Goal: Task Accomplishment & Management: Manage account settings

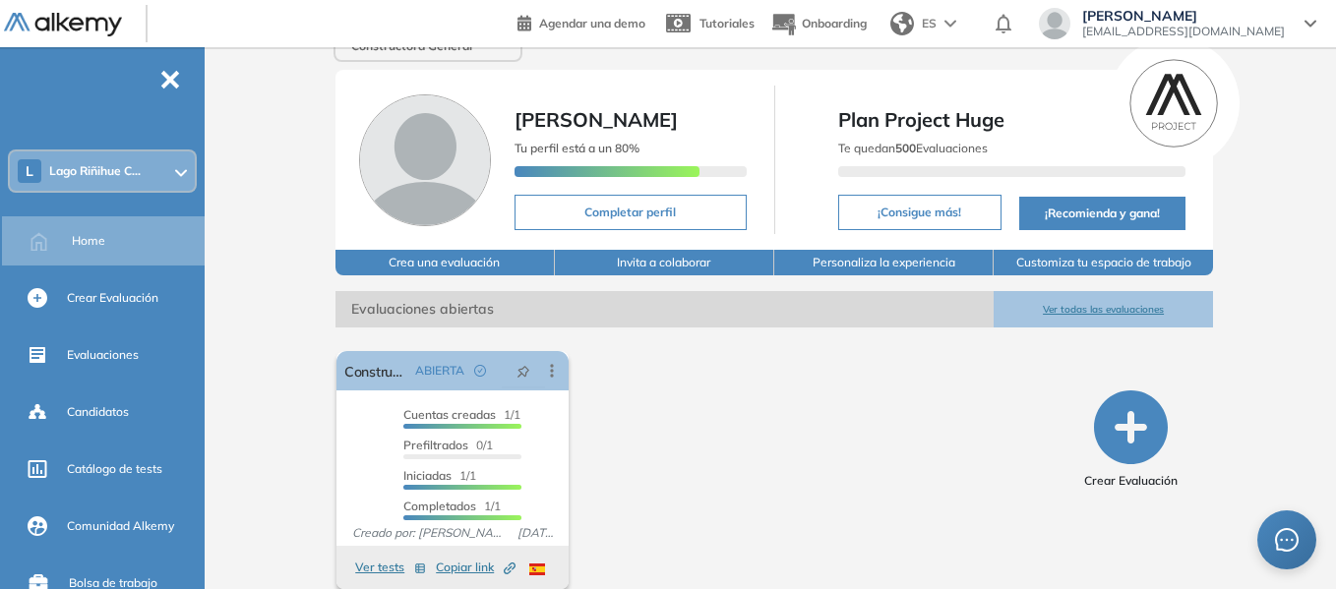
scroll to position [66, 0]
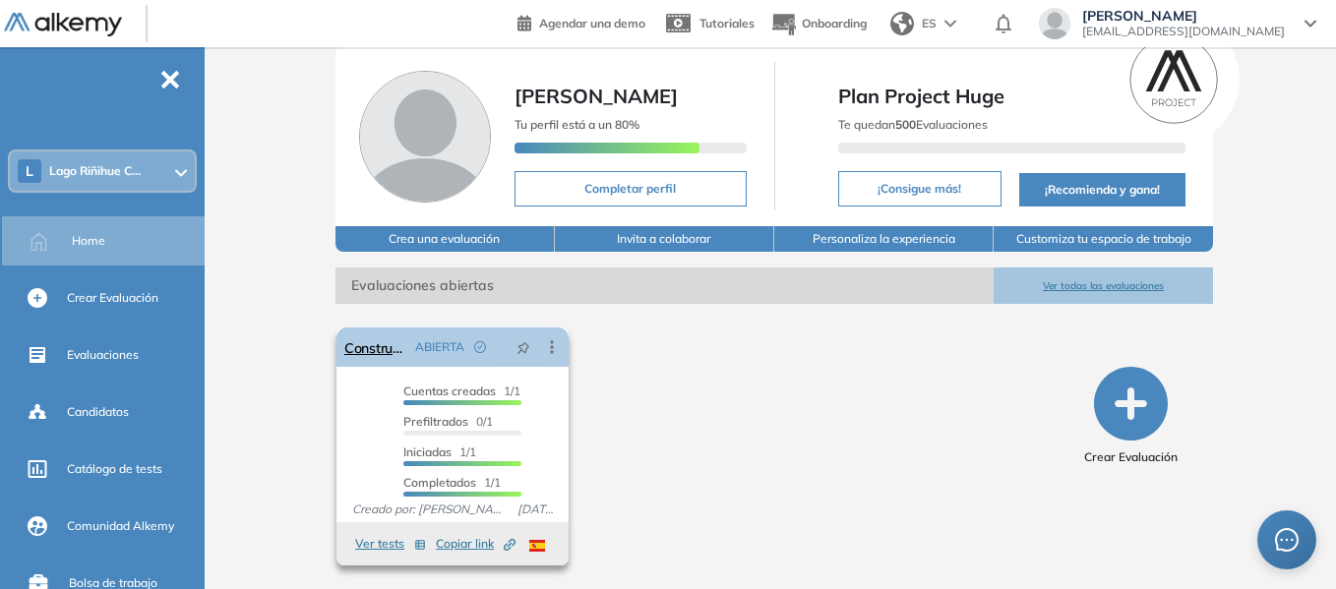
click at [555, 352] on icon at bounding box center [552, 347] width 20 height 20
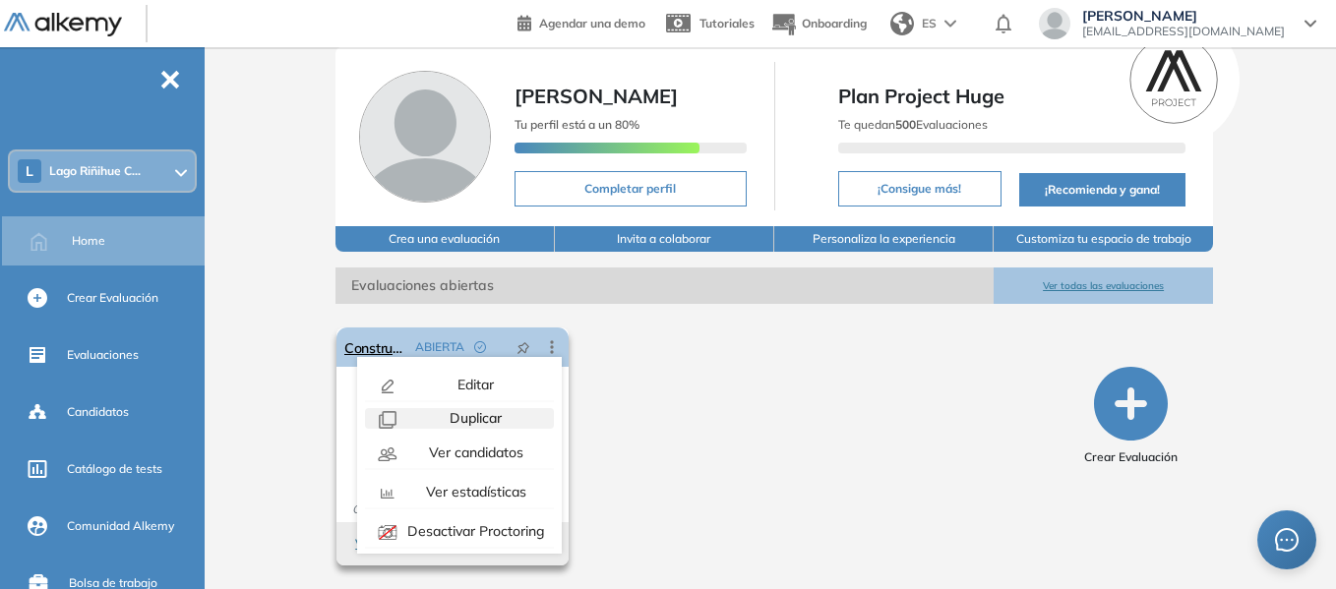
click at [476, 419] on span "Duplicar" at bounding box center [474, 418] width 56 height 18
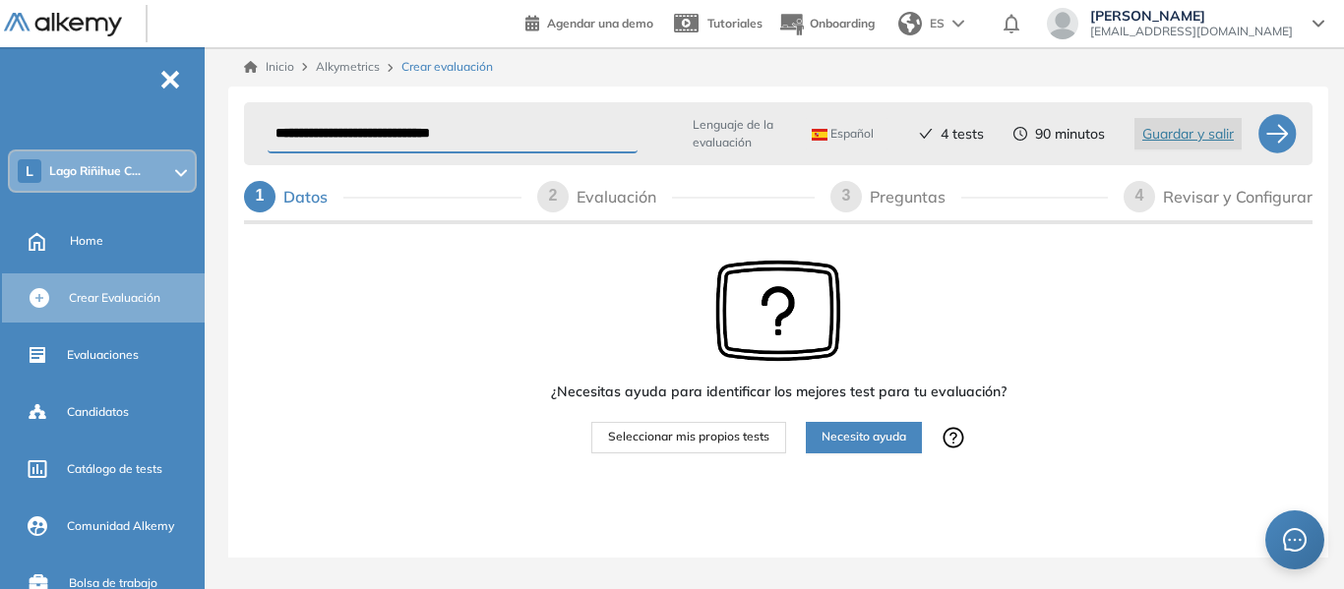
click at [650, 190] on div "Evaluación" at bounding box center [623, 196] width 95 height 31
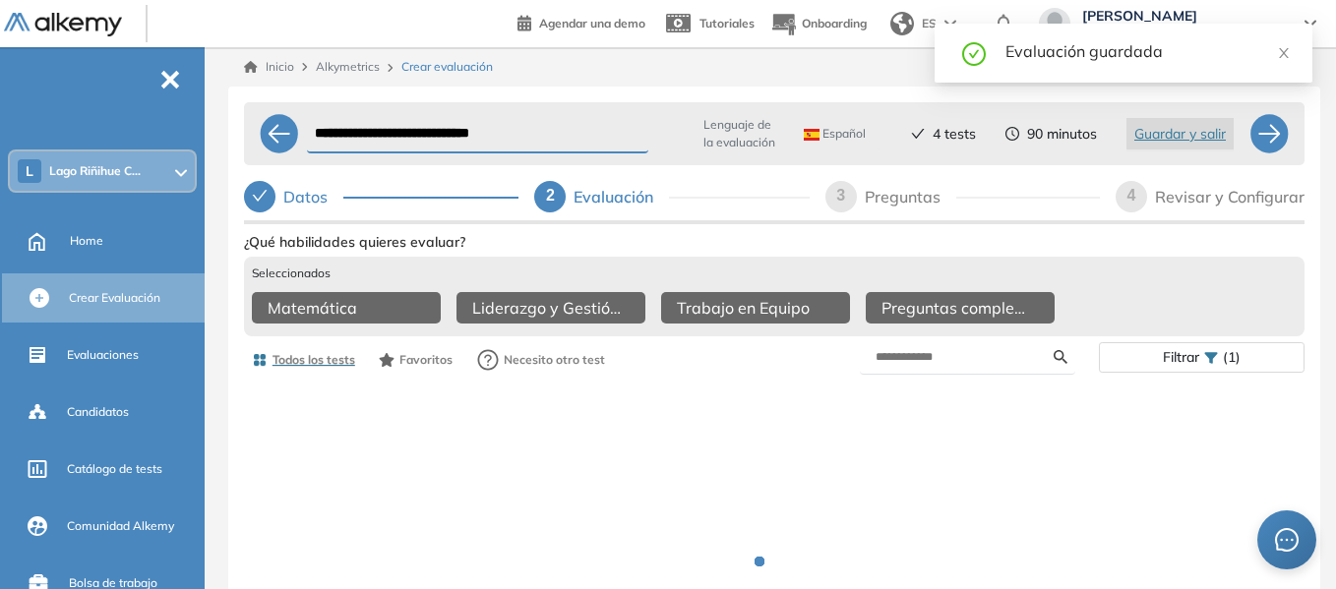
click at [922, 207] on div "Preguntas" at bounding box center [910, 196] width 91 height 31
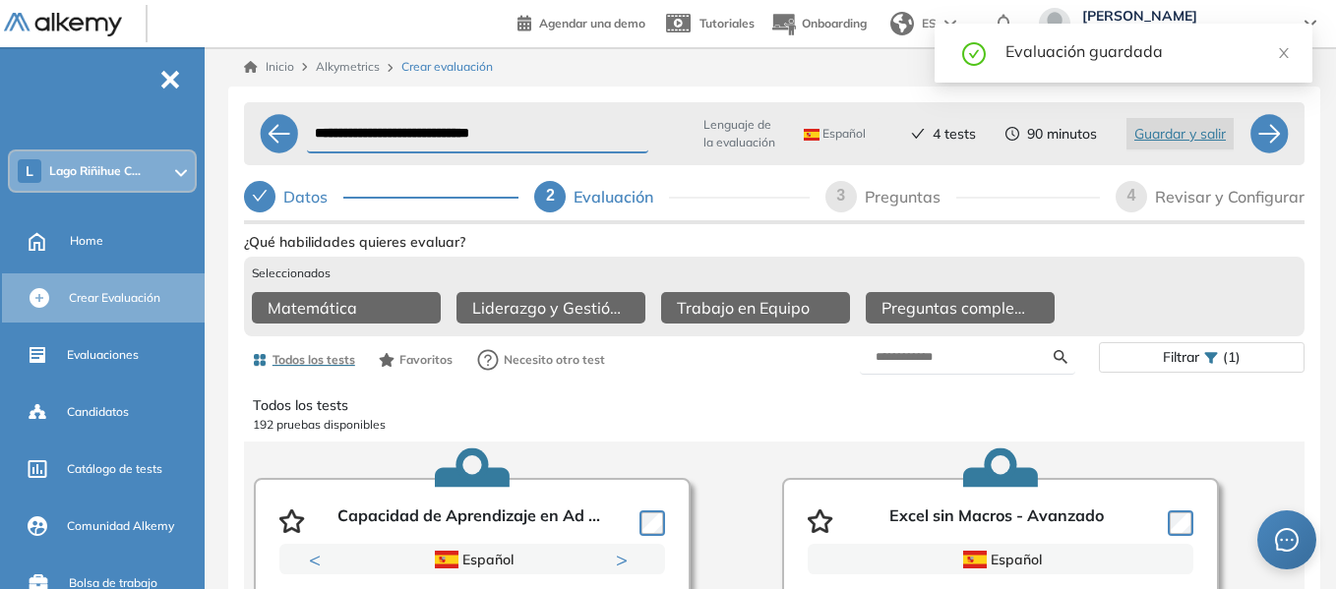
select select "******"
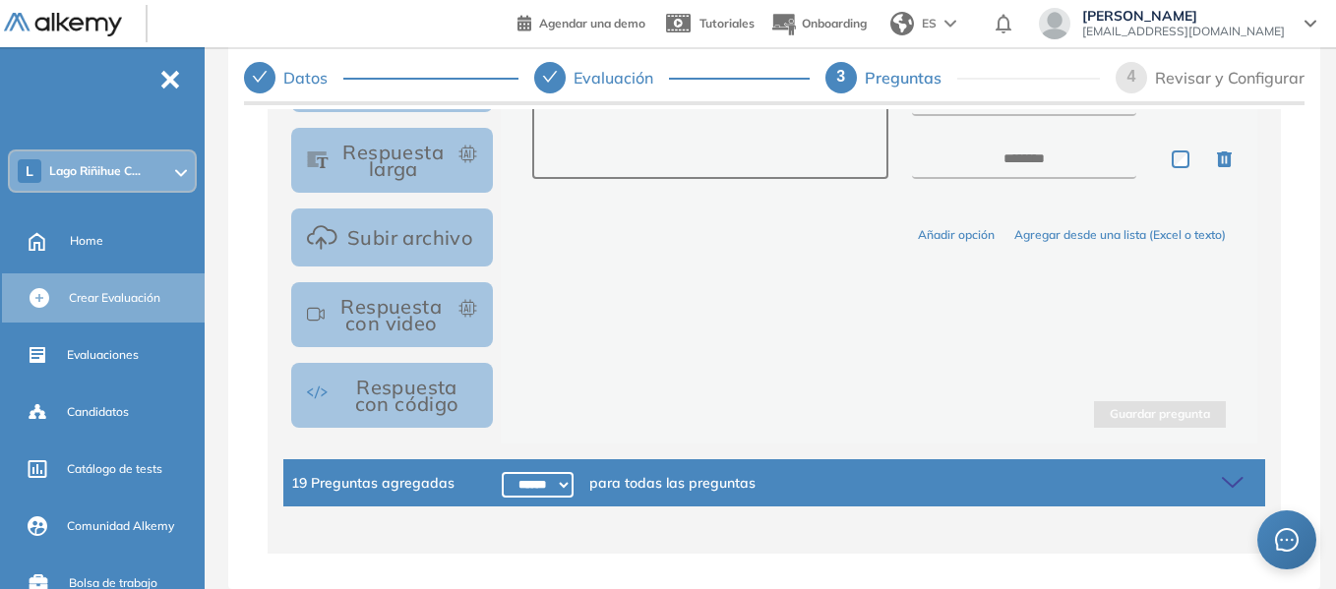
scroll to position [125, 0]
click at [1224, 478] on icon at bounding box center [1236, 483] width 28 height 28
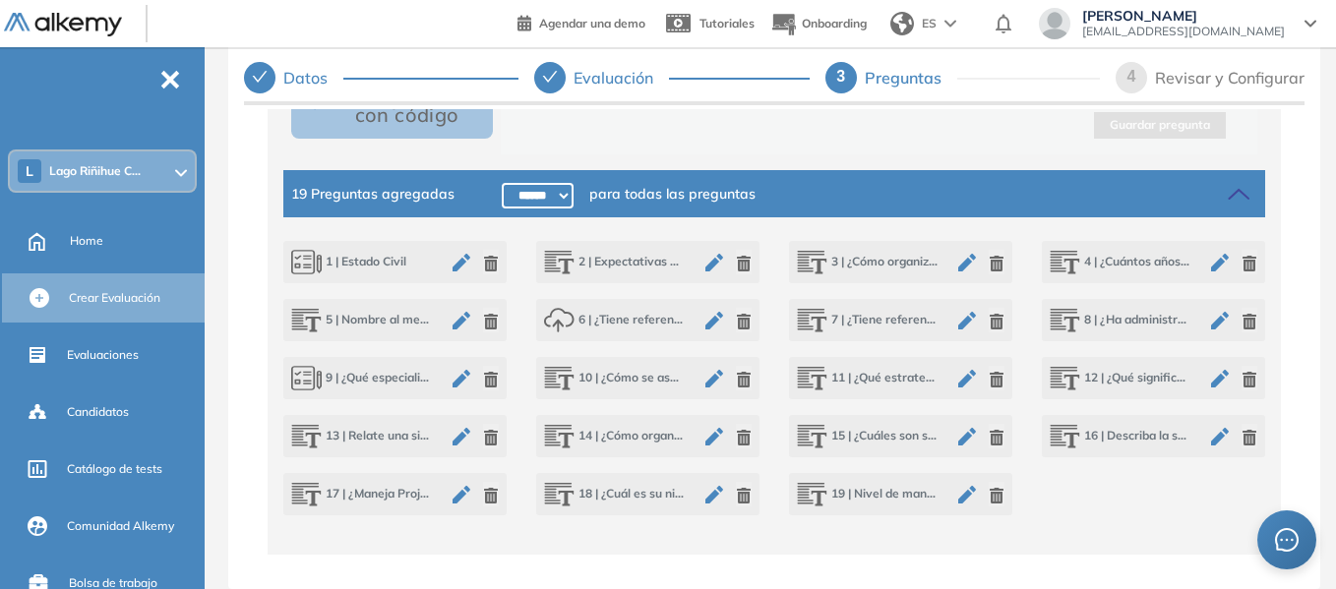
scroll to position [791, 0]
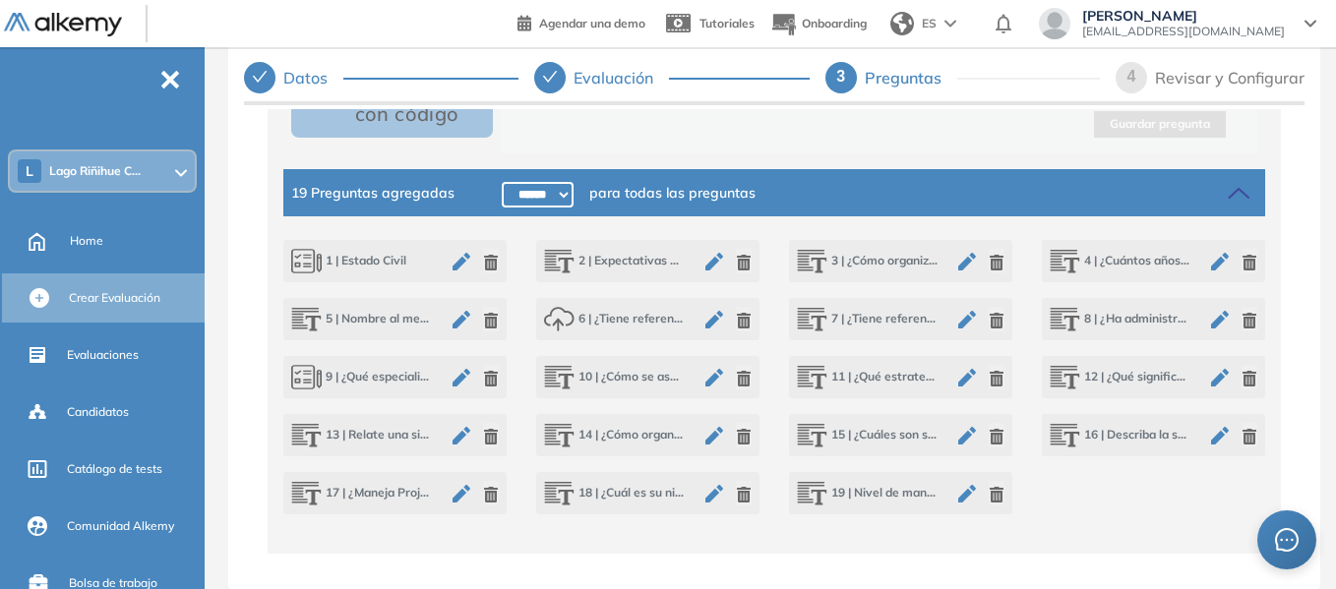
click at [1242, 431] on icon "button" at bounding box center [1249, 437] width 14 height 16
click at [992, 319] on icon "button" at bounding box center [997, 321] width 14 height 16
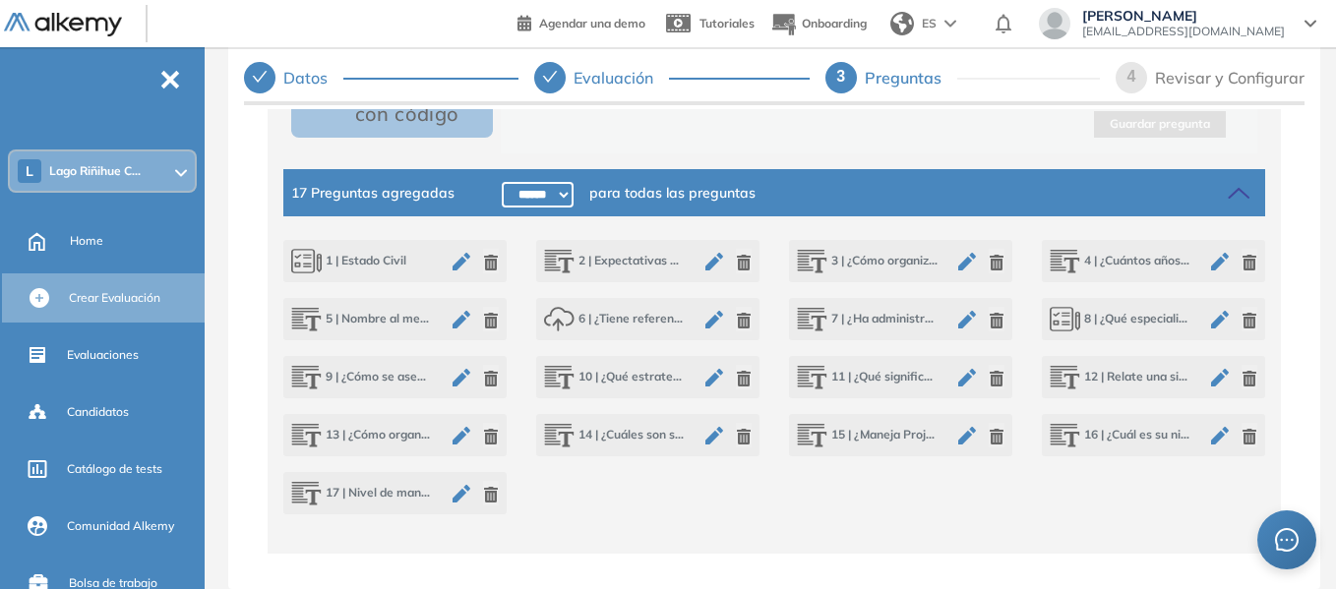
click at [708, 318] on icon "button" at bounding box center [714, 320] width 18 height 18
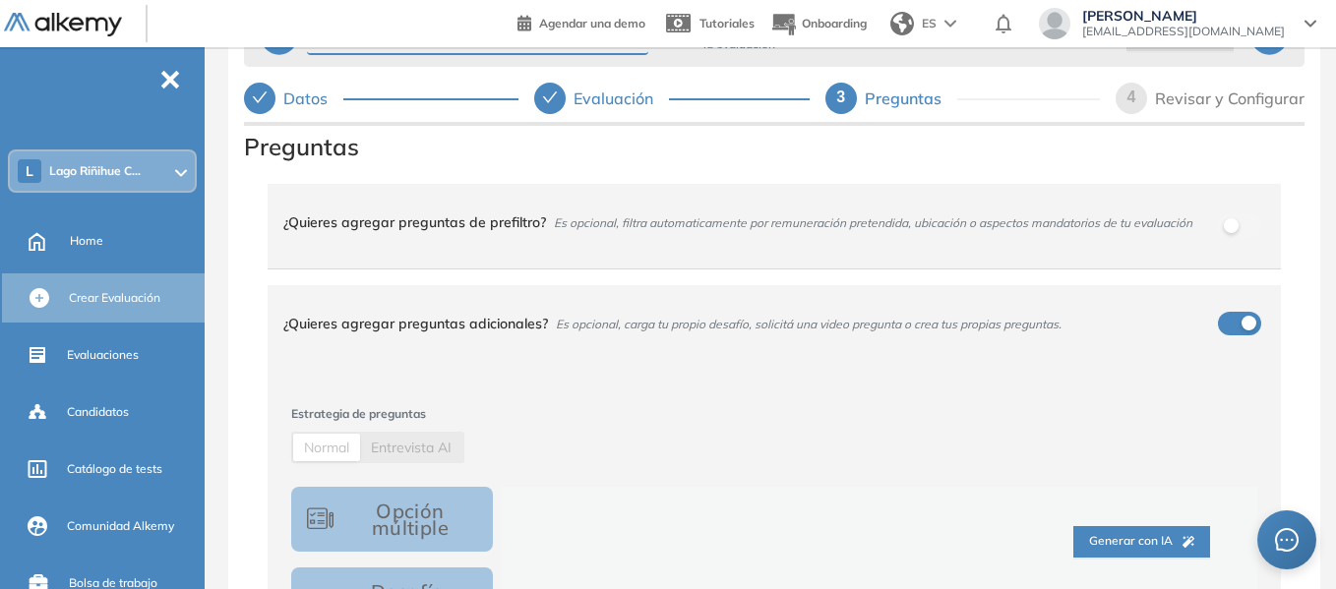
scroll to position [0, 0]
click at [883, 250] on div "¿Quieres agregar preguntas de prefiltro? Es opcional, filtra automaticamente po…" at bounding box center [762, 223] width 958 height 53
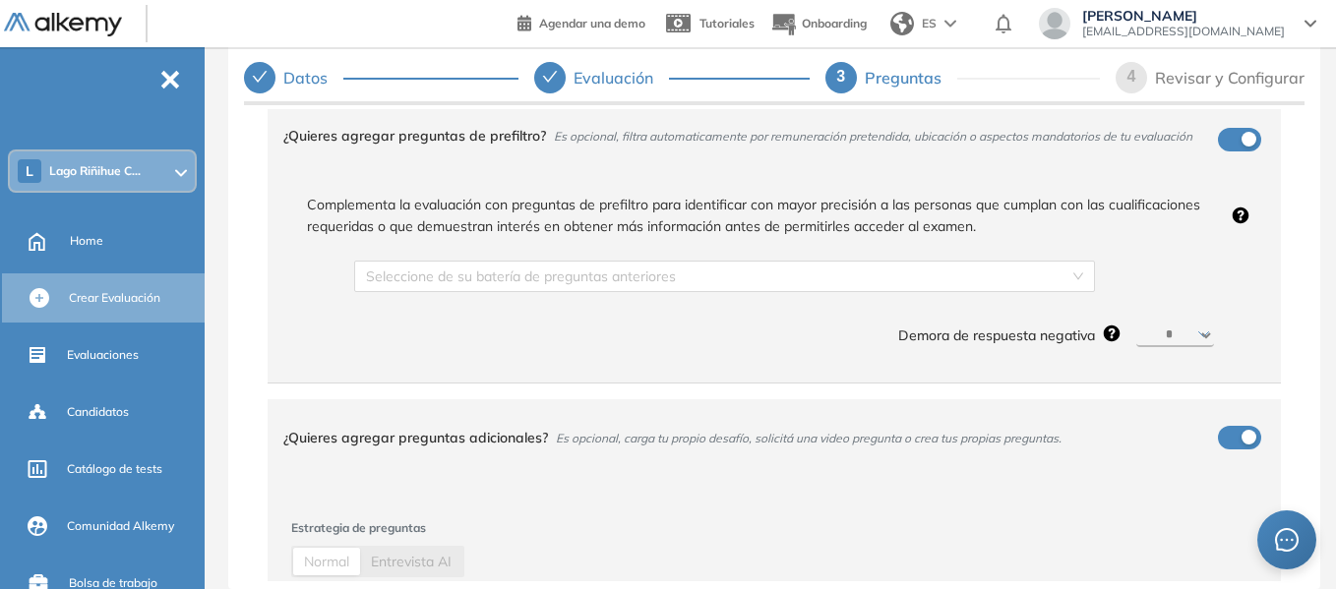
scroll to position [13, 0]
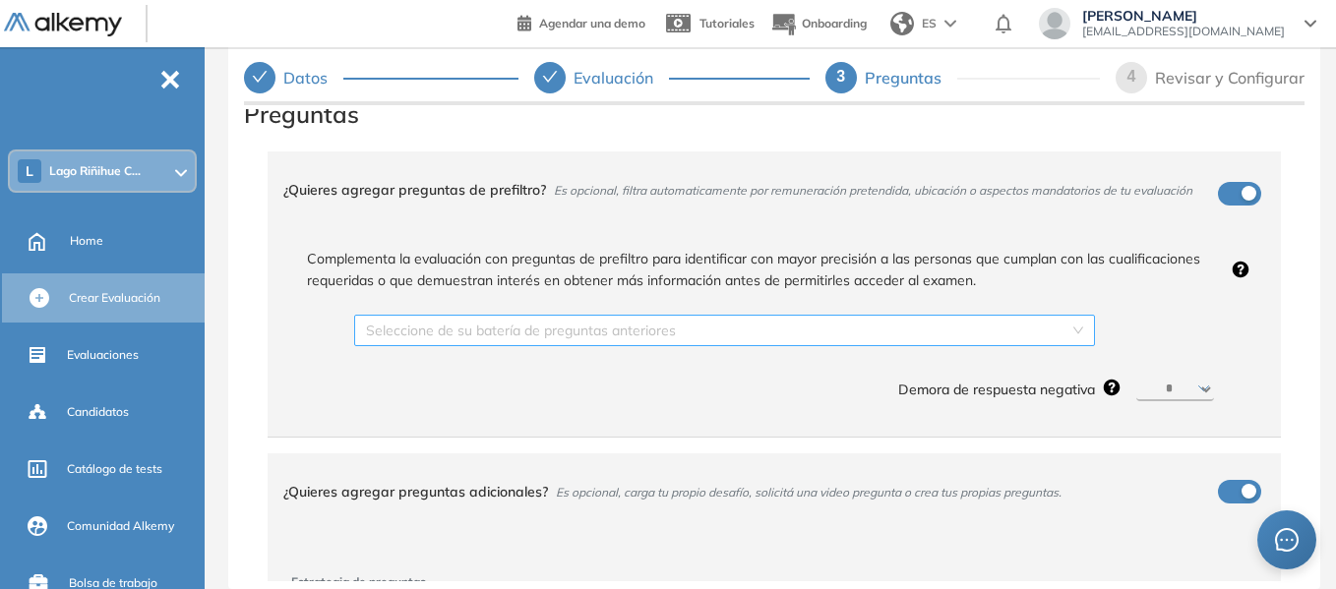
click at [1079, 331] on div "Seleccione de su batería de preguntas anteriores" at bounding box center [724, 330] width 741 height 31
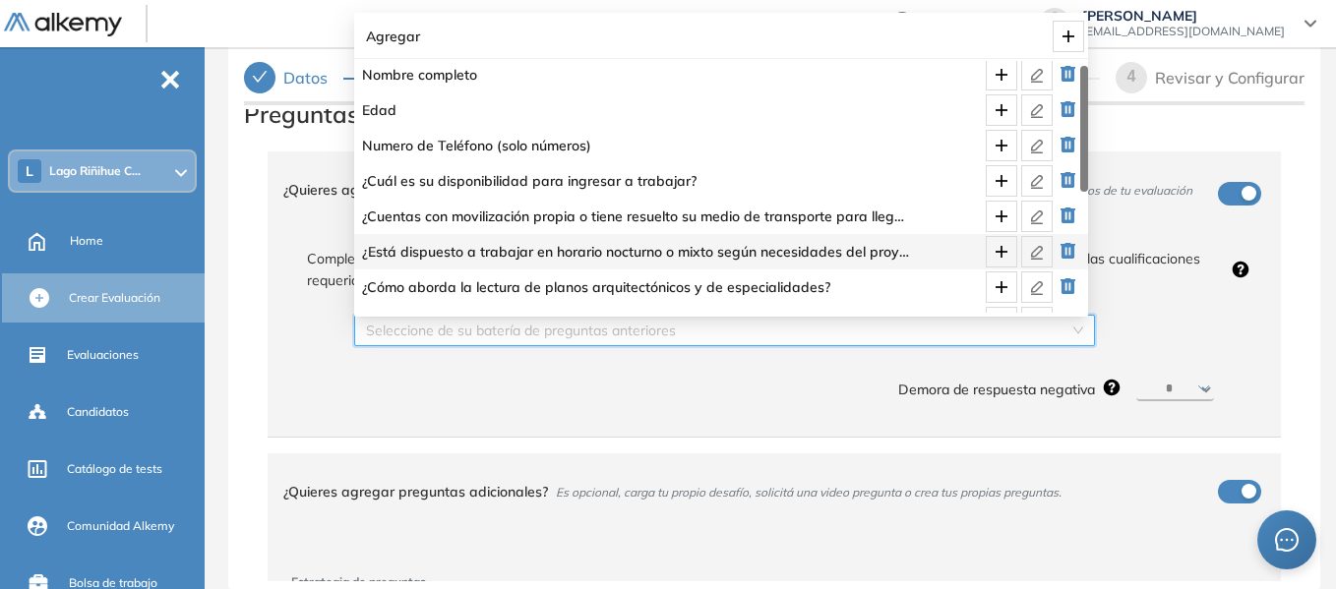
scroll to position [102, 0]
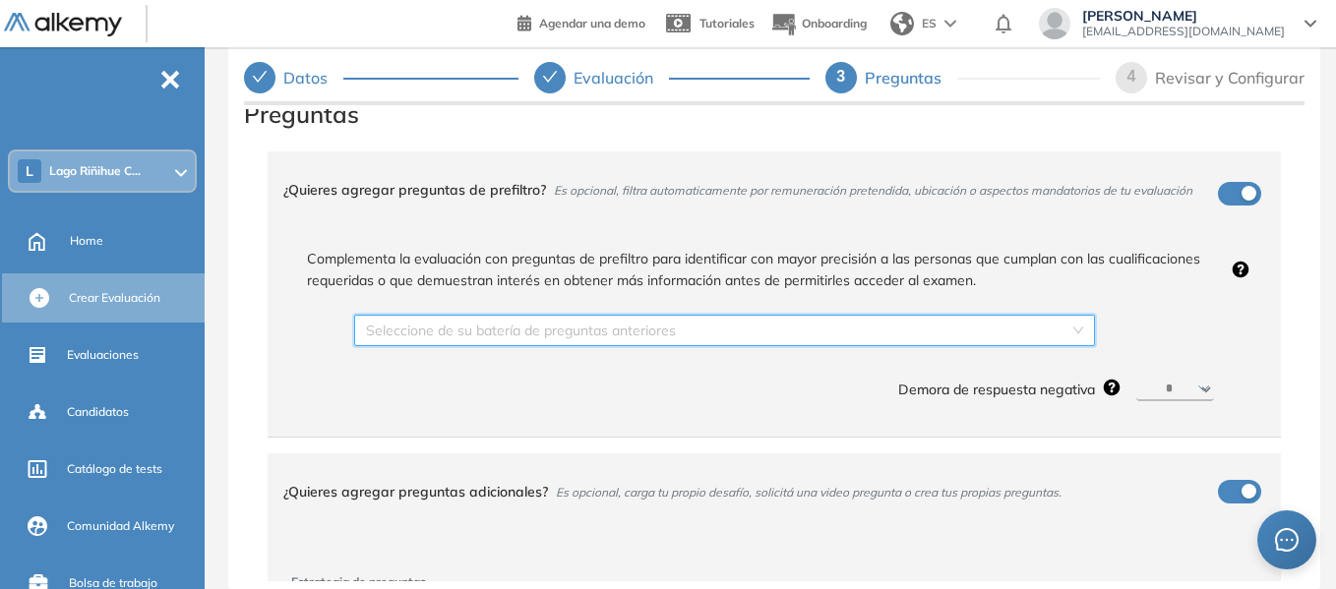
click at [1065, 322] on div "Seleccione de su batería de preguntas anteriores" at bounding box center [724, 330] width 741 height 31
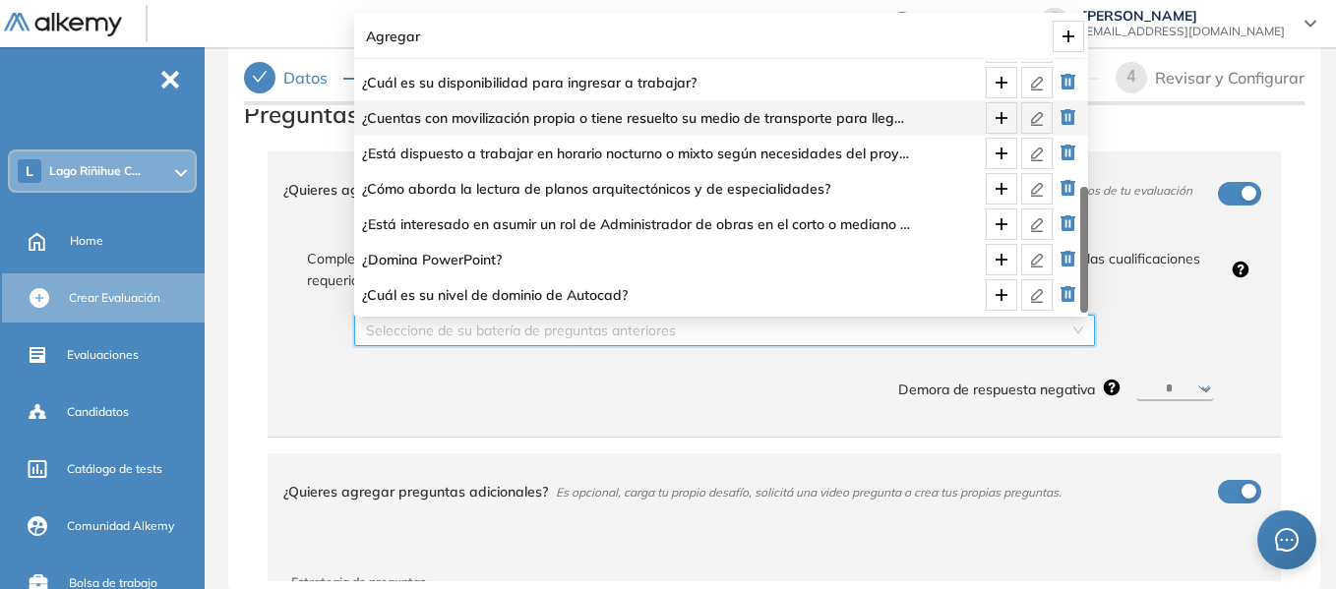
scroll to position [0, 0]
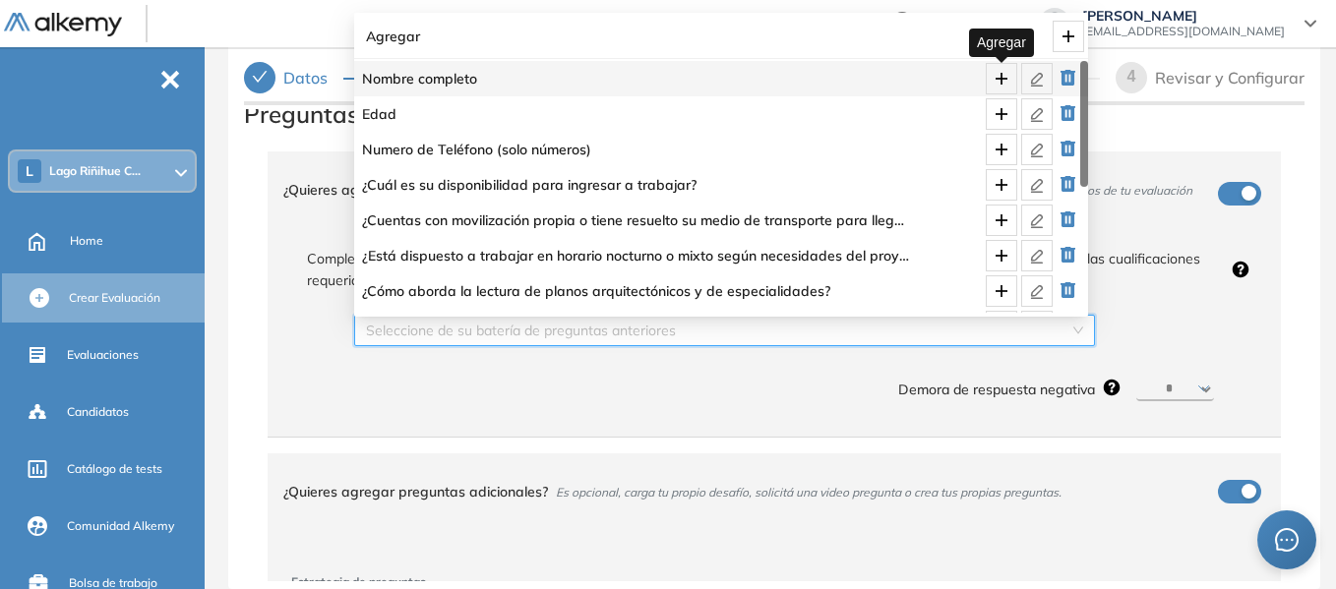
click at [998, 73] on icon "plus" at bounding box center [1002, 79] width 16 height 16
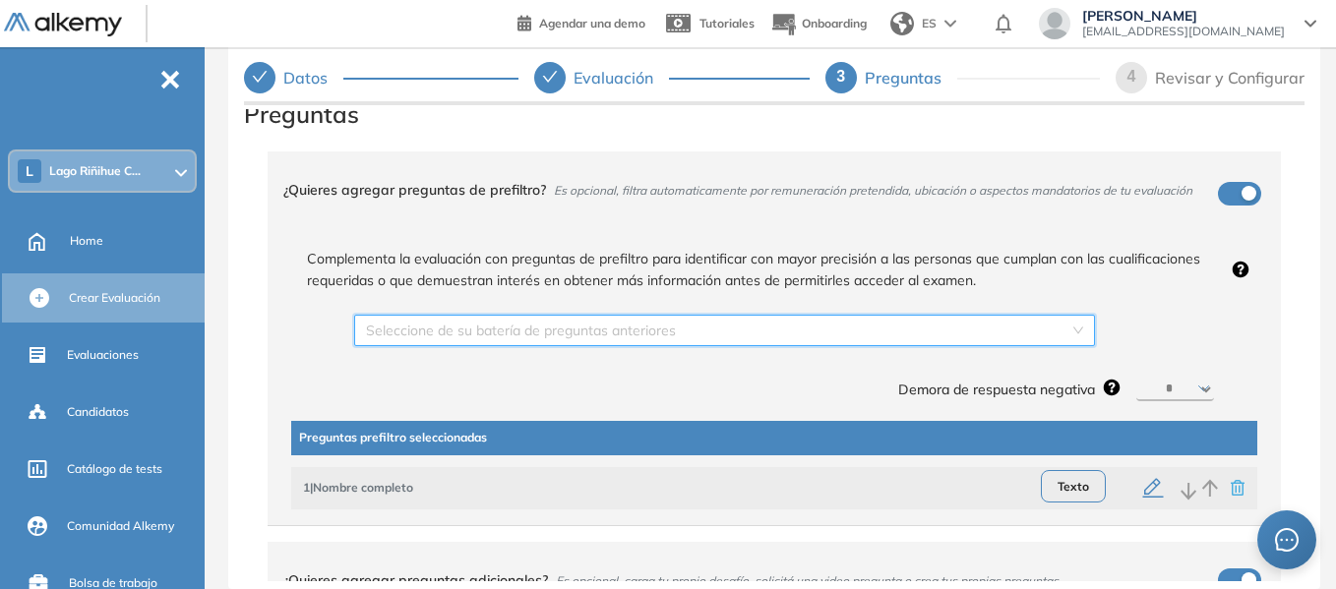
click at [1073, 321] on div "Seleccione de su batería de preguntas anteriores" at bounding box center [724, 330] width 741 height 31
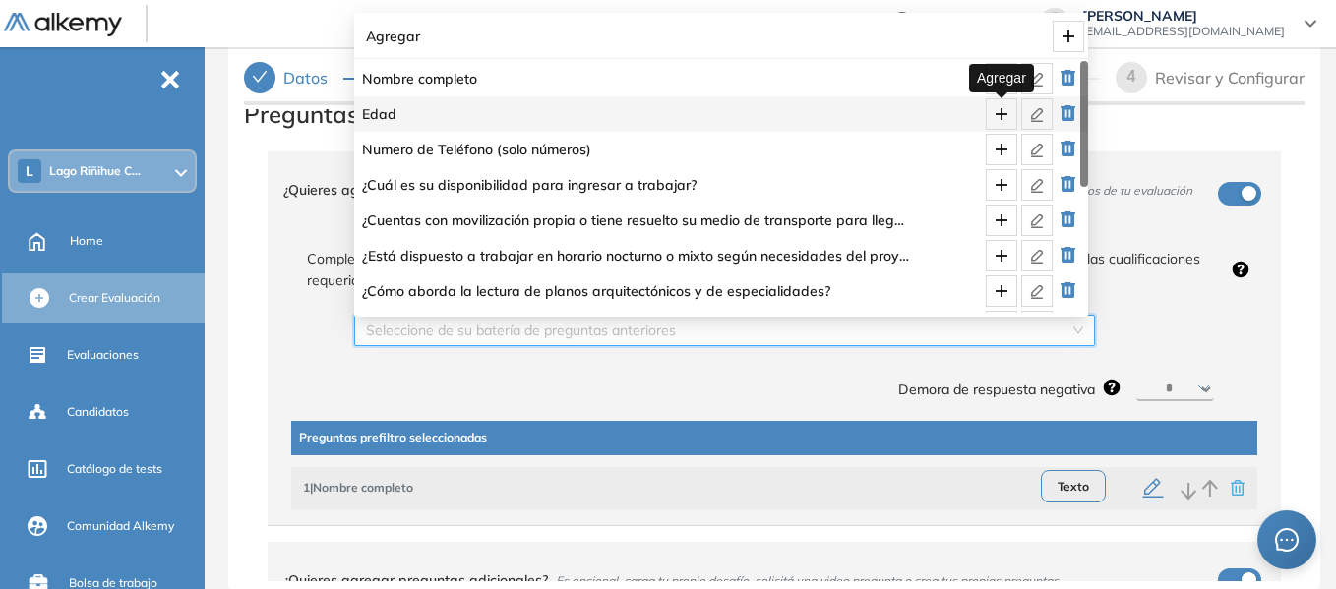
click at [1005, 106] on icon "plus" at bounding box center [1002, 114] width 16 height 16
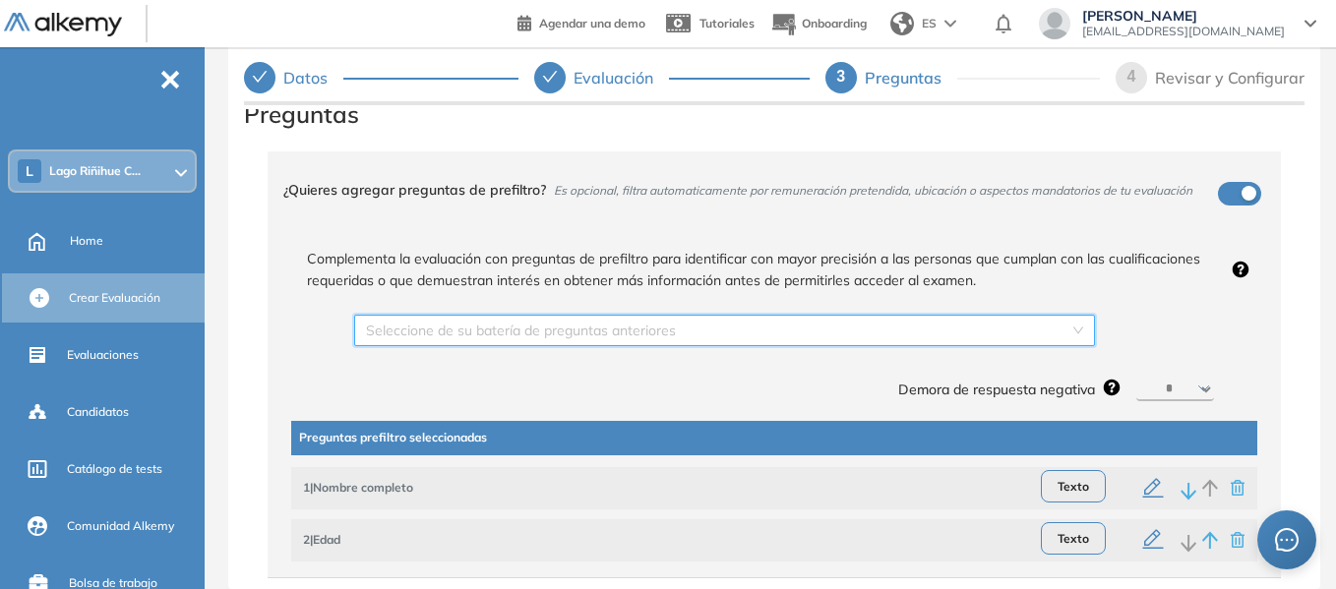
click at [1075, 333] on div "Seleccione de su batería de preguntas anteriores" at bounding box center [724, 330] width 741 height 31
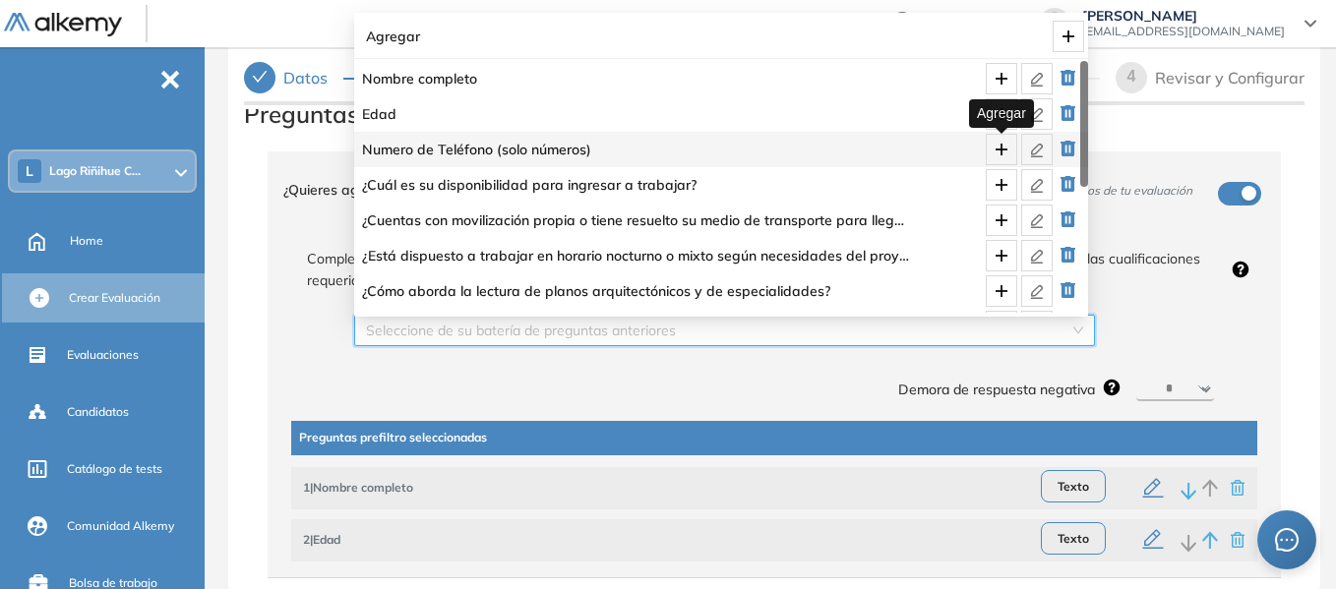
click at [1001, 148] on icon "plus" at bounding box center [1000, 150] width 1 height 13
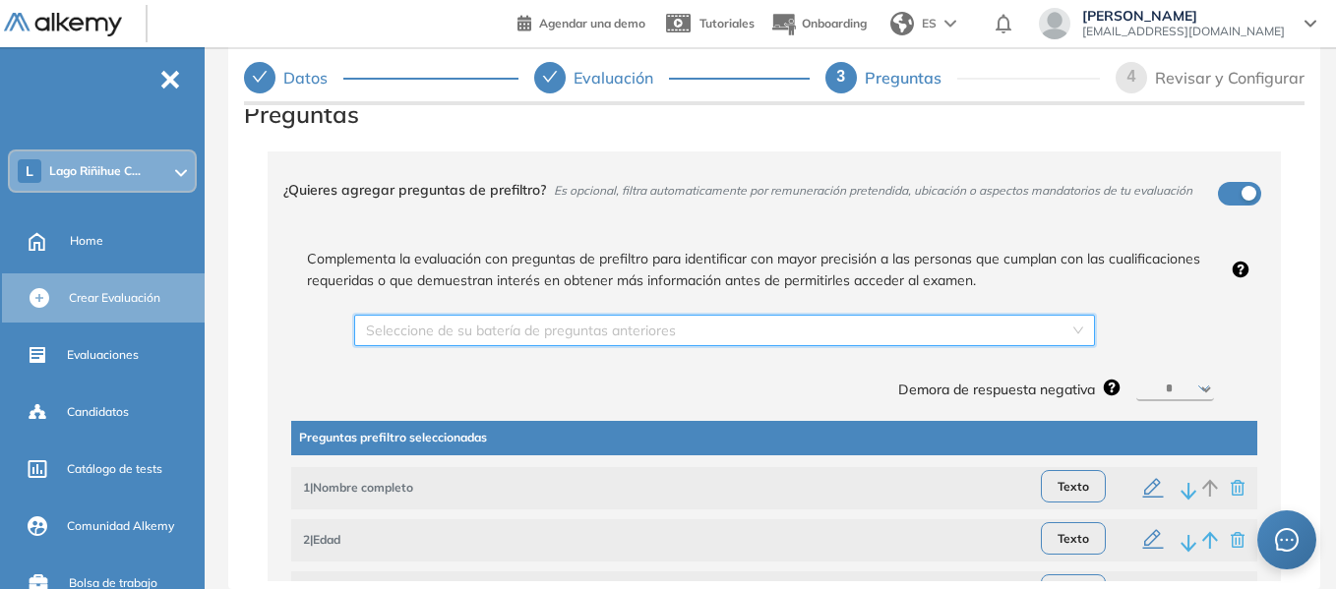
click at [1066, 334] on div "Seleccione de su batería de preguntas anteriores" at bounding box center [724, 330] width 741 height 31
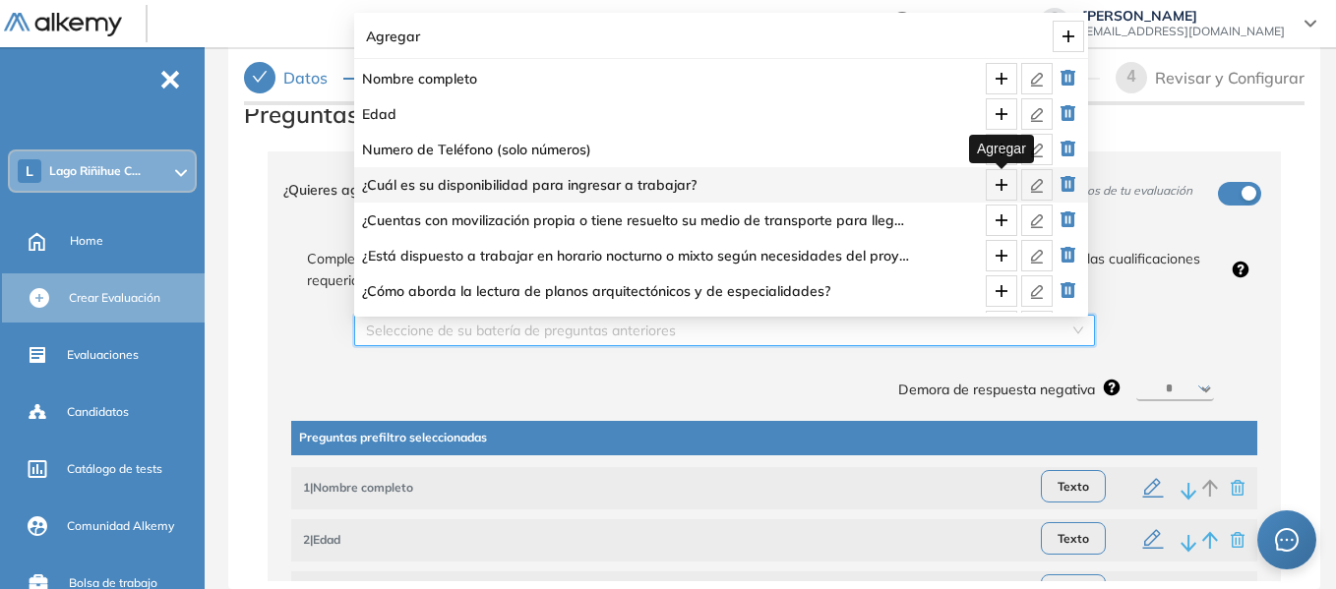
click at [1004, 178] on icon "plus" at bounding box center [1002, 185] width 16 height 16
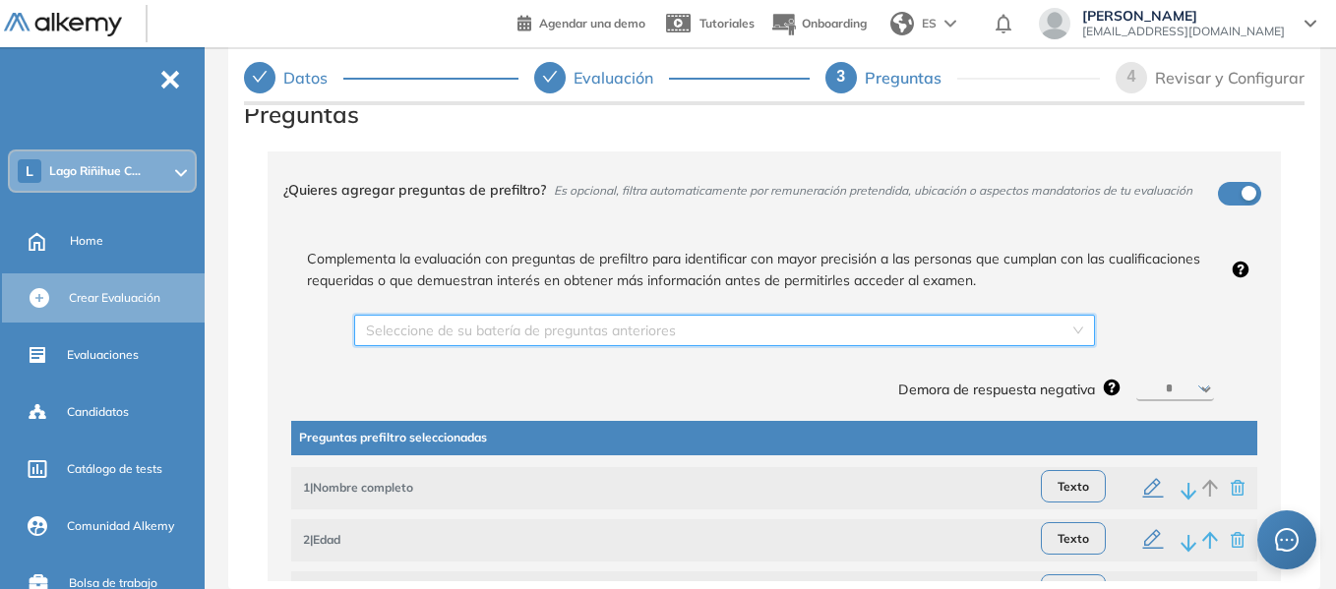
click at [1068, 322] on div "Seleccione de su batería de preguntas anteriores" at bounding box center [724, 330] width 741 height 31
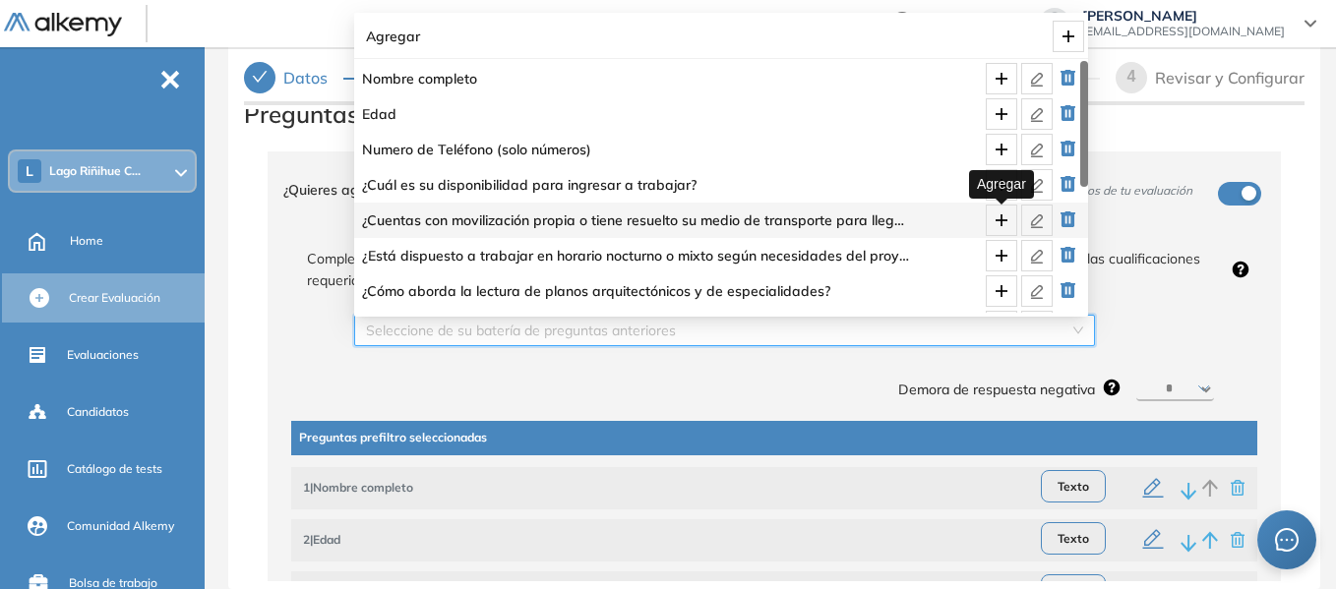
click at [1003, 216] on icon "plus" at bounding box center [1002, 220] width 16 height 16
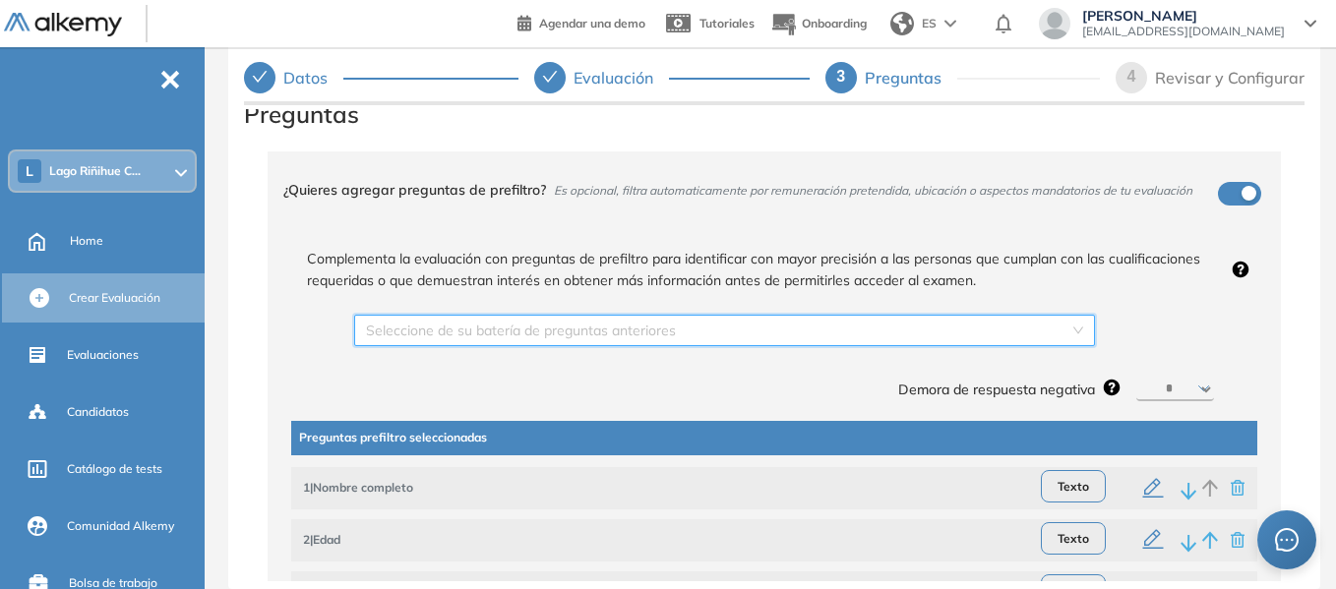
click at [1074, 338] on div "Seleccione de su batería de preguntas anteriores" at bounding box center [724, 330] width 741 height 31
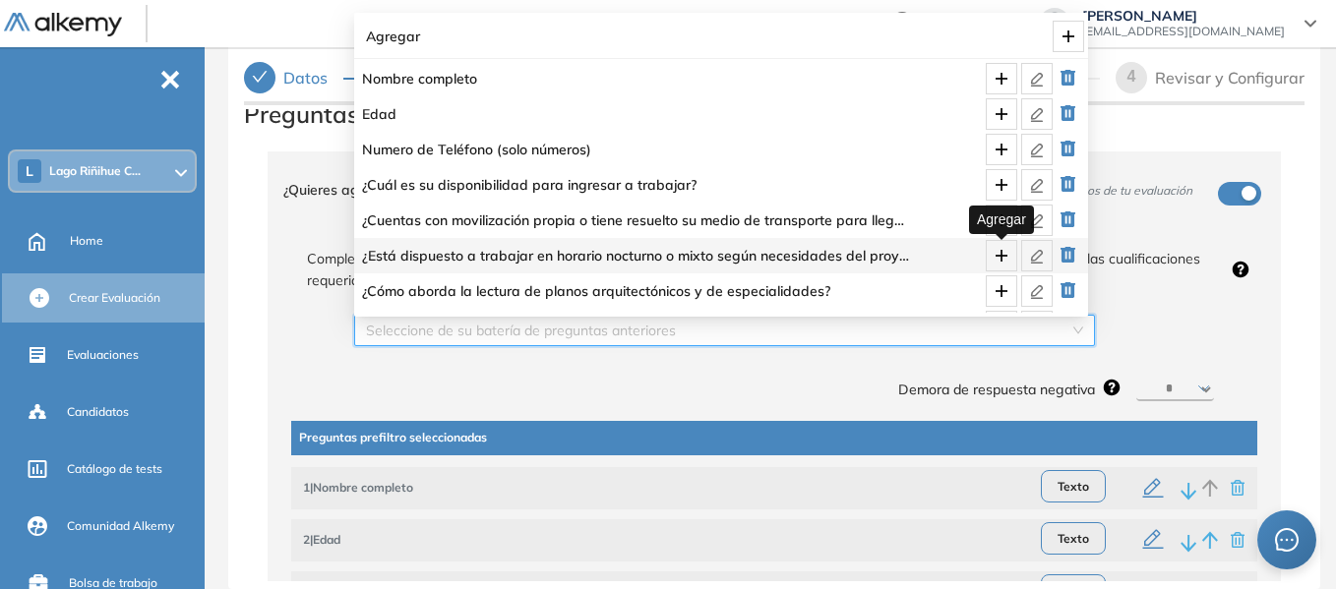
click at [999, 252] on icon "plus" at bounding box center [1002, 256] width 16 height 16
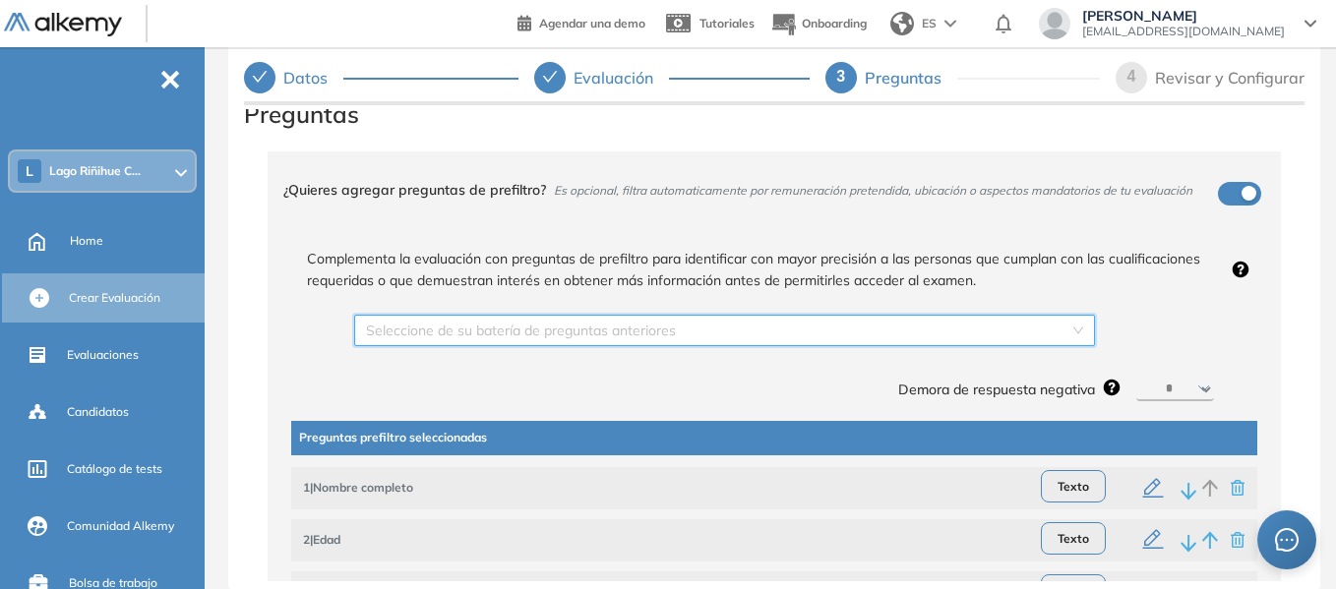
click at [1080, 332] on div "Seleccione de su batería de preguntas anteriores" at bounding box center [724, 330] width 741 height 31
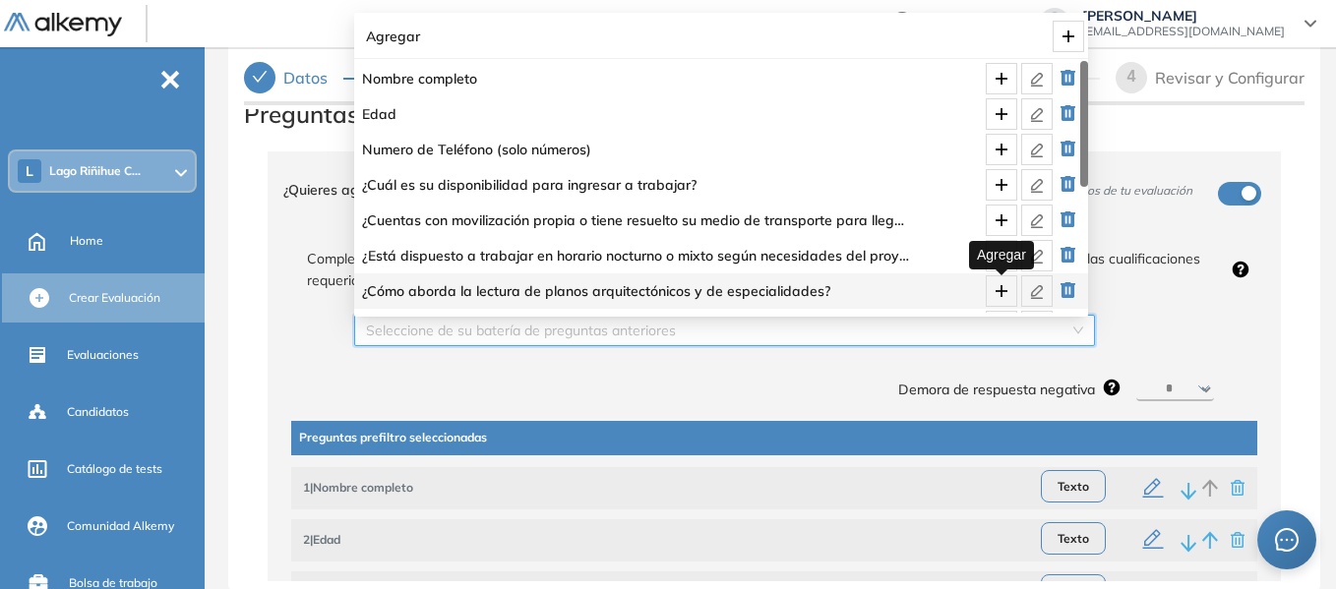
click at [1005, 283] on icon "plus" at bounding box center [1002, 291] width 16 height 16
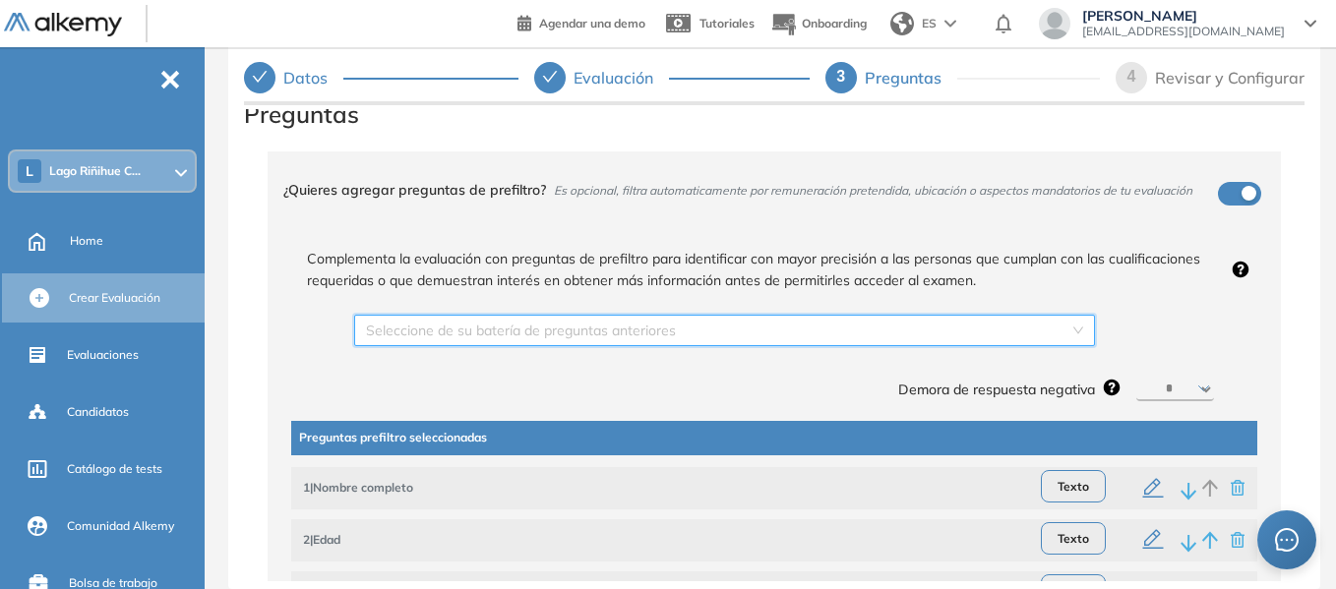
click at [1067, 318] on div "Seleccione de su batería de preguntas anteriores" at bounding box center [724, 330] width 741 height 31
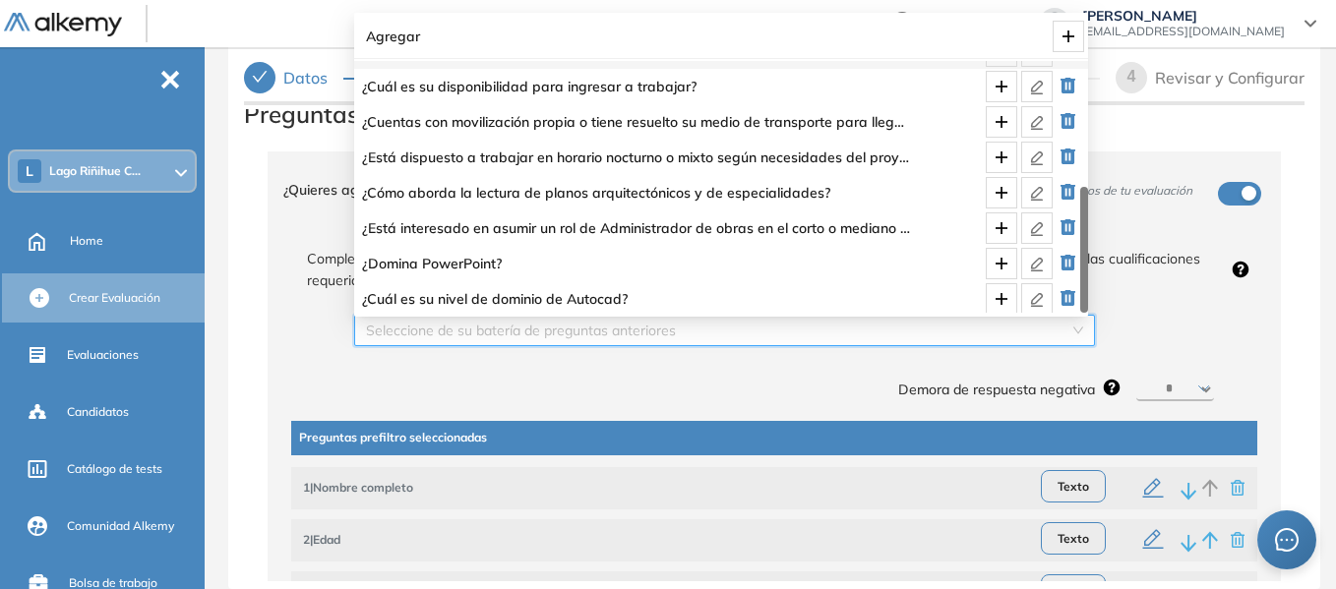
scroll to position [102, 0]
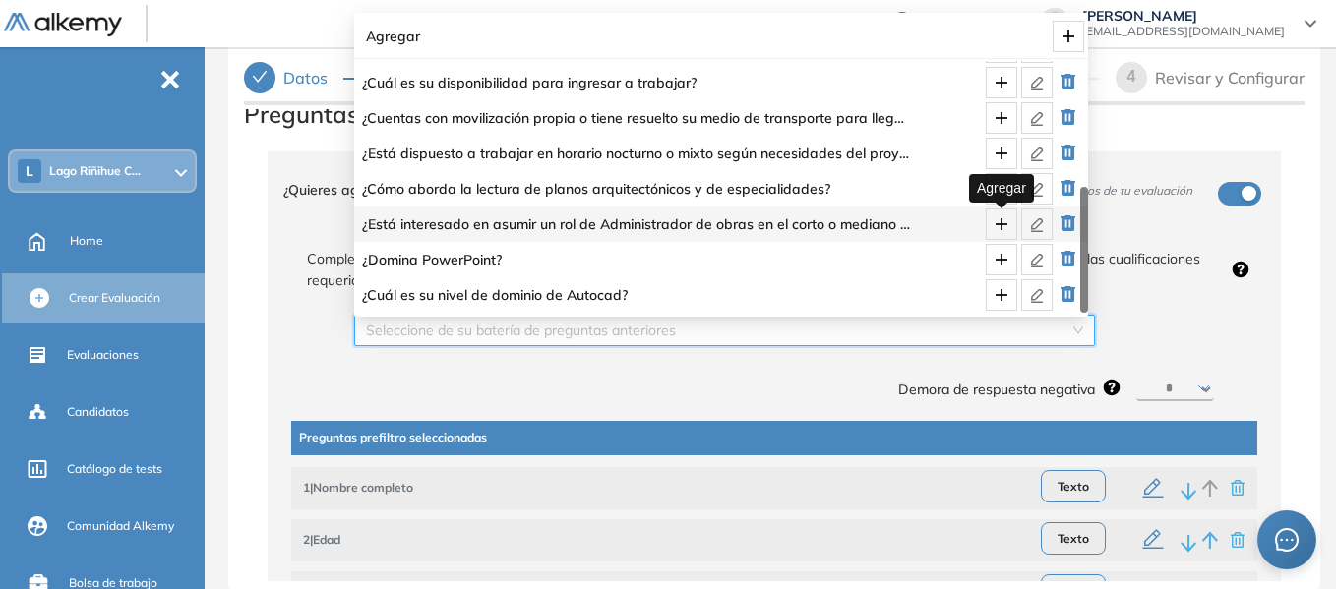
click at [1003, 221] on icon "plus" at bounding box center [1002, 224] width 16 height 16
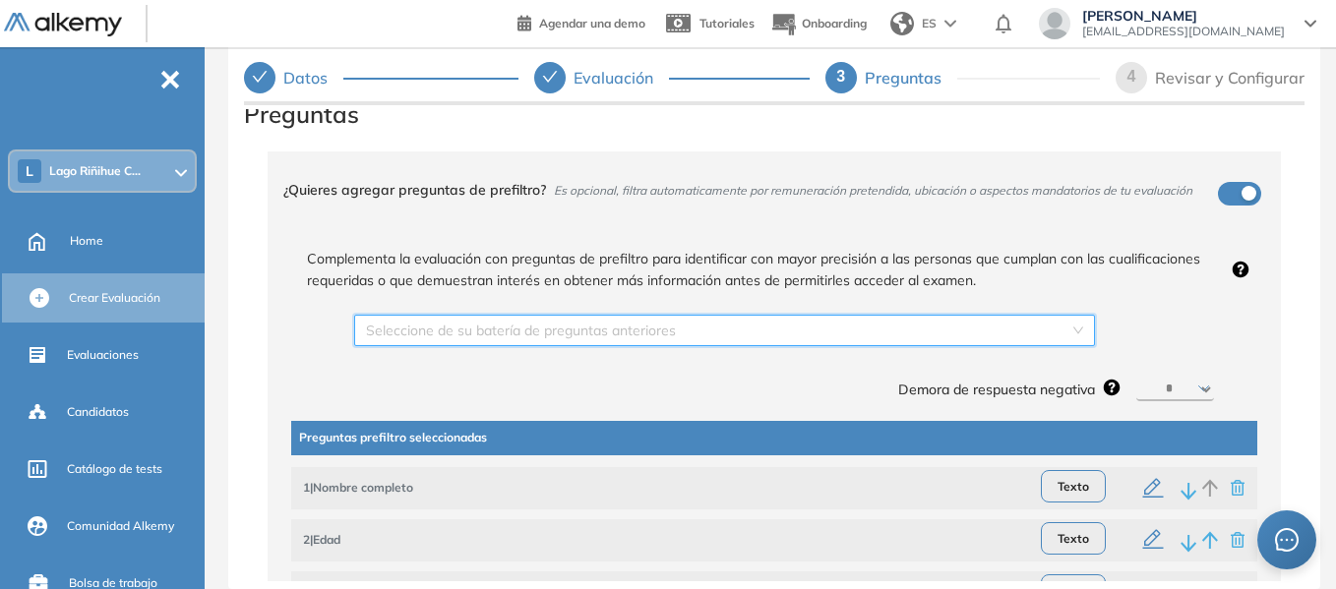
click at [1075, 333] on div "Seleccione de su batería de preguntas anteriores" at bounding box center [724, 330] width 741 height 31
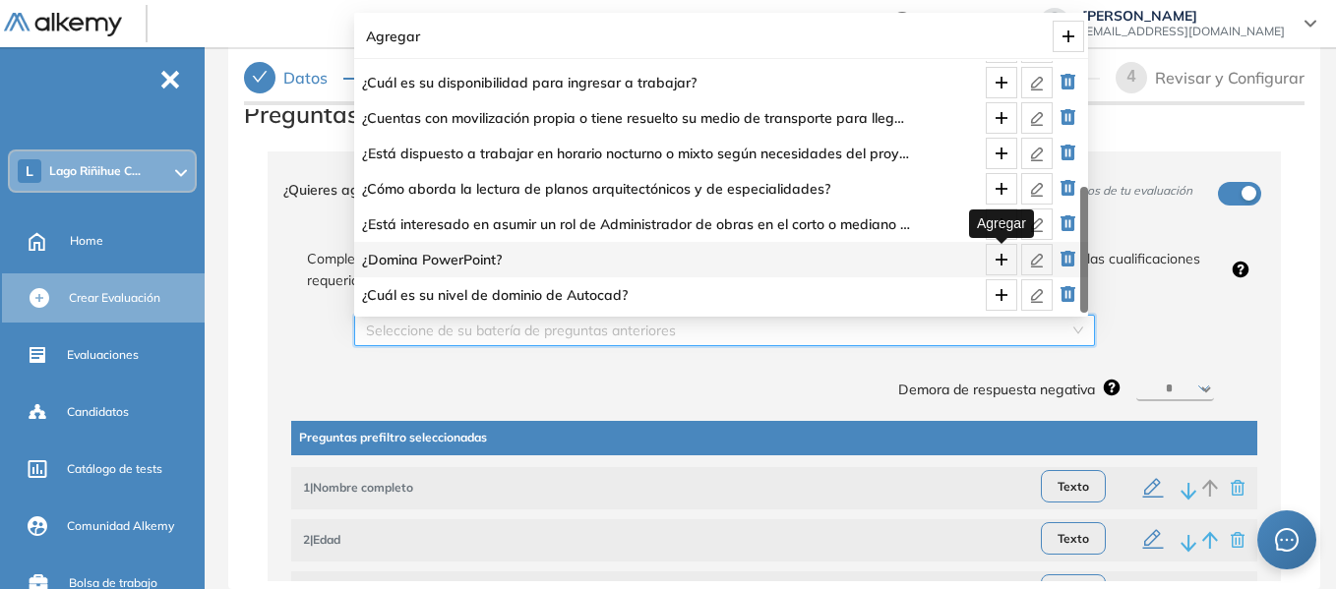
click at [1001, 259] on icon "plus" at bounding box center [1002, 259] width 12 height 1
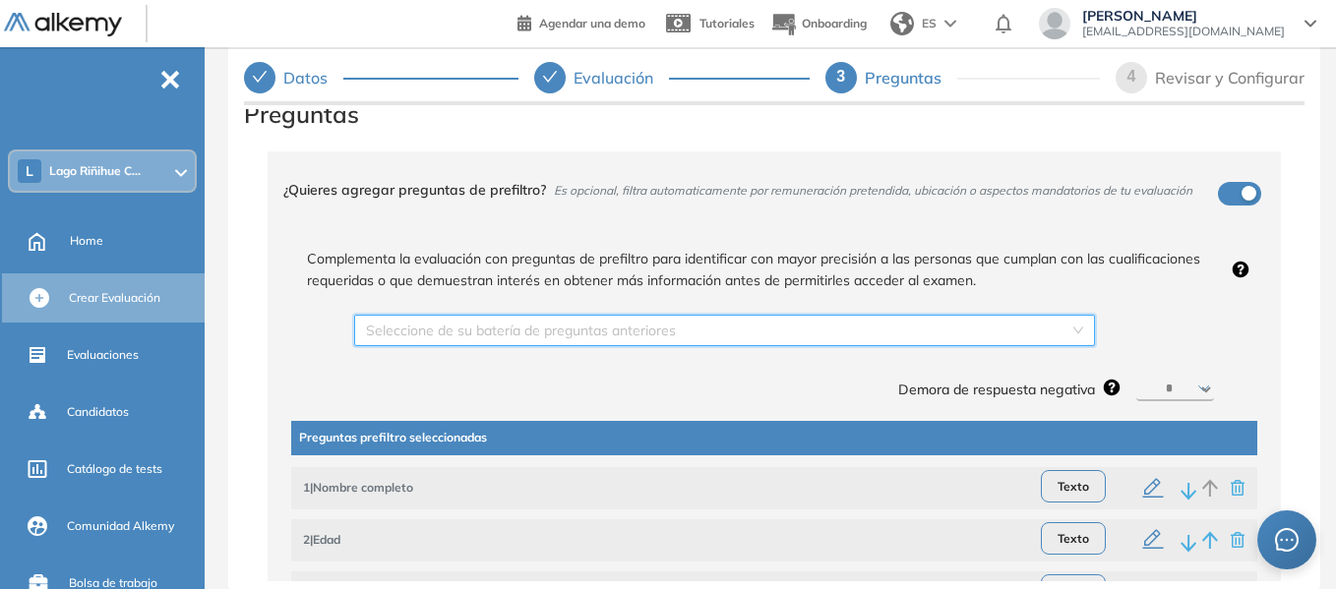
click at [1065, 327] on div "Seleccione de su batería de preguntas anteriores" at bounding box center [724, 330] width 741 height 31
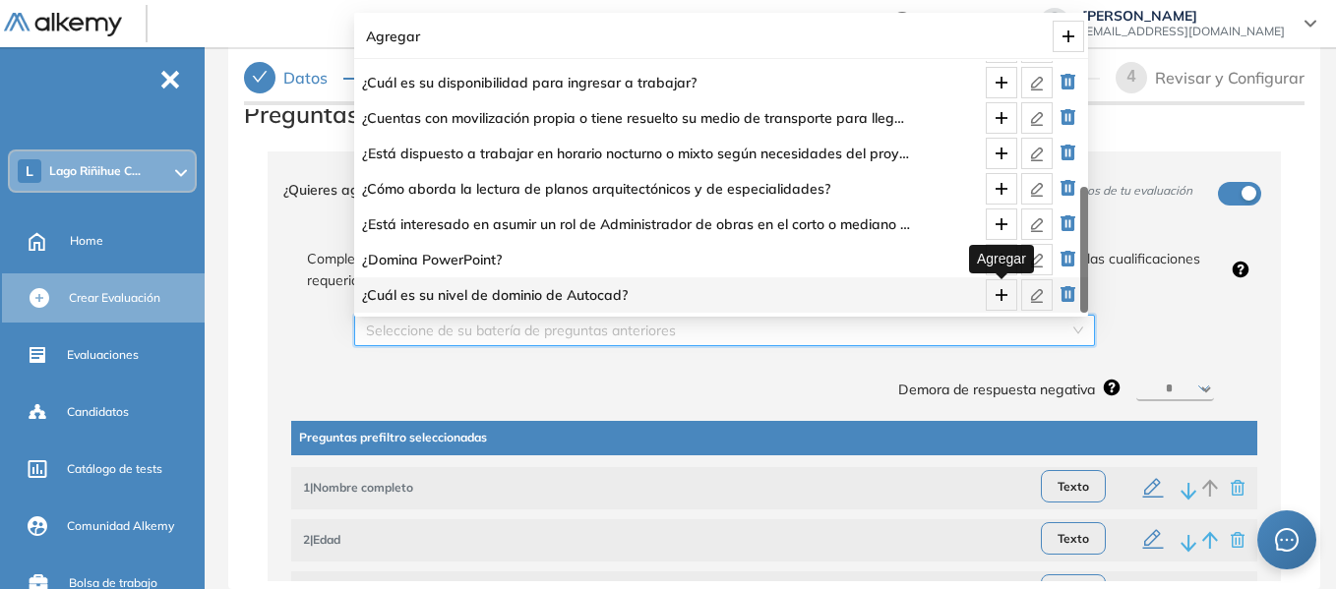
click at [1008, 292] on icon "plus" at bounding box center [1002, 295] width 16 height 16
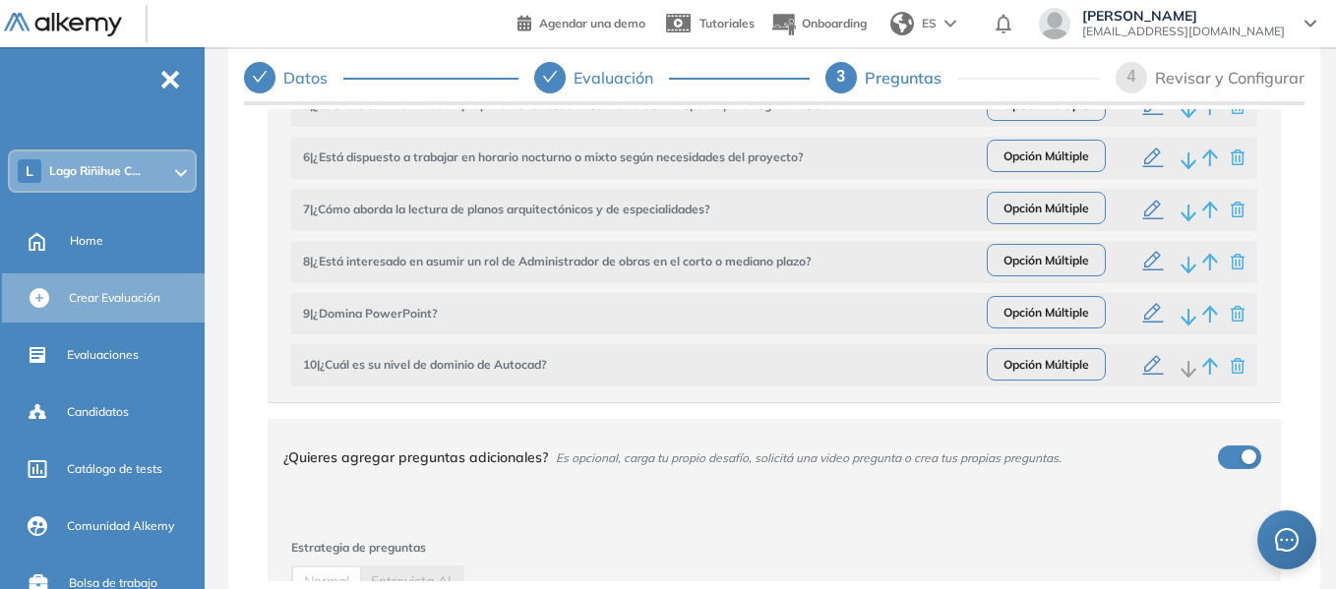
scroll to position [505, 0]
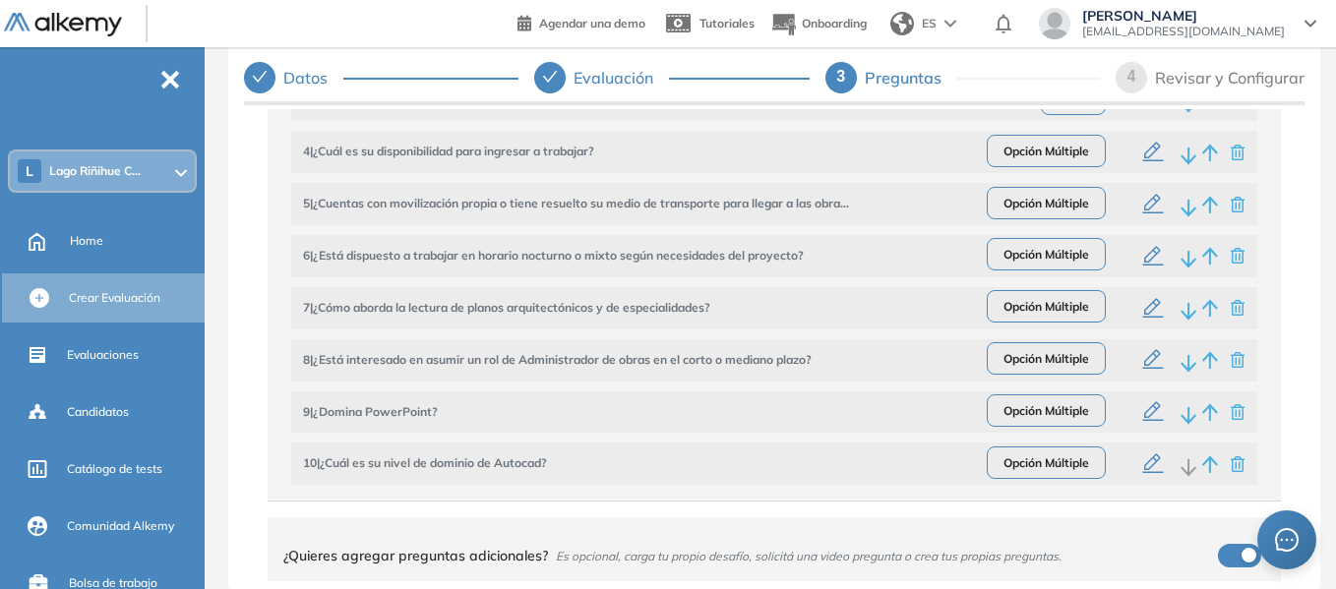
click at [1148, 363] on icon "button" at bounding box center [1153, 360] width 21 height 20
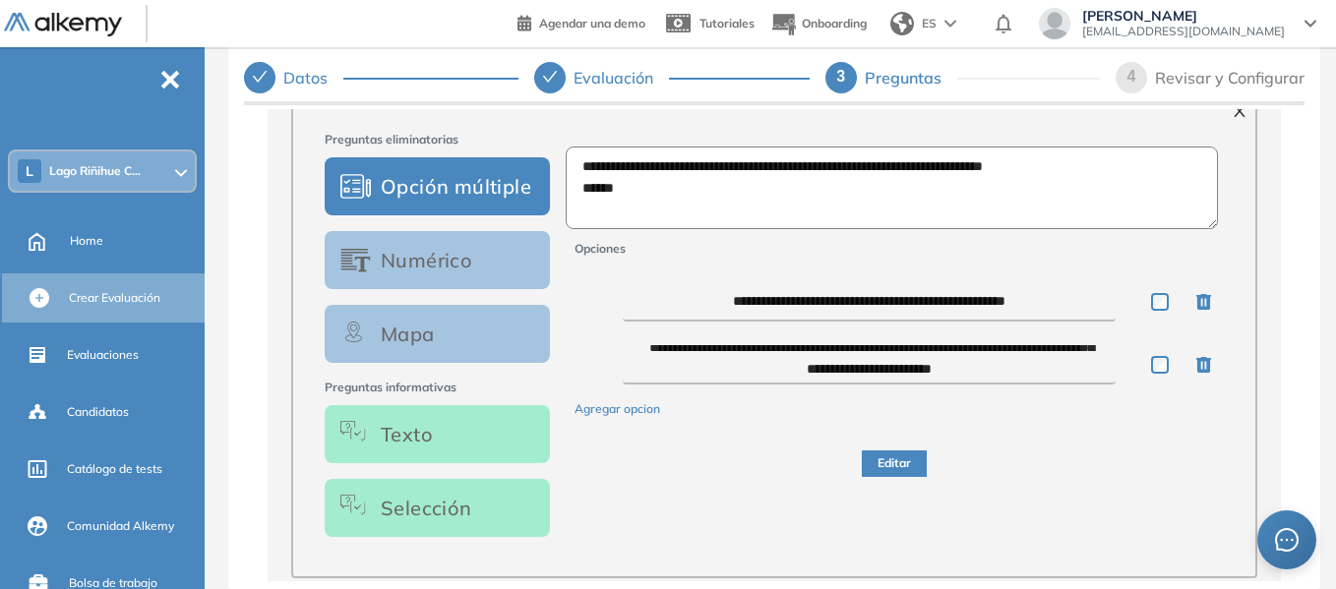
scroll to position [22, 0]
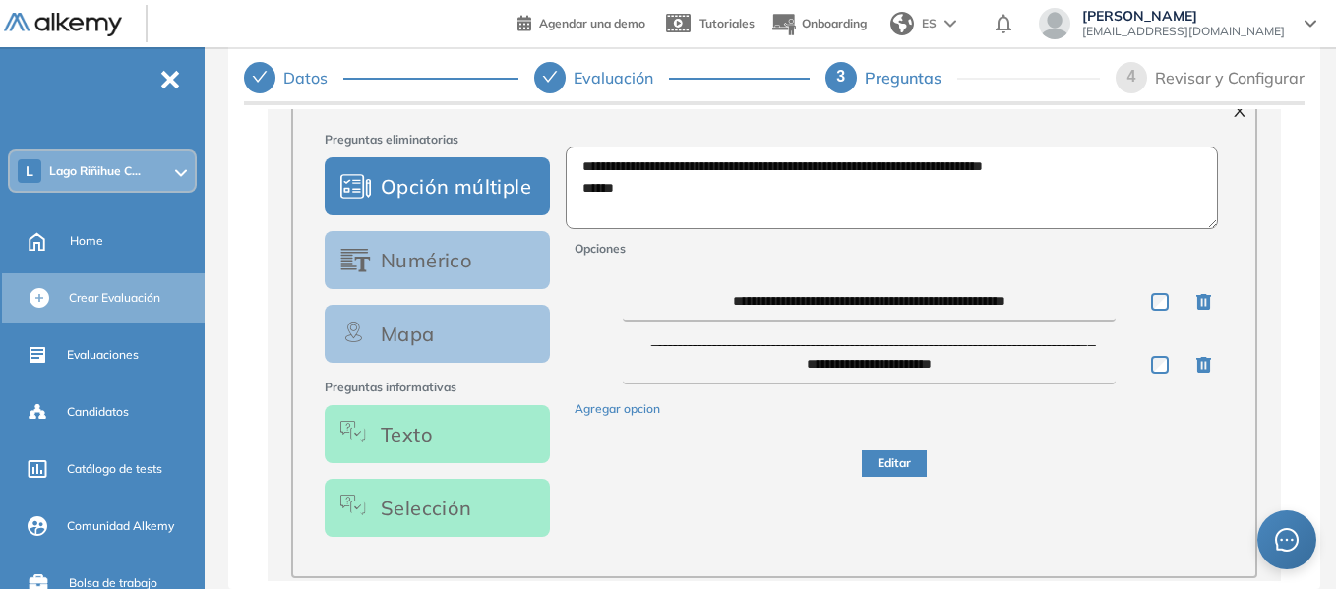
click at [869, 366] on textarea "**********" at bounding box center [869, 364] width 493 height 39
type textarea "**********"
click at [894, 466] on button "Editar" at bounding box center [894, 464] width 65 height 27
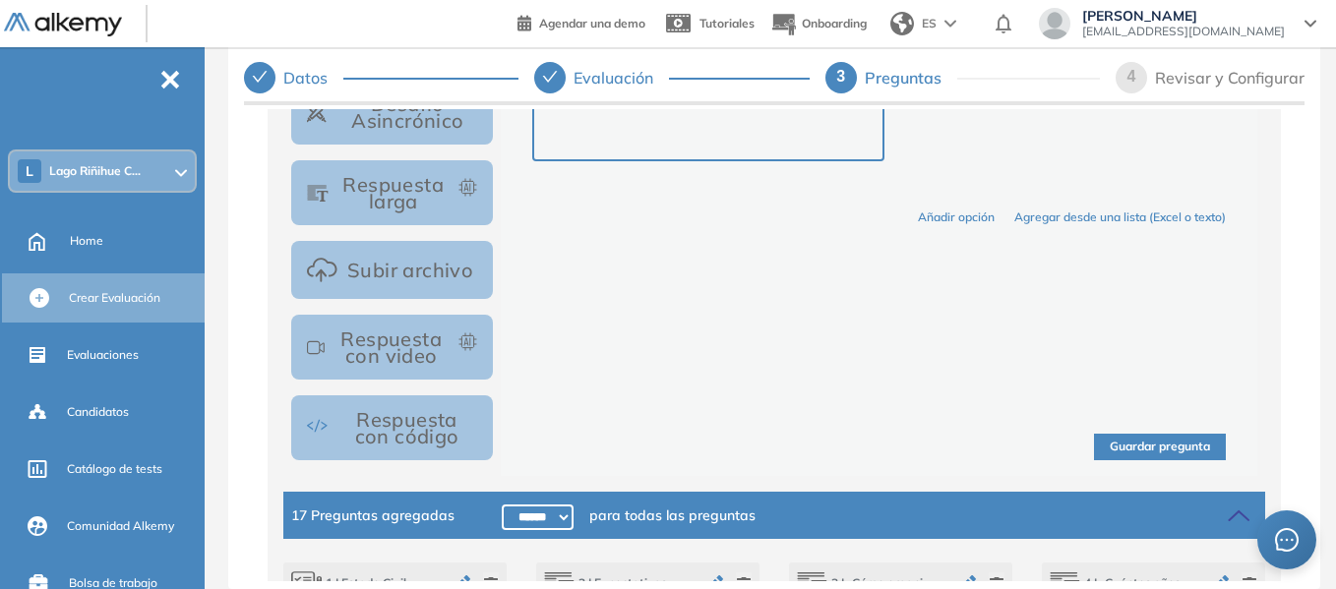
scroll to position [1159, 0]
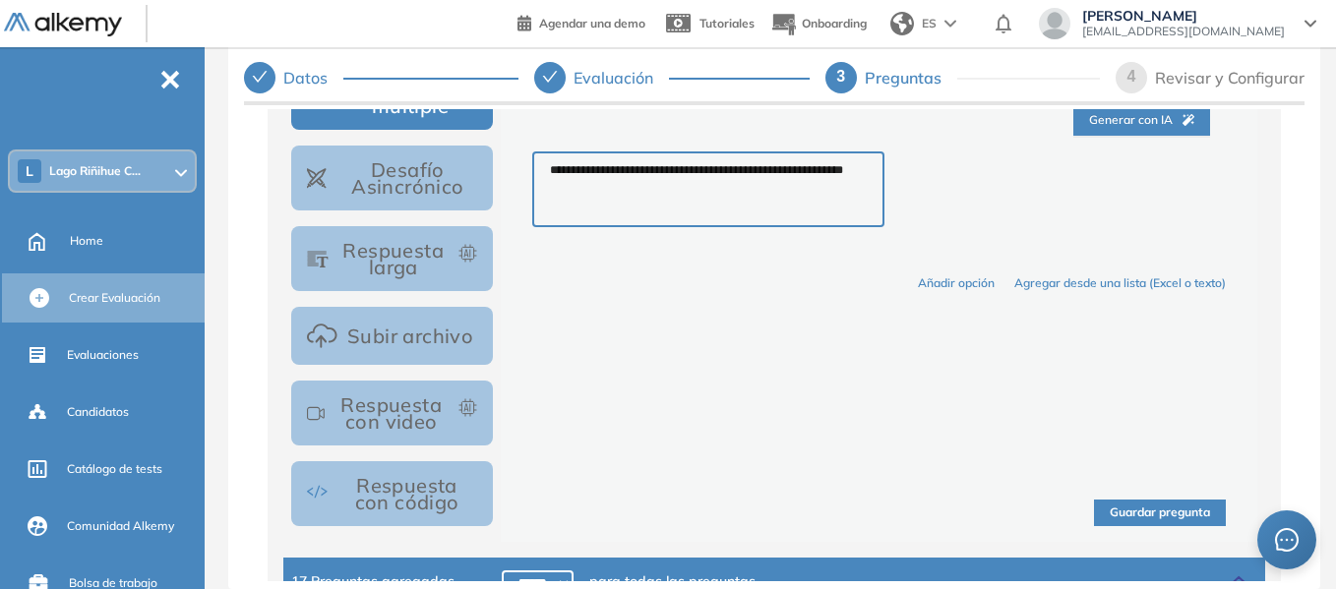
click at [440, 338] on button "Subir archivo" at bounding box center [392, 336] width 202 height 58
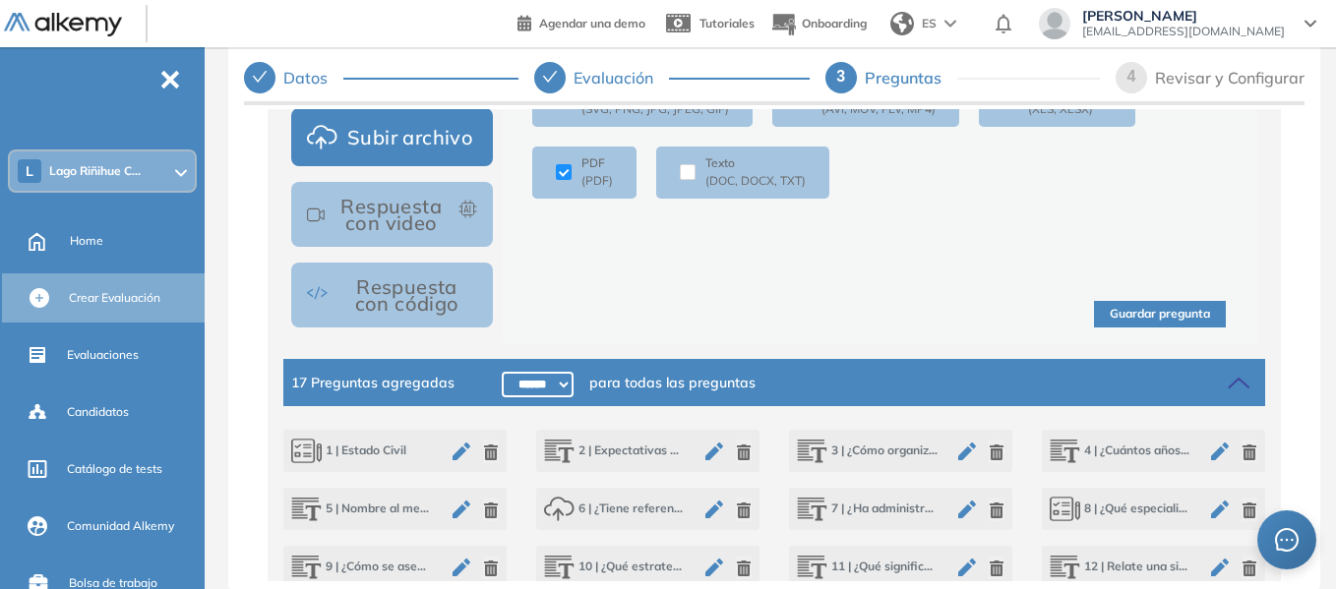
scroll to position [1359, 0]
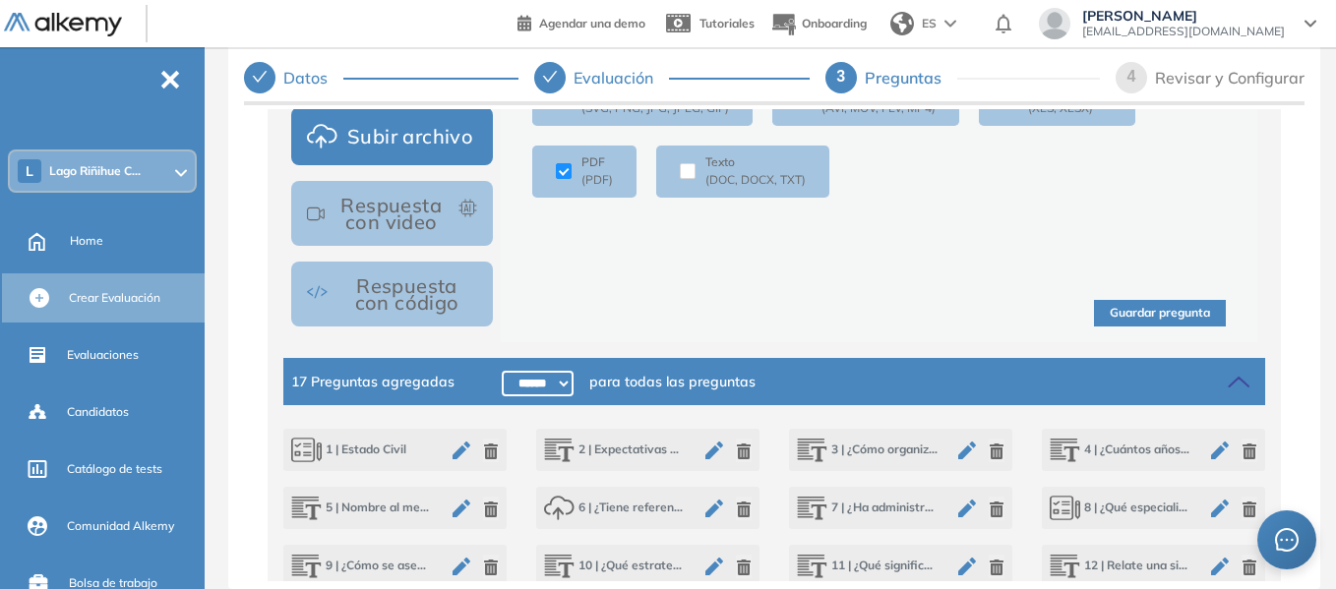
click at [1144, 321] on button "Guardar pregunta" at bounding box center [1160, 313] width 132 height 27
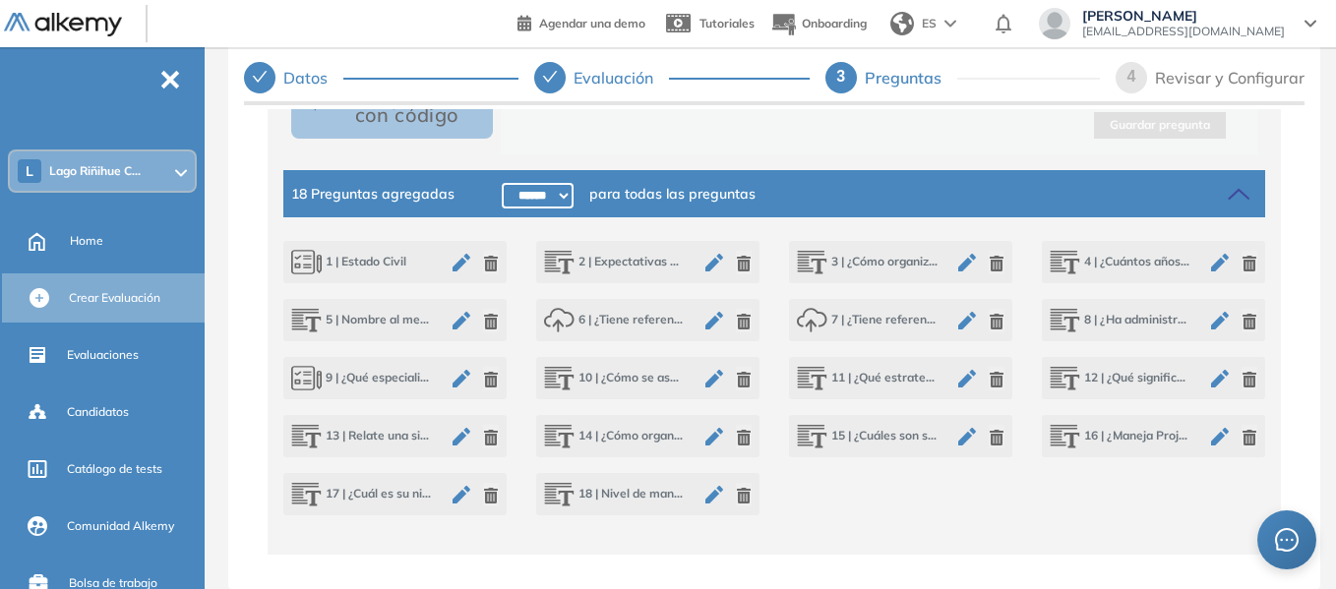
scroll to position [1552, 0]
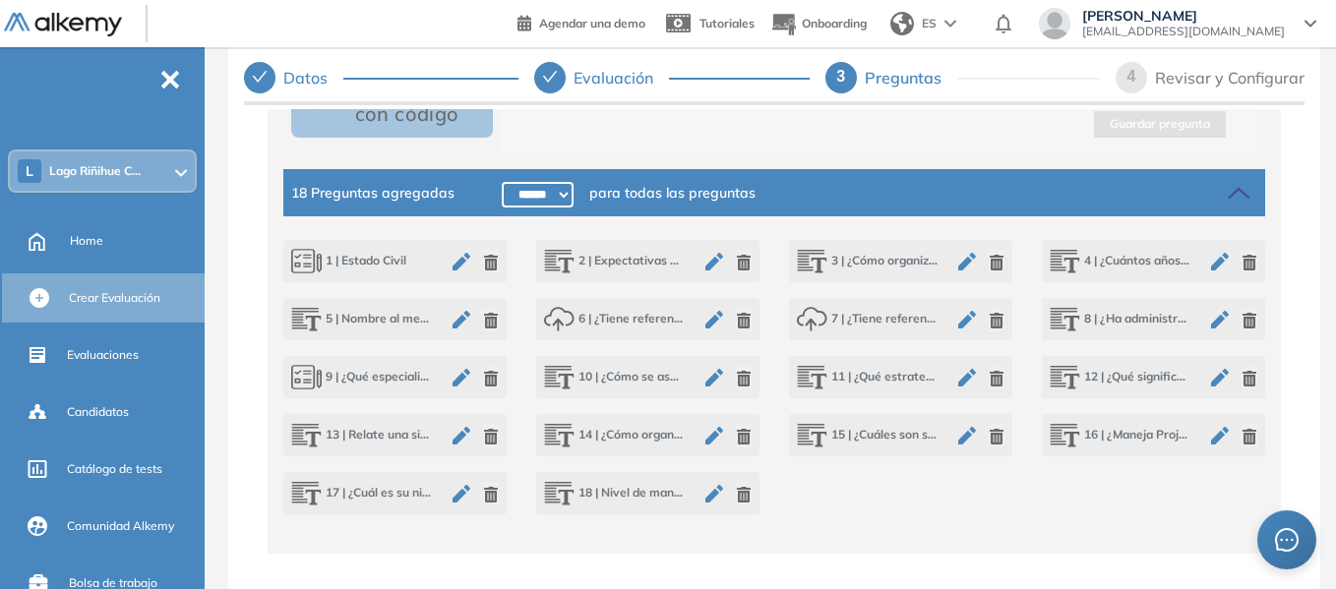
click at [993, 320] on icon "button" at bounding box center [997, 321] width 14 height 16
click at [711, 328] on icon "button" at bounding box center [714, 320] width 24 height 24
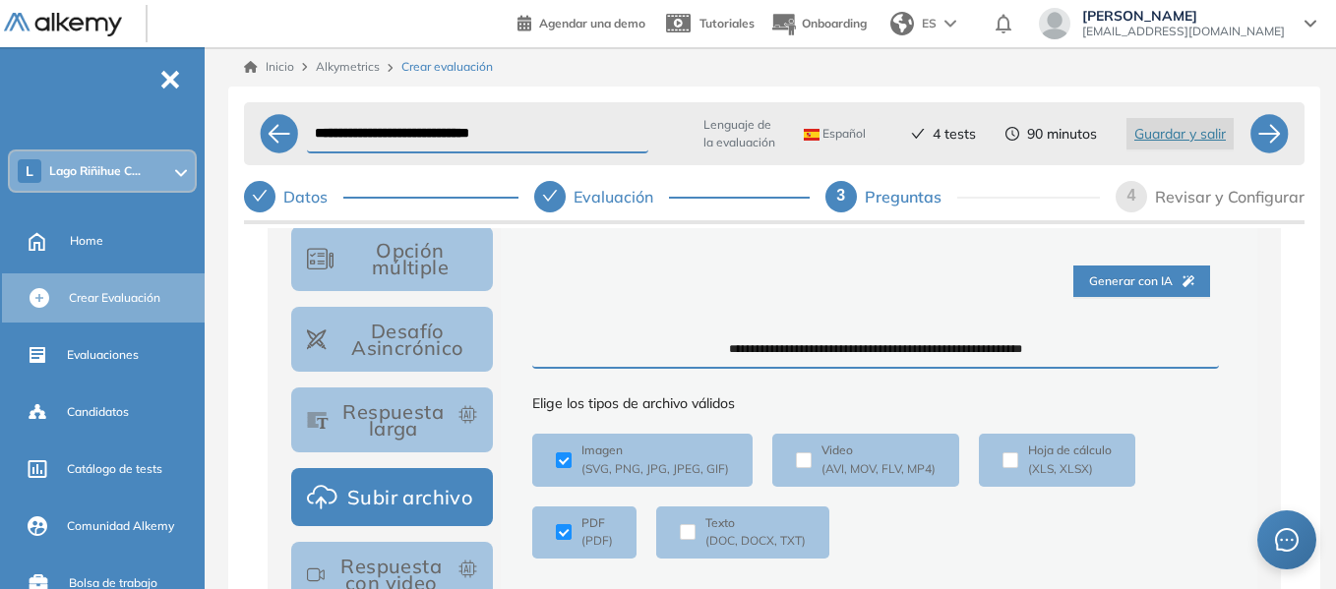
scroll to position [1159, 0]
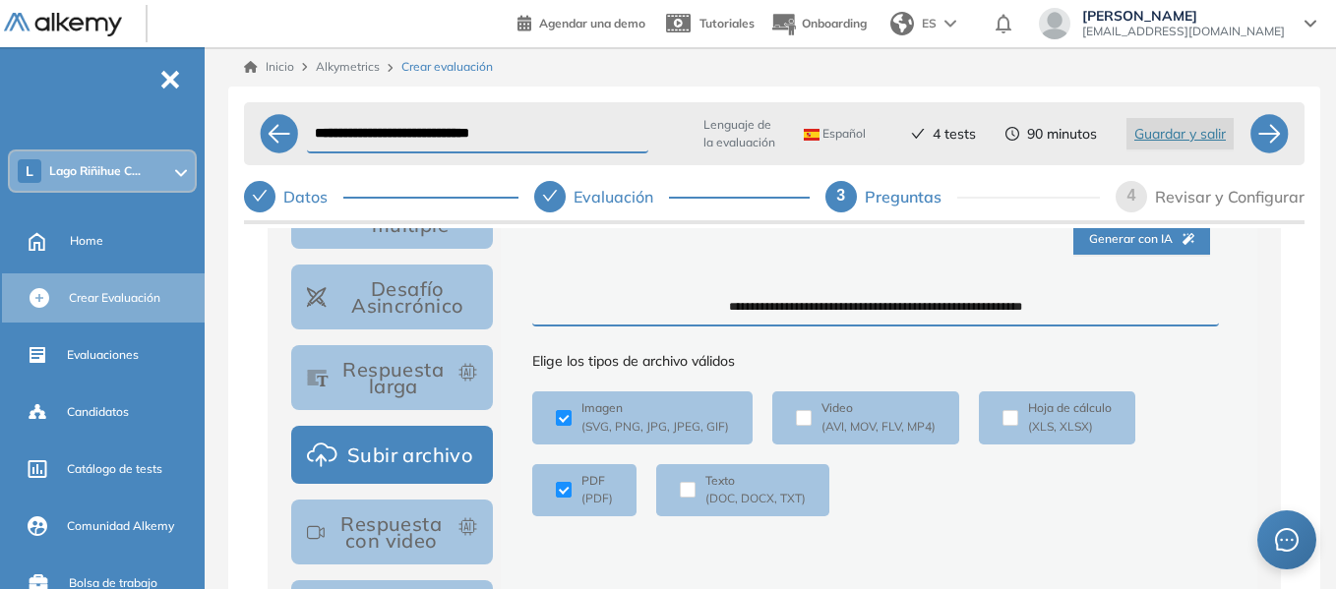
click at [1077, 319] on textarea "**********" at bounding box center [875, 308] width 687 height 36
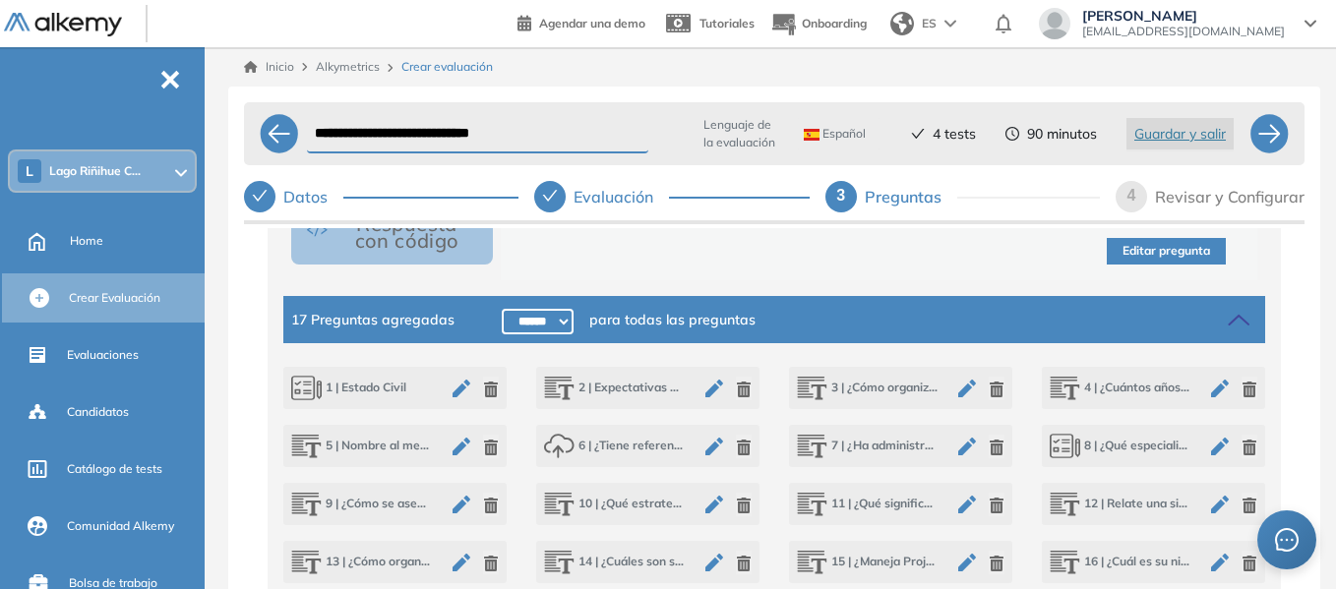
scroll to position [1552, 0]
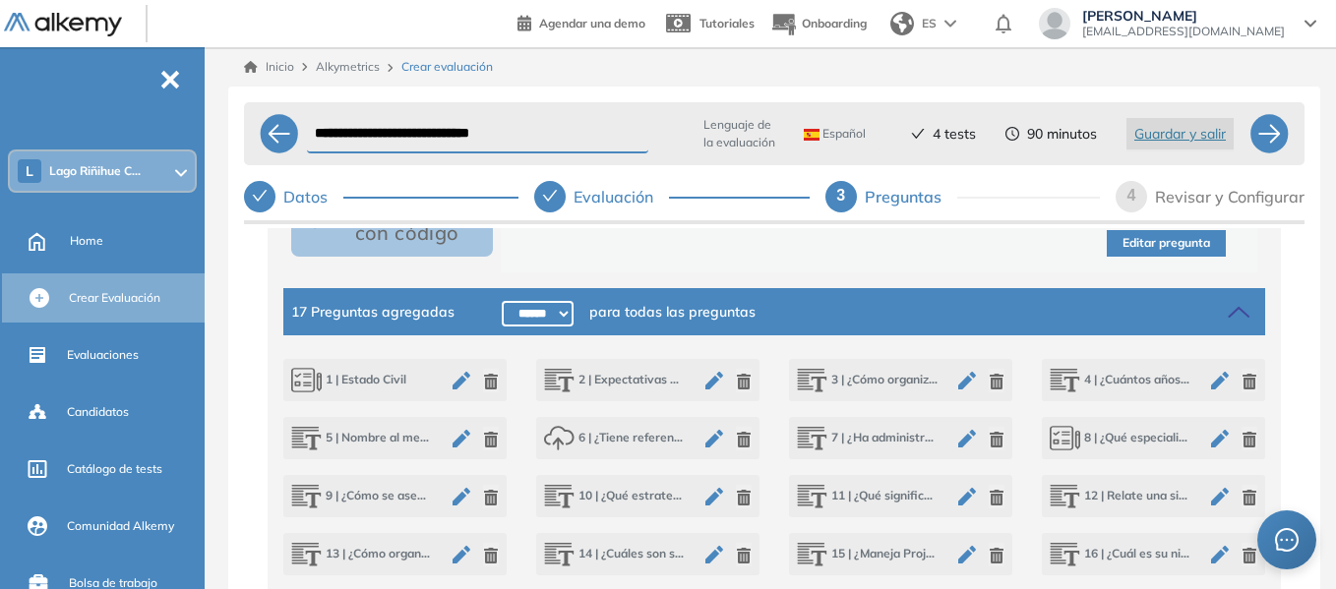
type textarea "**********"
click at [1134, 240] on button "Editar pregunta" at bounding box center [1166, 243] width 119 height 27
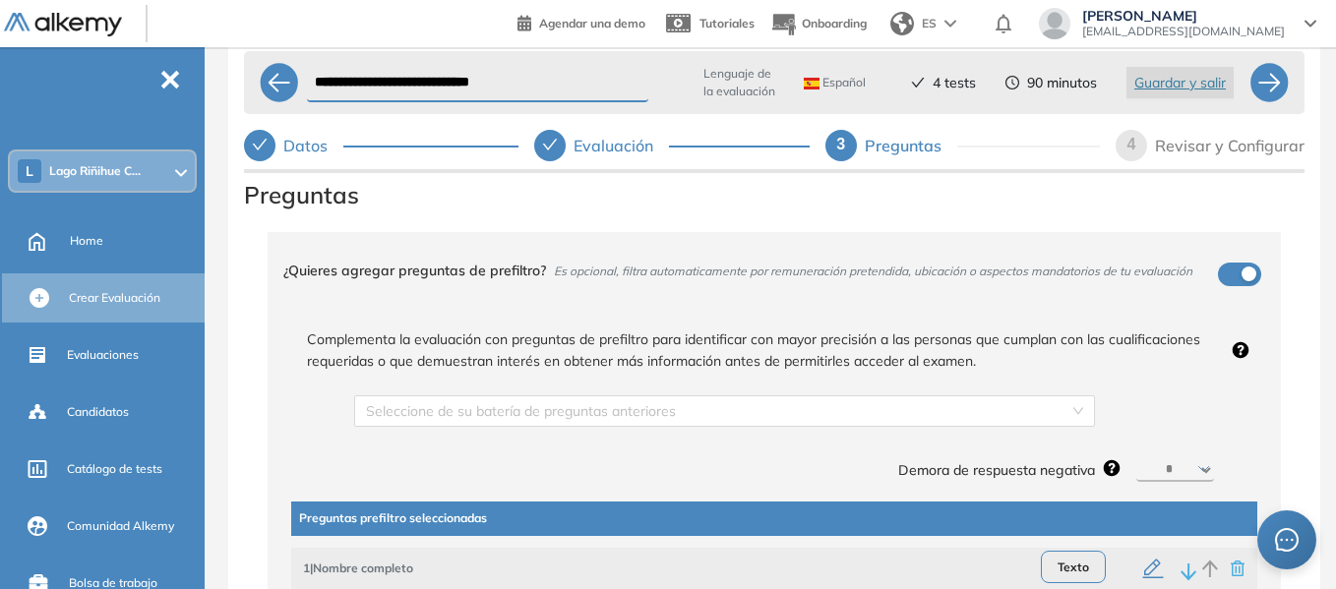
scroll to position [0, 0]
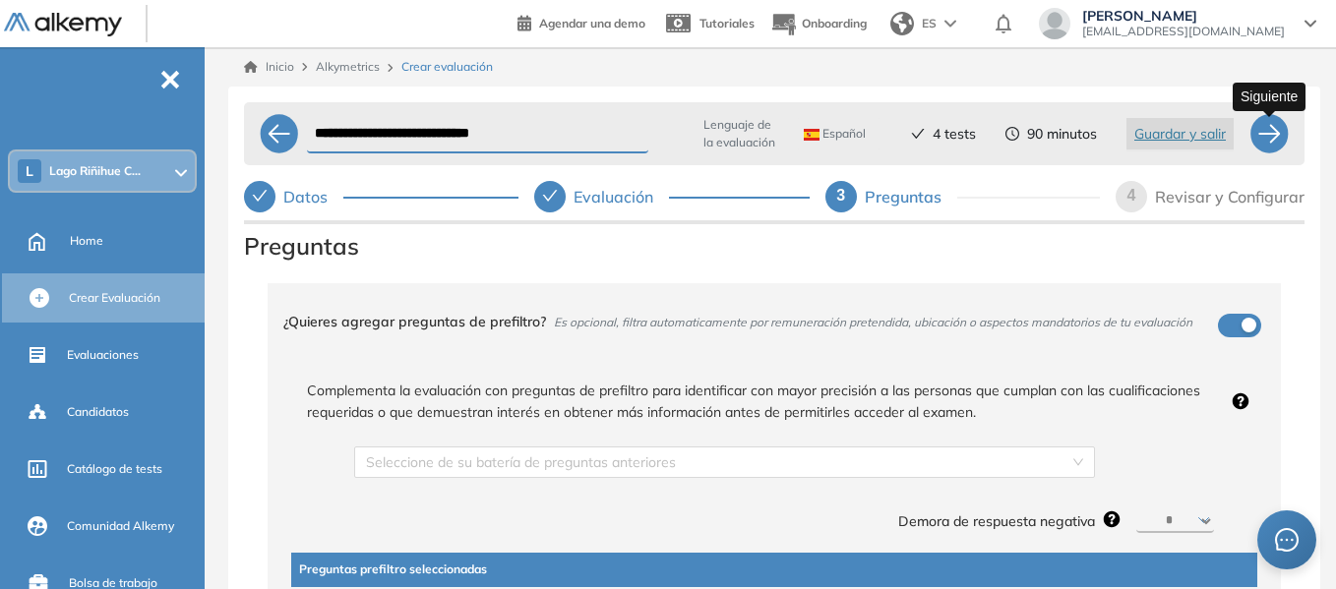
click at [1276, 132] on div at bounding box center [1268, 133] width 39 height 39
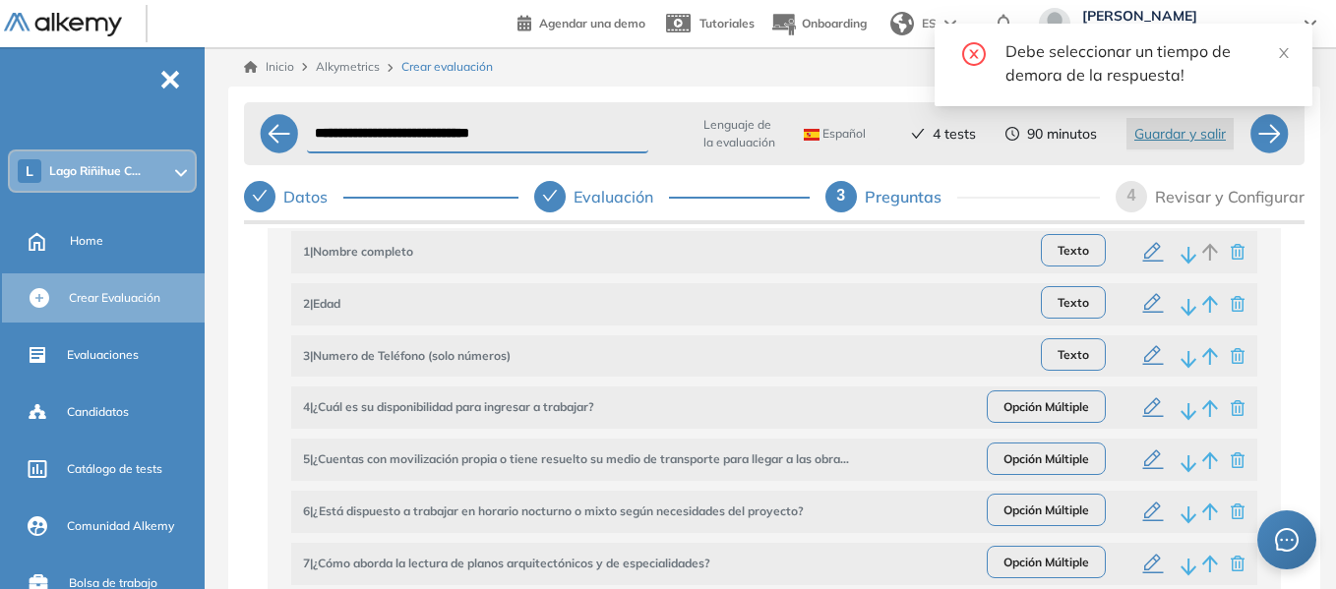
scroll to position [197, 0]
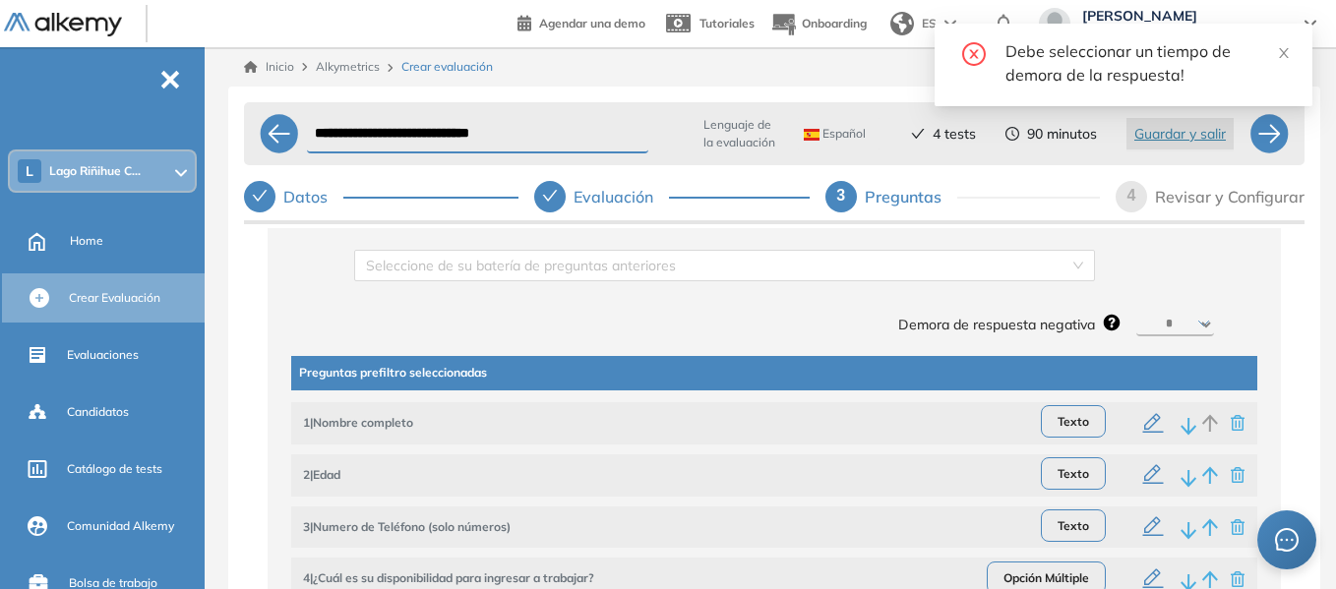
click at [1144, 334] on select "********* ****** ****** ****** ******" at bounding box center [1175, 325] width 78 height 24
select select "**"
click at [1136, 319] on select "********* ****** ****** ****** ******" at bounding box center [1175, 325] width 78 height 24
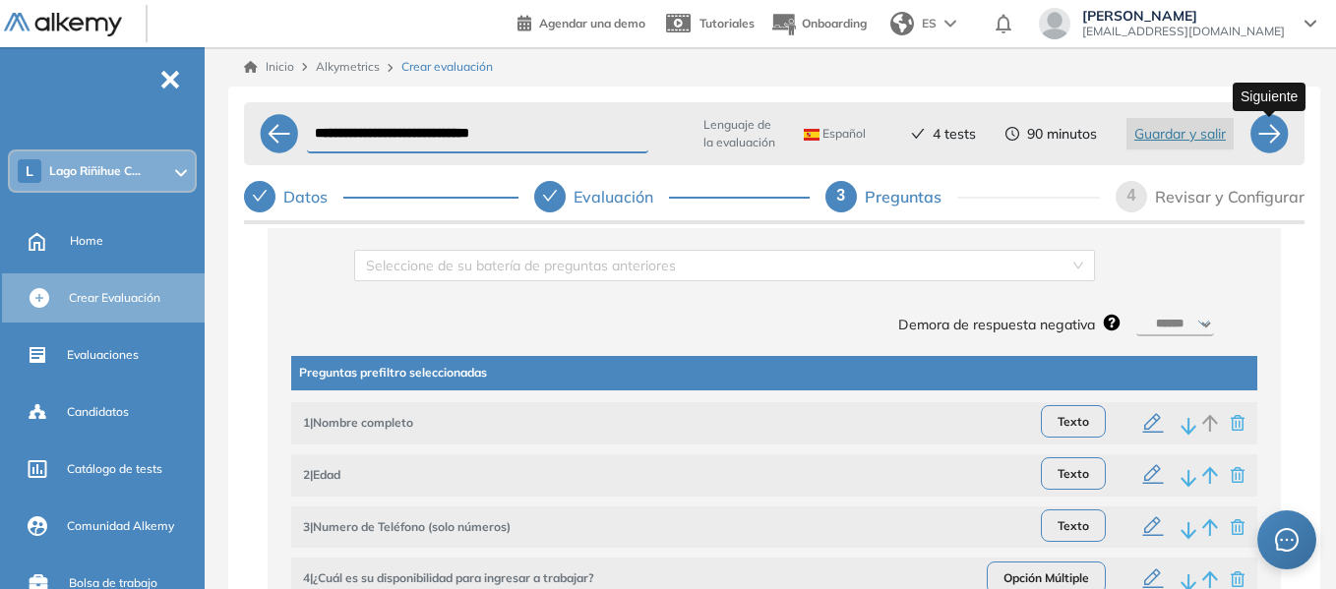
click at [1272, 140] on div at bounding box center [1268, 133] width 39 height 39
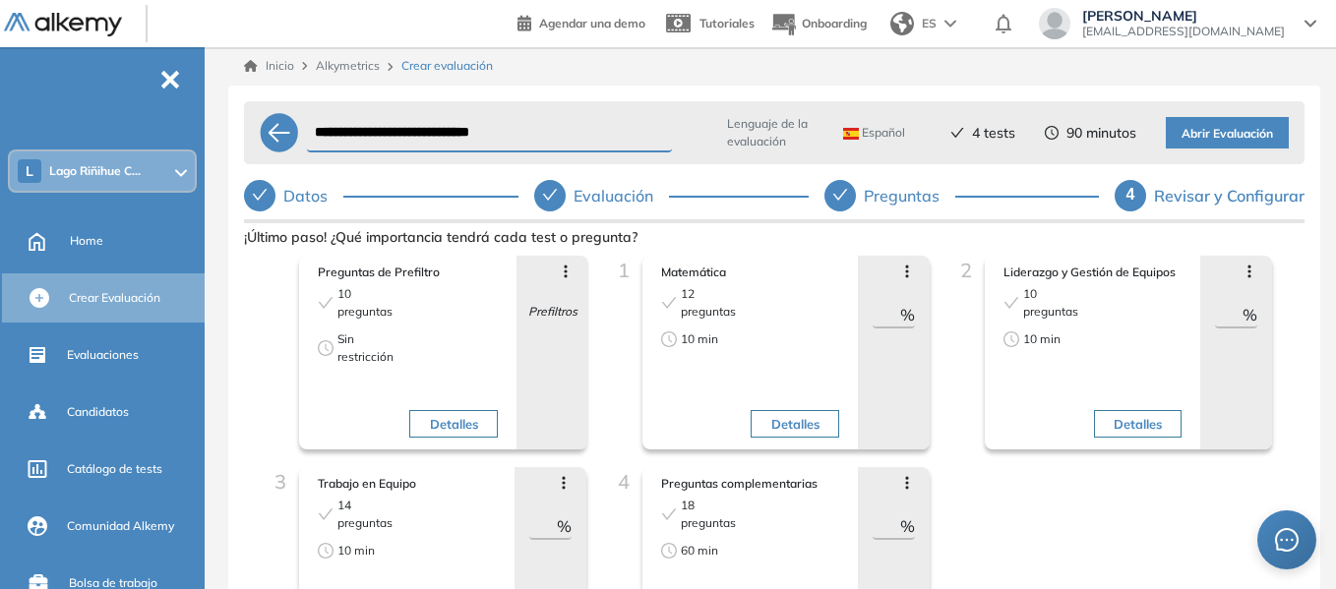
scroll to position [0, 0]
drag, startPoint x: 873, startPoint y: 319, endPoint x: 952, endPoint y: 309, distance: 80.3
click at [952, 309] on div "Preguntas de Prefiltro 10 preguntas Sin restricción Detalles Avanzar posición R…" at bounding box center [774, 461] width 1029 height 408
type input "**"
drag, startPoint x: 1210, startPoint y: 313, endPoint x: 1268, endPoint y: 314, distance: 58.0
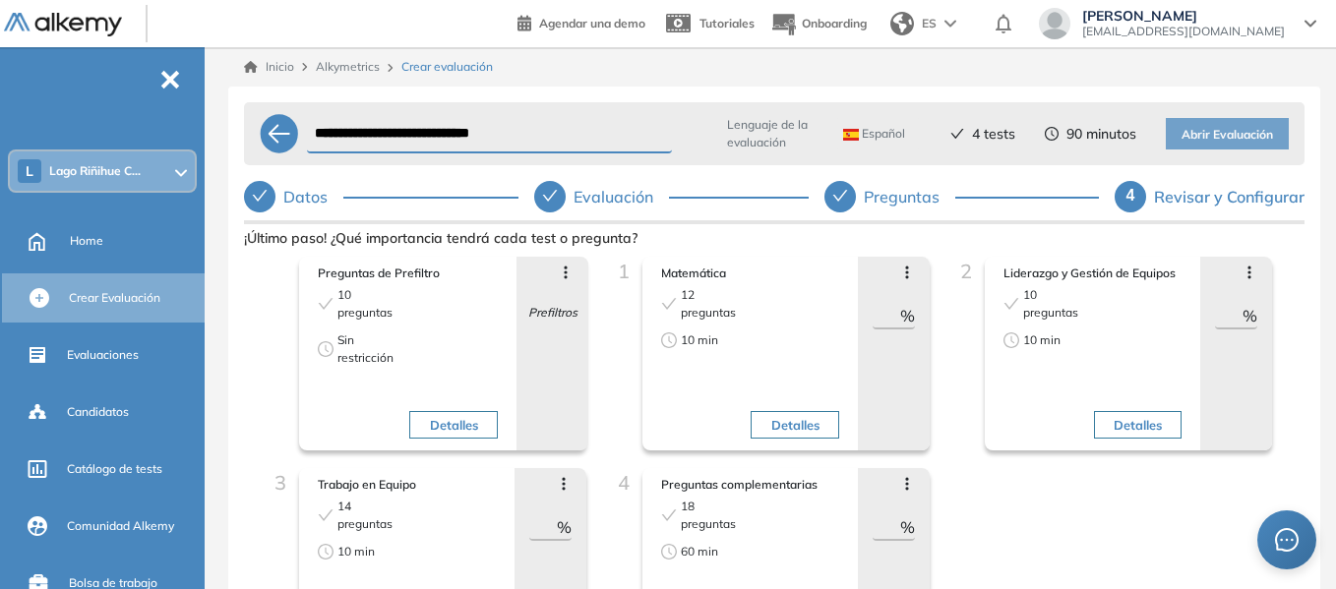
click at [1266, 316] on div "2 Liderazgo y Gestión de Equipos 10 preguntas 10 min Detalles Avanzar posición …" at bounding box center [1116, 363] width 343 height 212
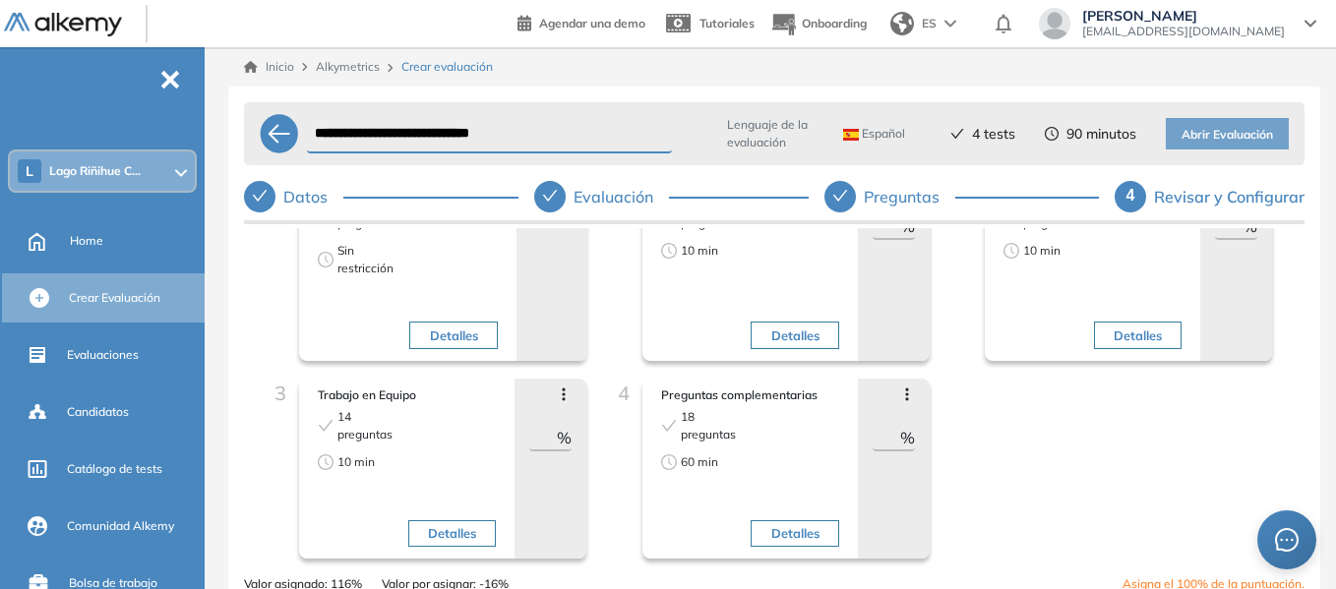
scroll to position [98, 0]
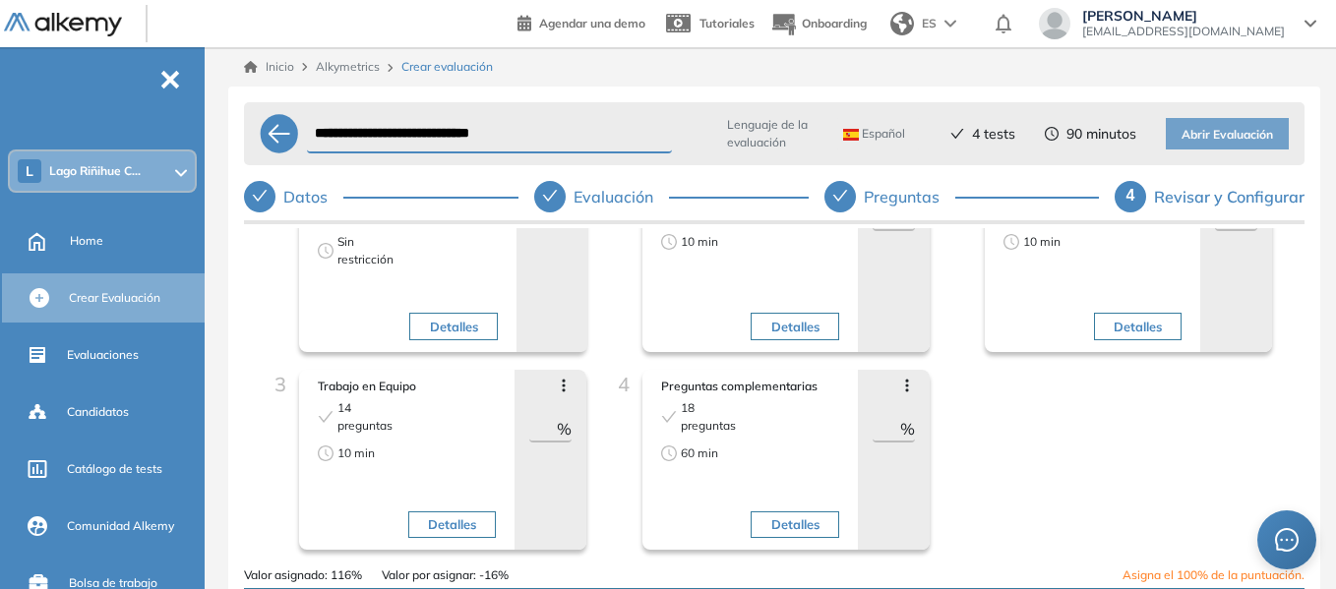
type input "**"
drag, startPoint x: 528, startPoint y: 433, endPoint x: 613, endPoint y: 433, distance: 84.6
click at [613, 433] on div "Preguntas de Prefiltro 10 preguntas Sin restricción Detalles Avanzar posición R…" at bounding box center [774, 362] width 1029 height 408
type input "**"
drag, startPoint x: 872, startPoint y: 425, endPoint x: 938, endPoint y: 441, distance: 68.7
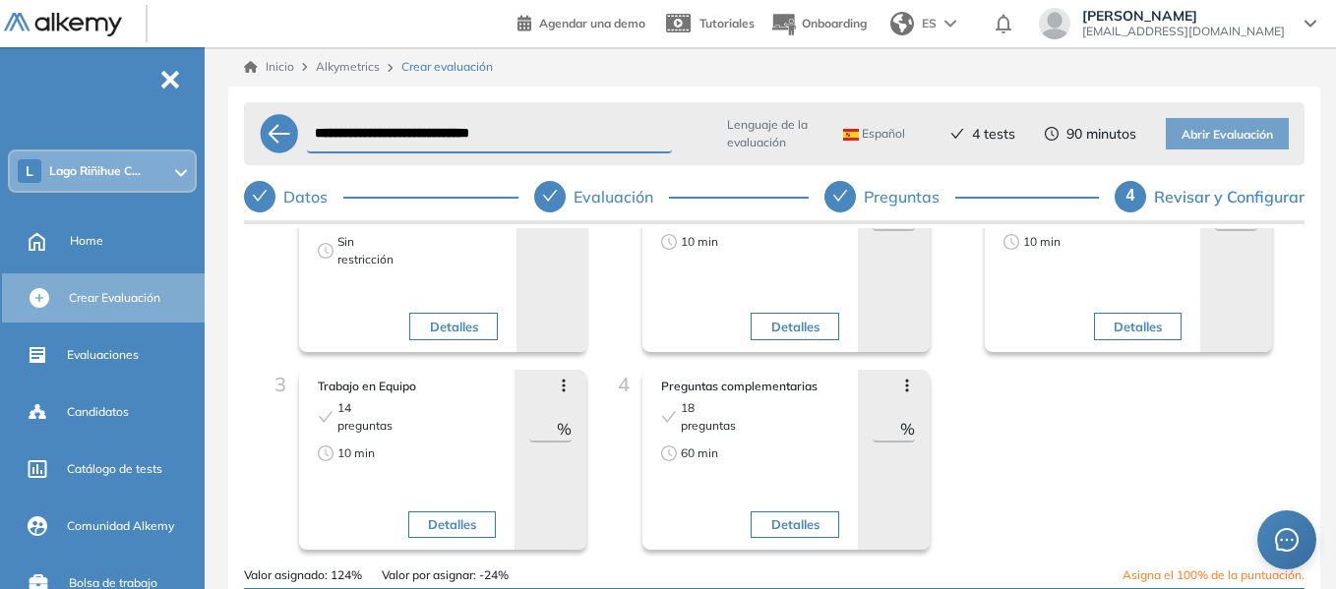
click at [938, 441] on div "4 Preguntas complementarias 18 preguntas 60 min Detalles Avanzar posición Retro…" at bounding box center [774, 468] width 343 height 197
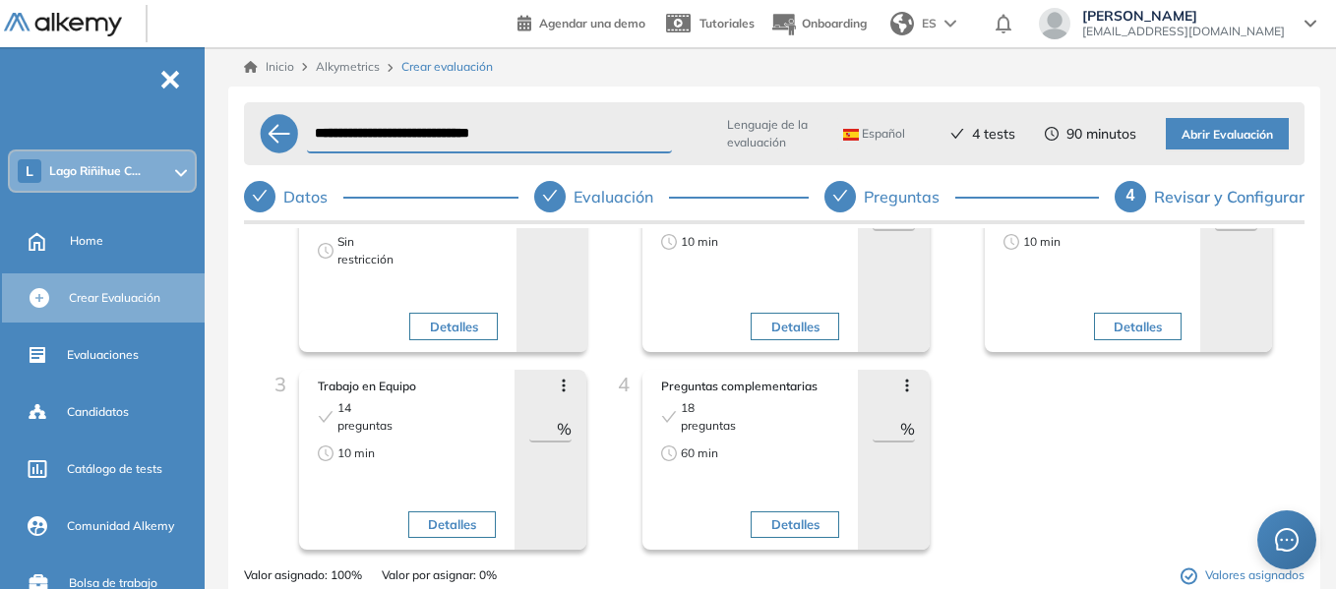
type input "*"
click at [977, 443] on div "Preguntas de Prefiltro 10 preguntas Sin restricción Detalles Avanzar posición R…" at bounding box center [774, 362] width 1029 height 408
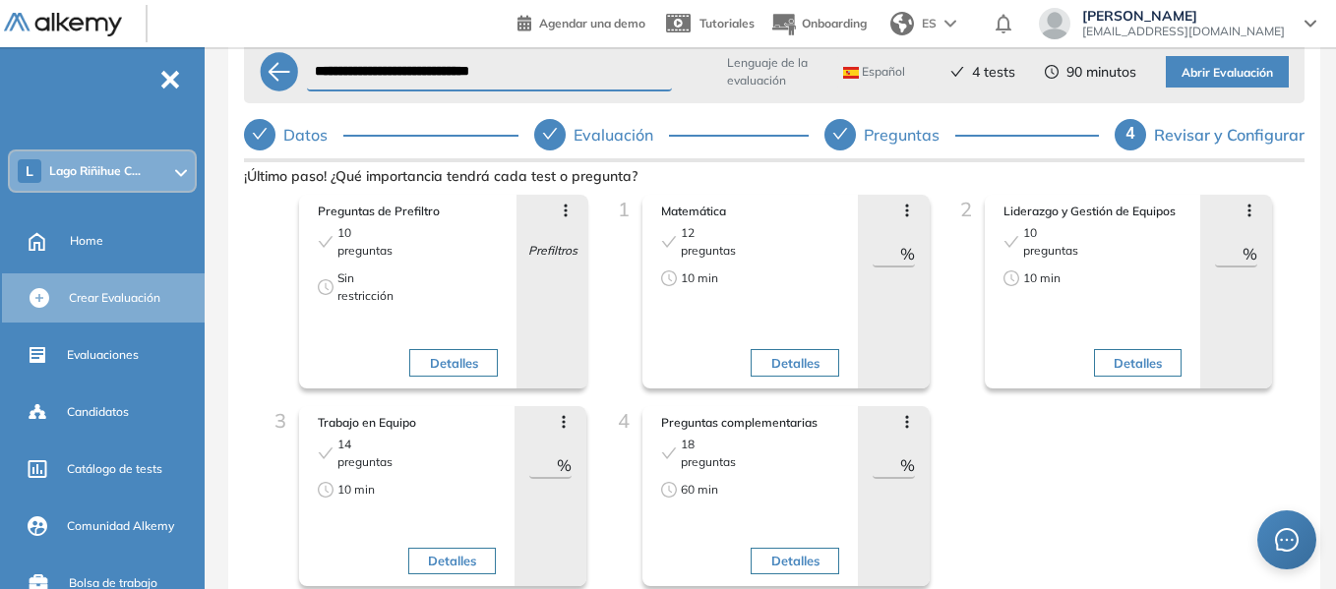
scroll to position [0, 0]
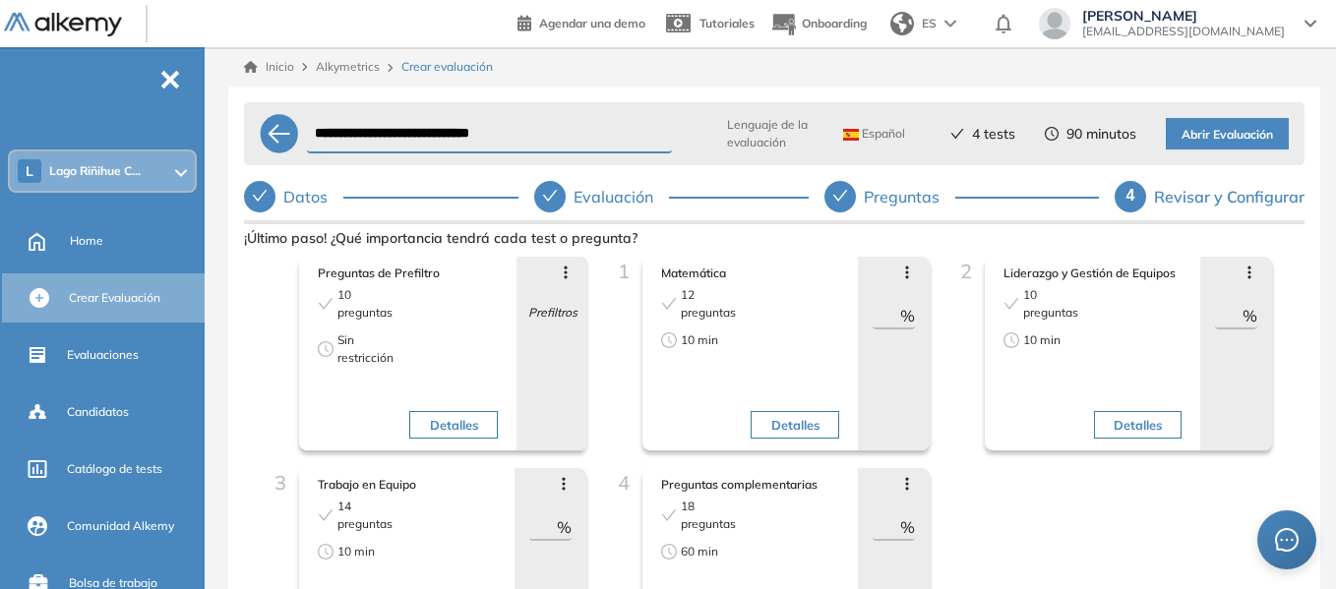
click at [926, 197] on div "Preguntas" at bounding box center [909, 196] width 91 height 31
select select "**"
select select "******"
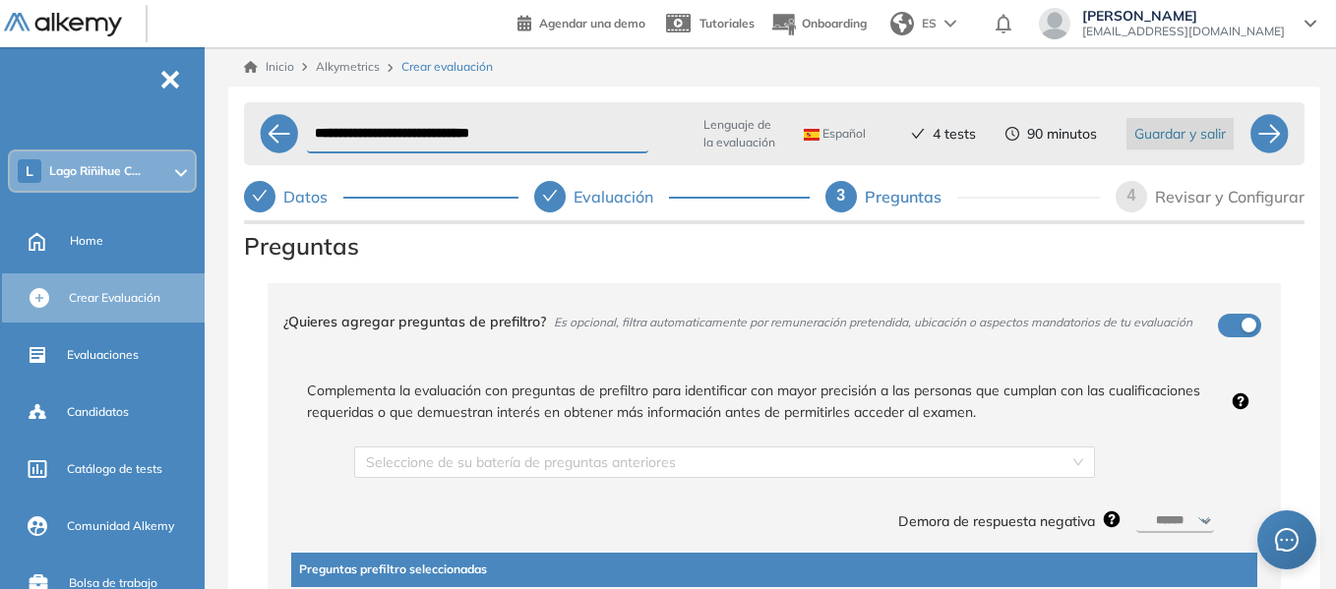
click at [1193, 135] on span "Guardar y salir" at bounding box center [1179, 134] width 91 height 22
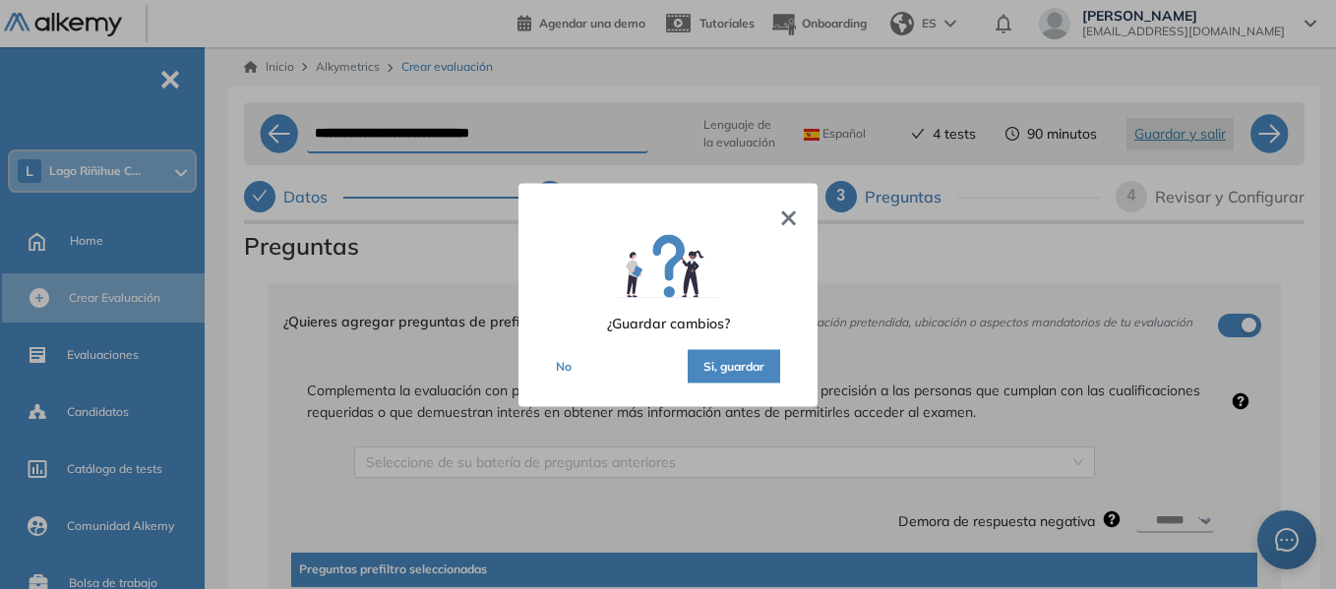
click at [792, 215] on button "×" at bounding box center [788, 215] width 19 height 24
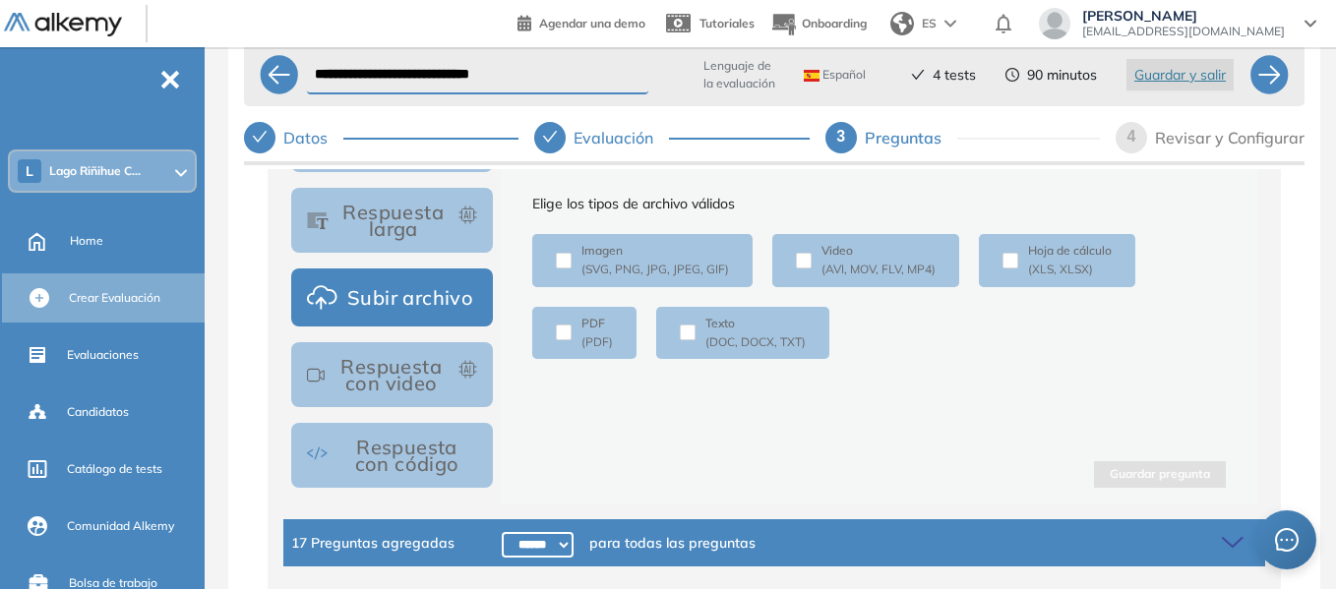
scroll to position [125, 0]
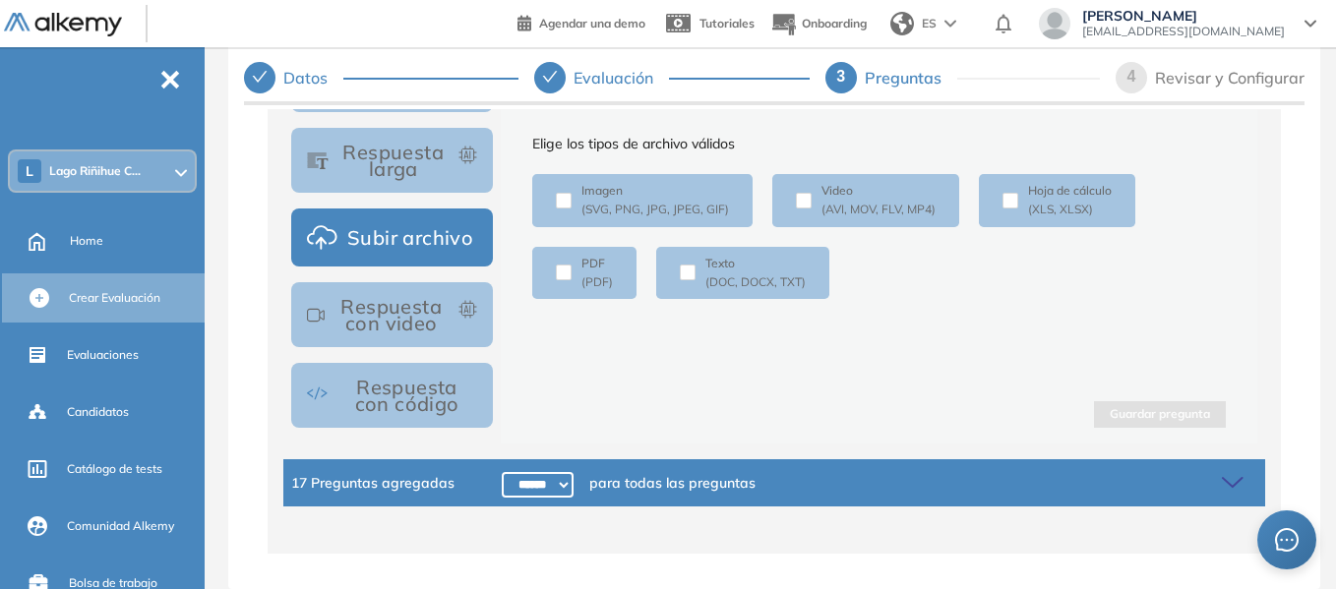
click at [1222, 477] on icon at bounding box center [1236, 483] width 28 height 28
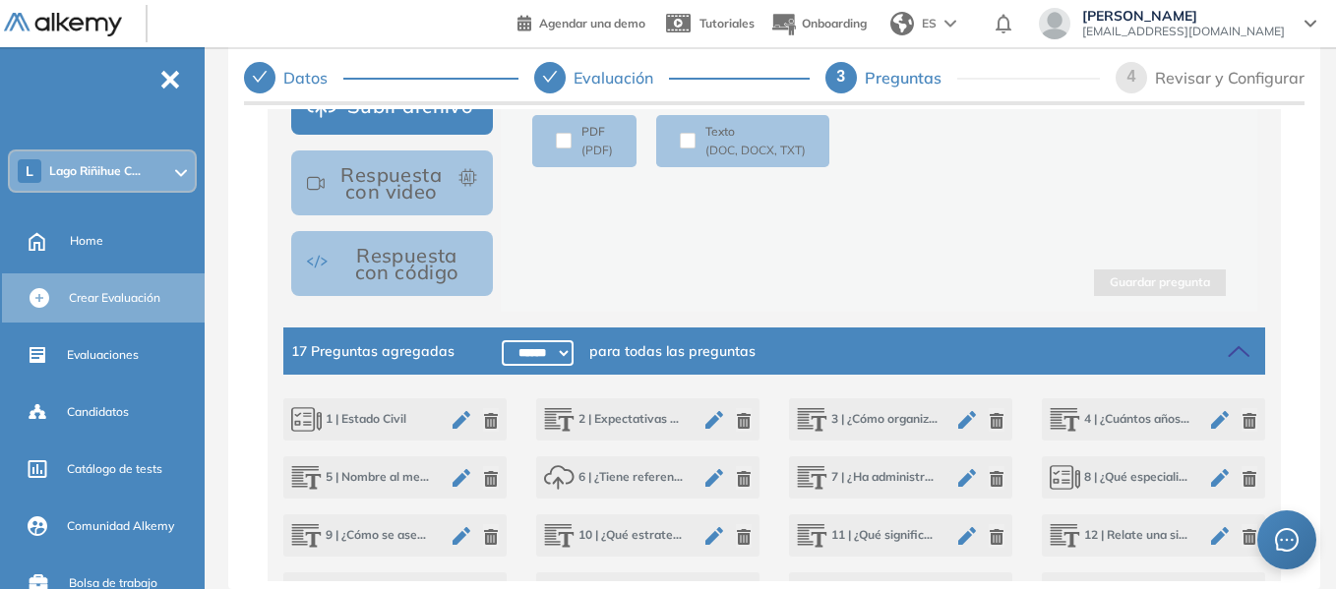
scroll to position [1552, 0]
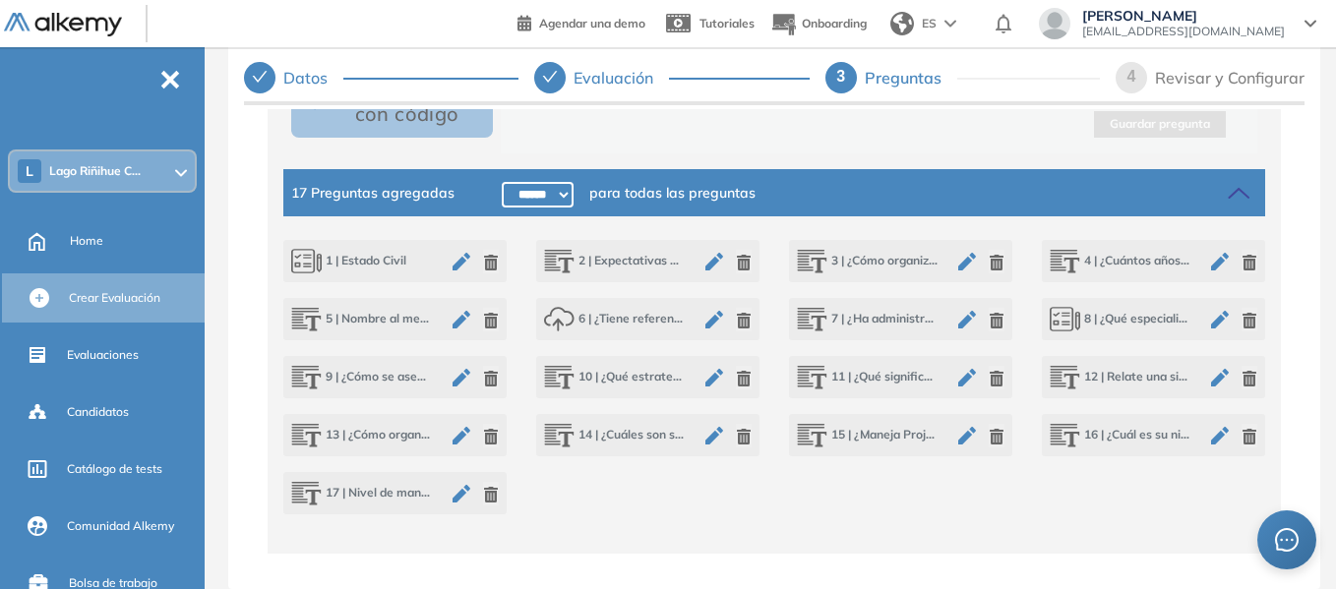
click at [1213, 323] on icon "button" at bounding box center [1220, 320] width 18 height 18
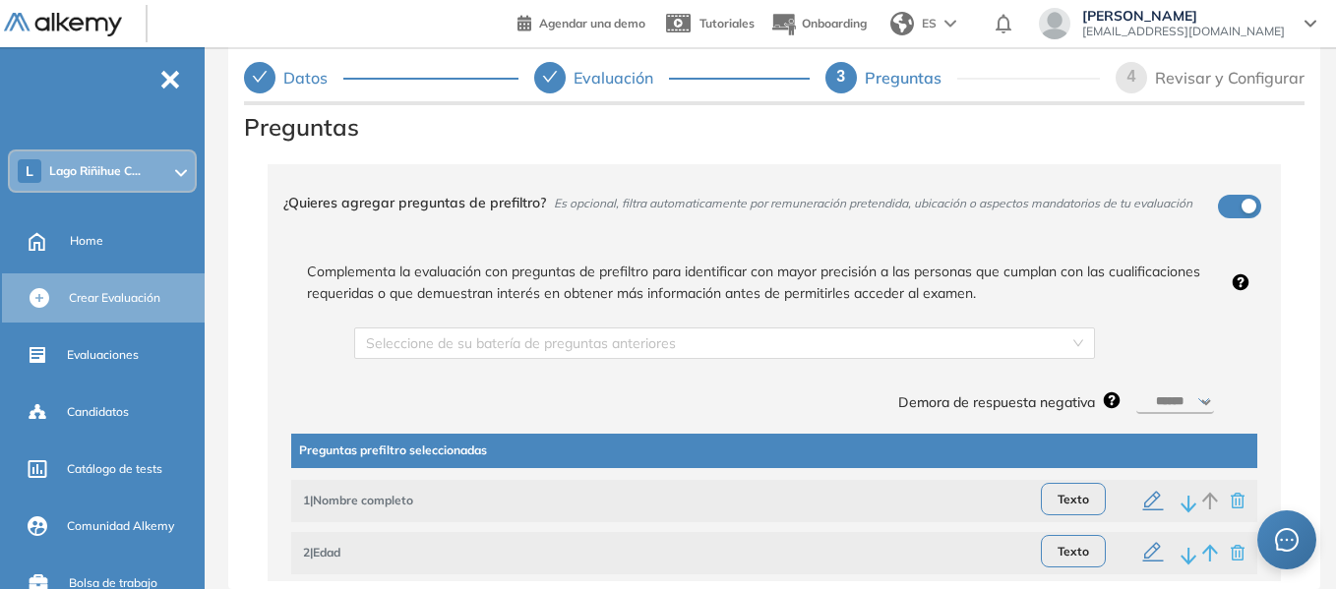
scroll to position [98, 0]
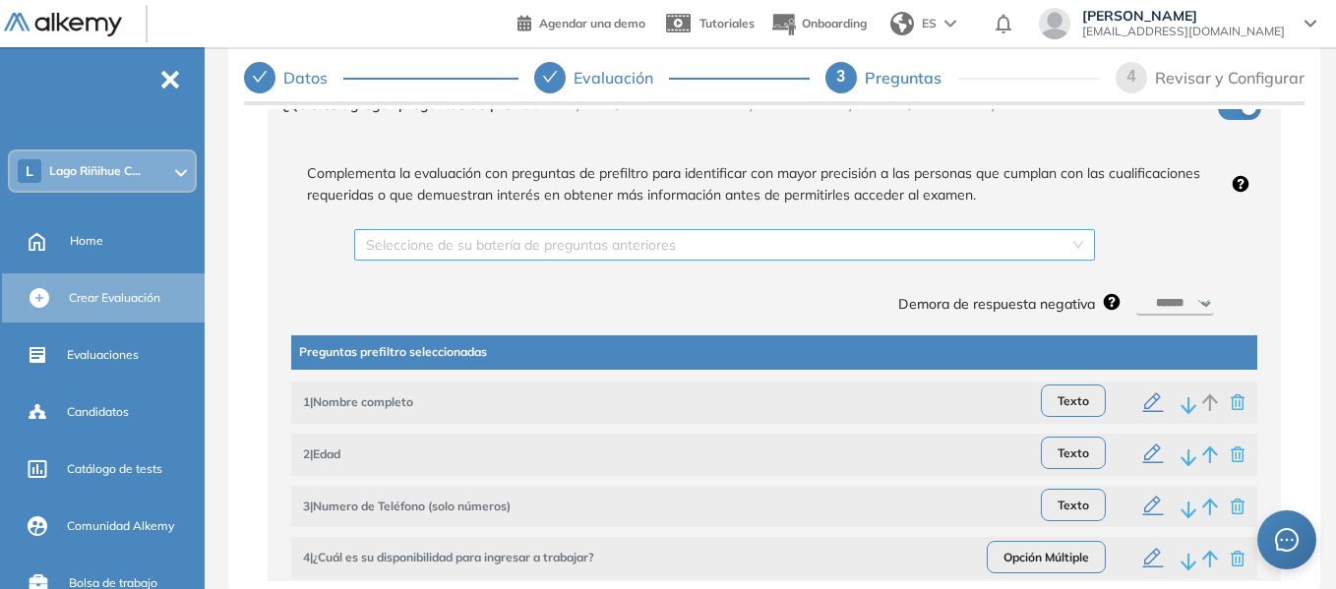
click at [490, 235] on input "search" at bounding box center [717, 245] width 703 height 30
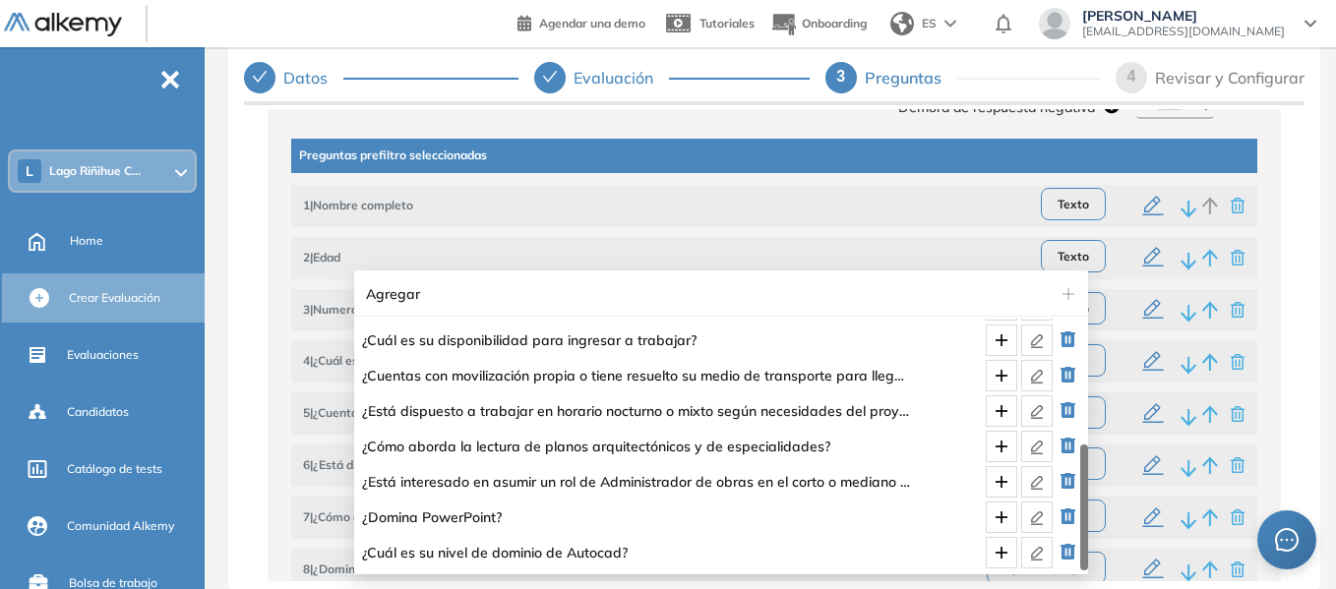
scroll to position [0, 0]
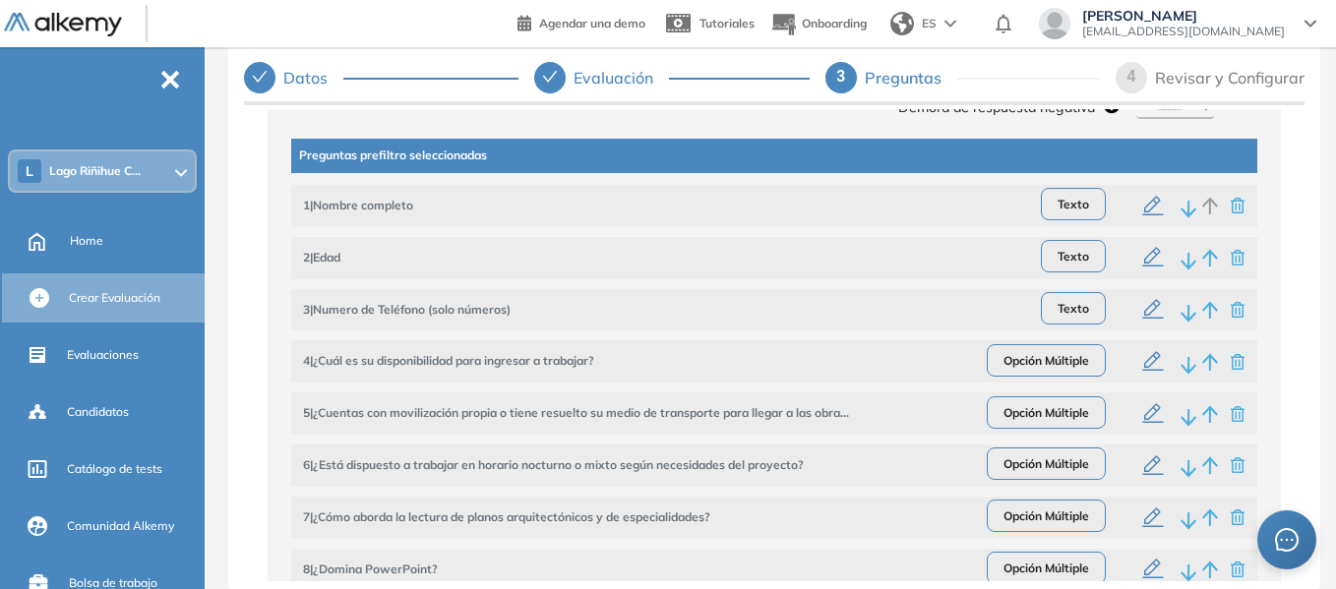
click at [268, 192] on div "Complementa la evaluación con preguntas de prefiltro para identificar con mayor…" at bounding box center [774, 332] width 1013 height 756
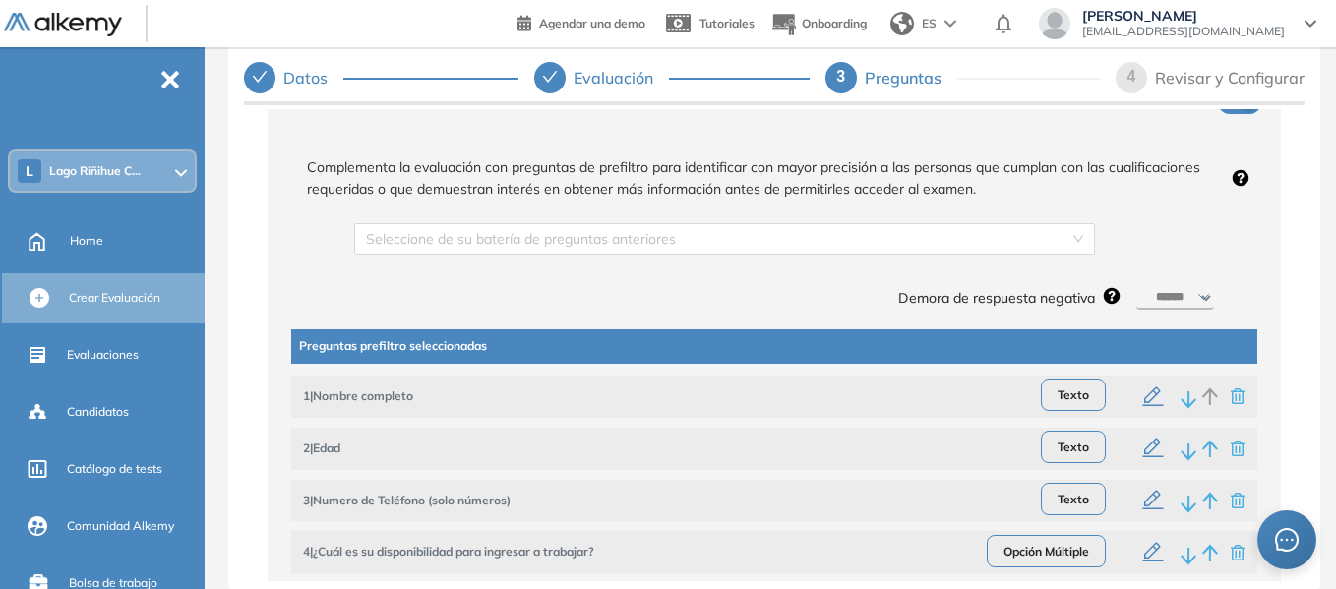
scroll to position [98, 0]
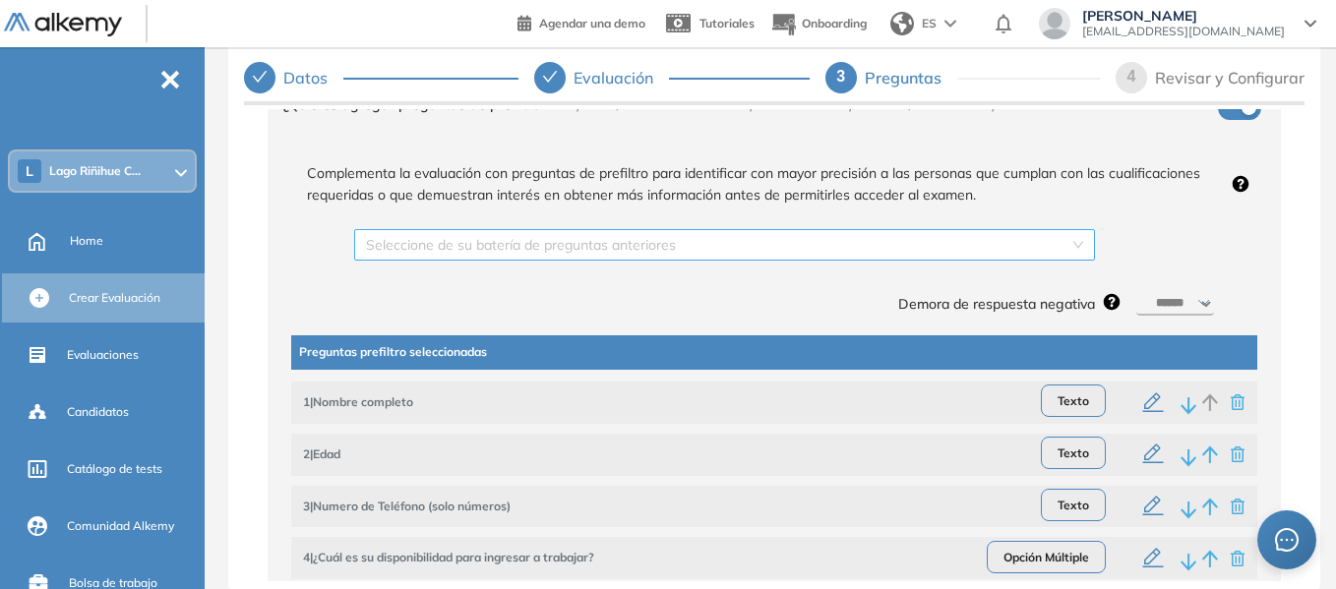
click at [1070, 242] on div "Seleccione de su batería de preguntas anteriores" at bounding box center [724, 244] width 741 height 31
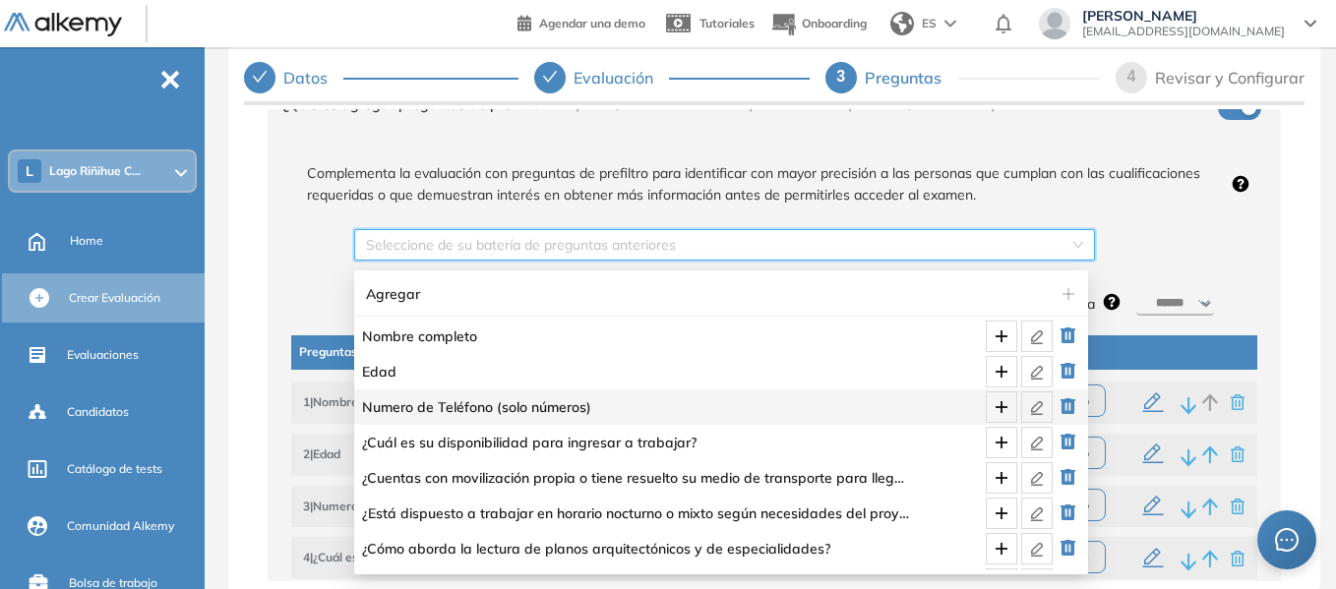
scroll to position [102, 0]
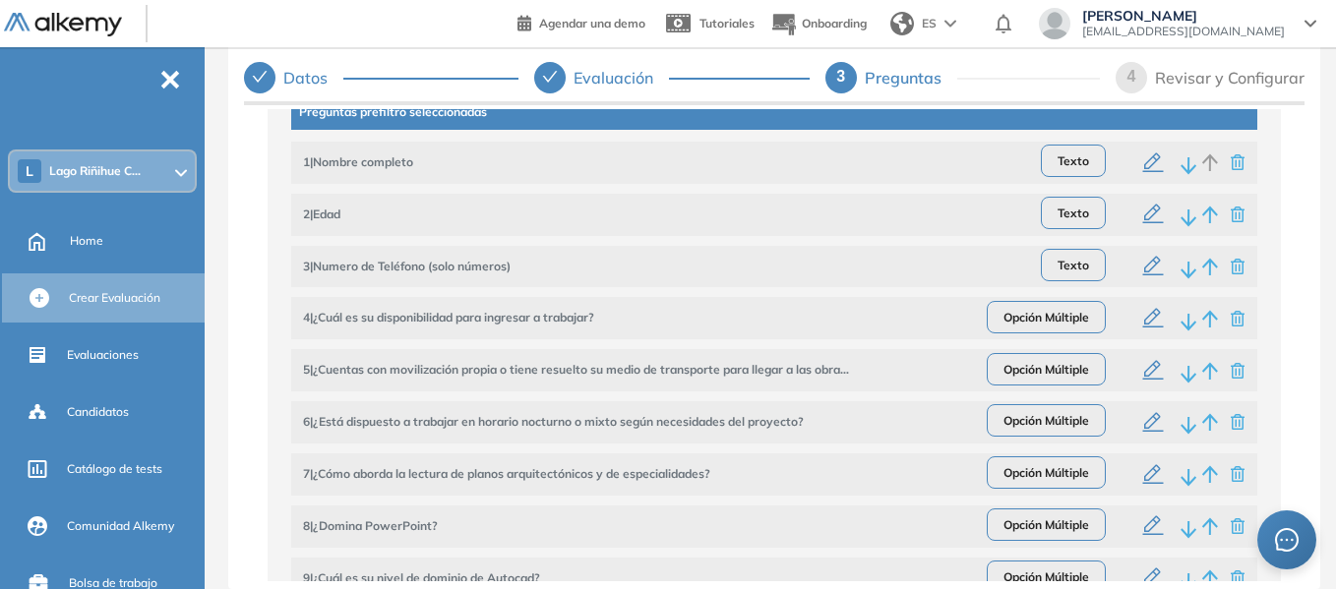
scroll to position [322, 0]
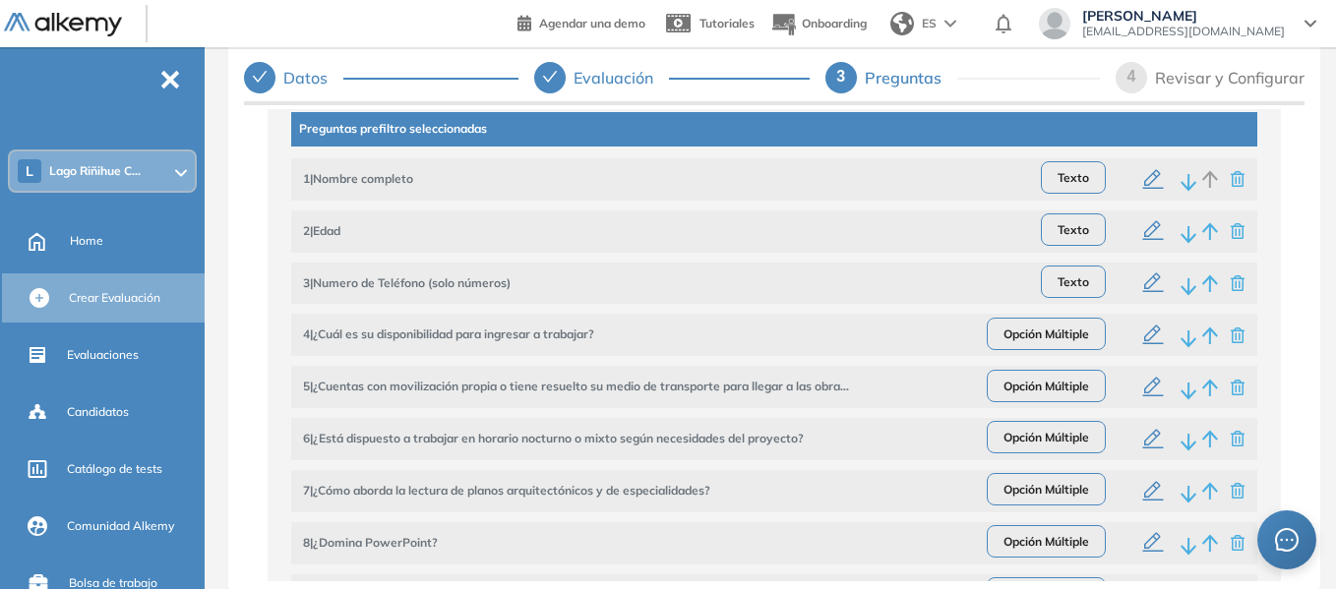
click at [1230, 238] on icon "button" at bounding box center [1238, 231] width 16 height 16
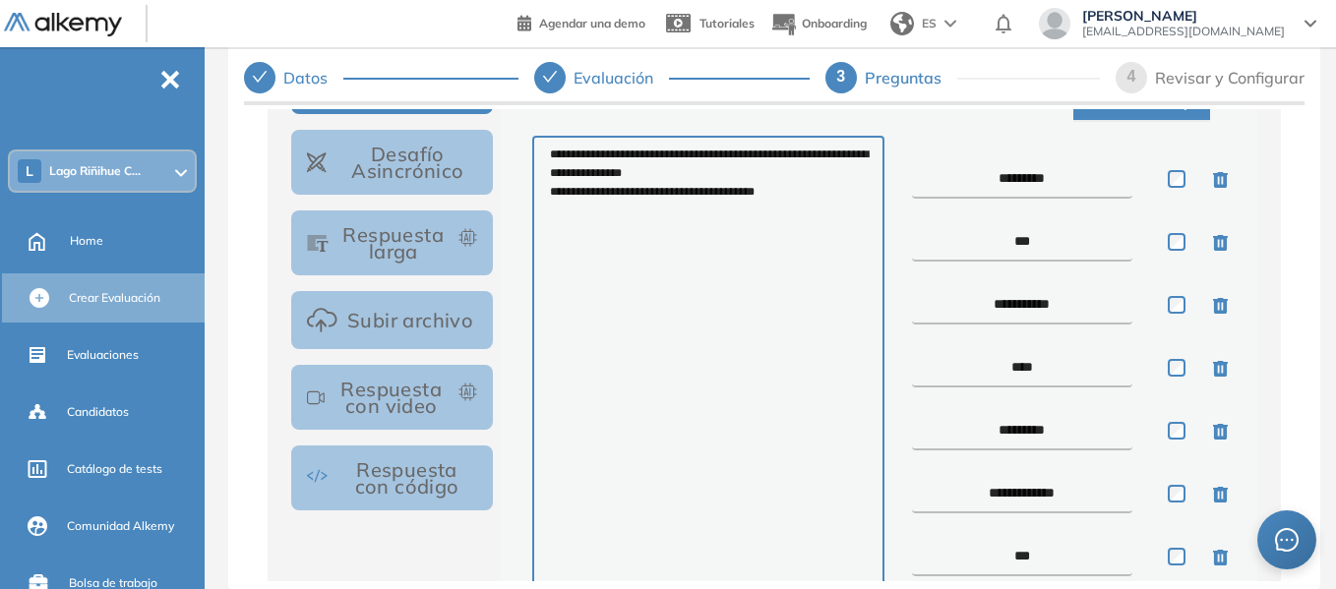
scroll to position [1057, 0]
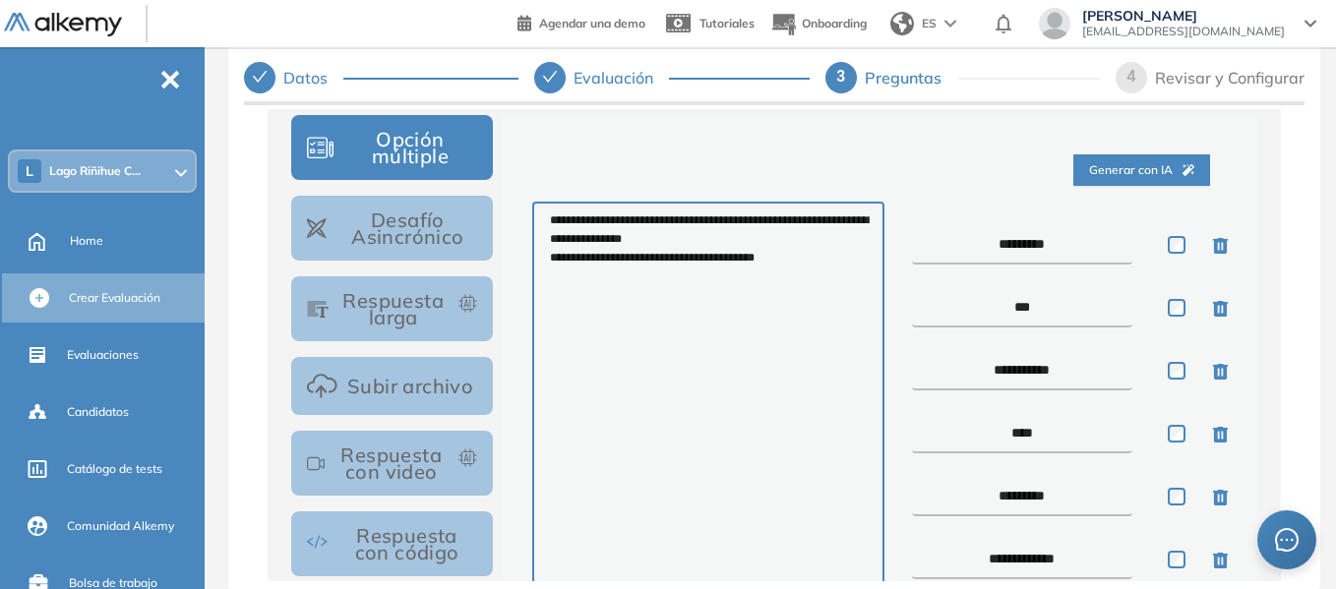
click at [411, 326] on button "Respuesta larga" at bounding box center [392, 308] width 202 height 65
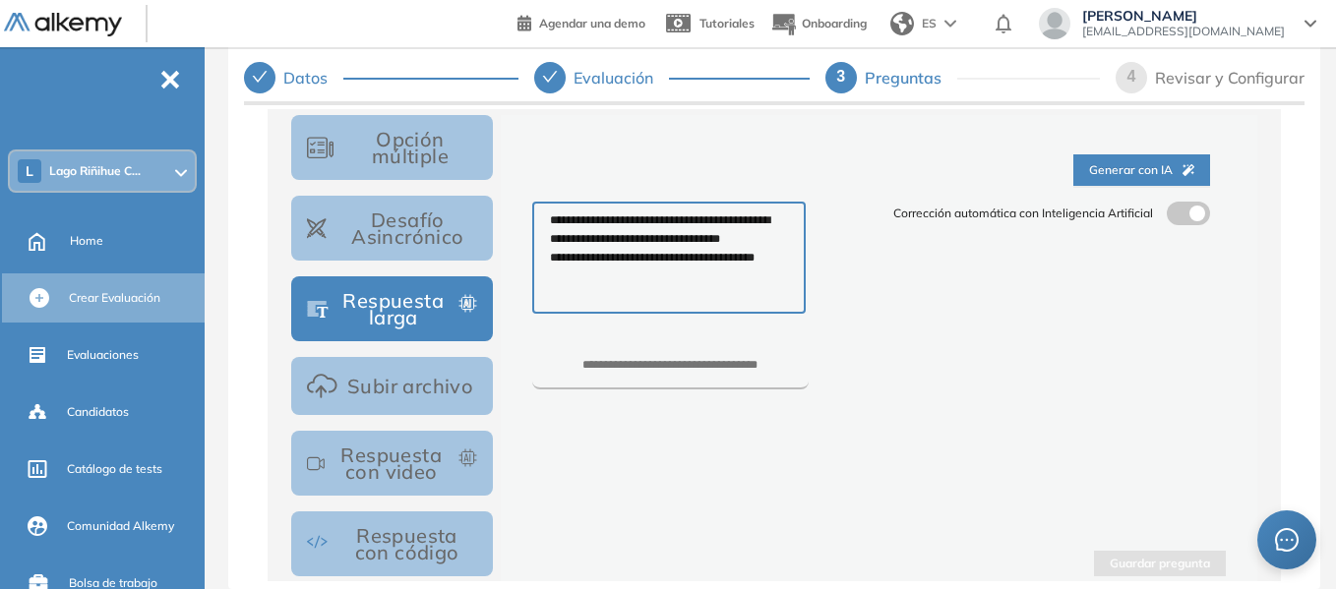
drag, startPoint x: 791, startPoint y: 263, endPoint x: 507, endPoint y: 180, distance: 296.1
click at [507, 180] on div "**********" at bounding box center [879, 353] width 756 height 477
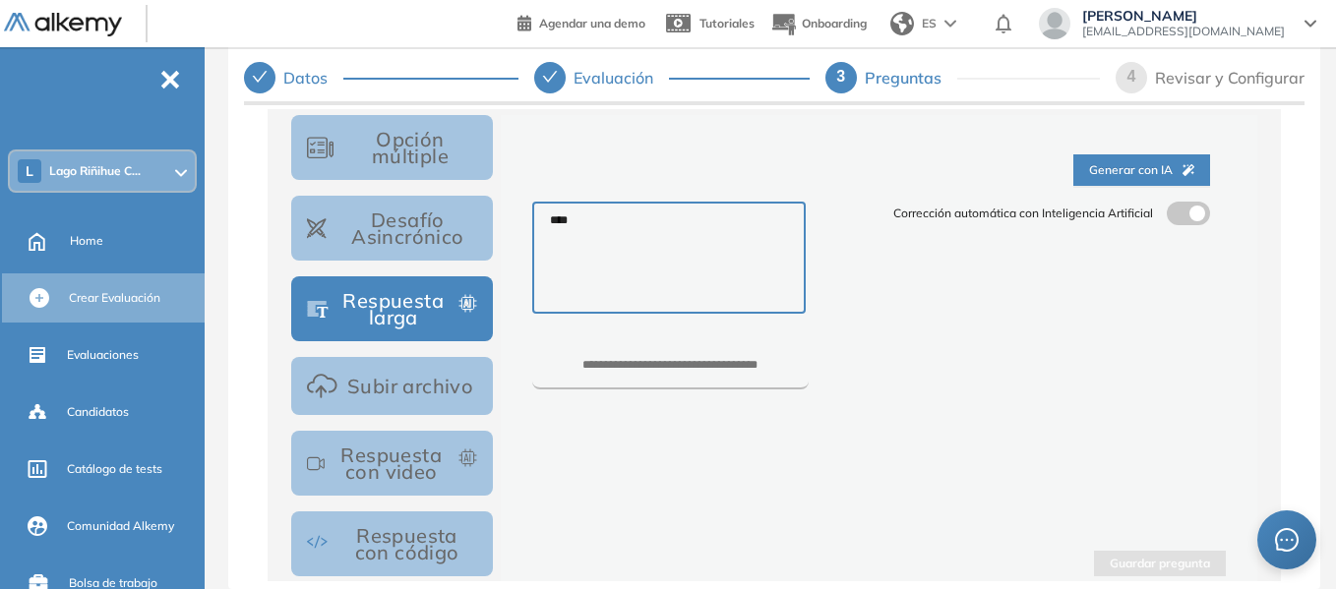
type textarea "****"
click at [710, 371] on input "number" at bounding box center [670, 374] width 276 height 30
type input "*"
click at [1144, 564] on button "Guardar pregunta" at bounding box center [1160, 564] width 132 height 27
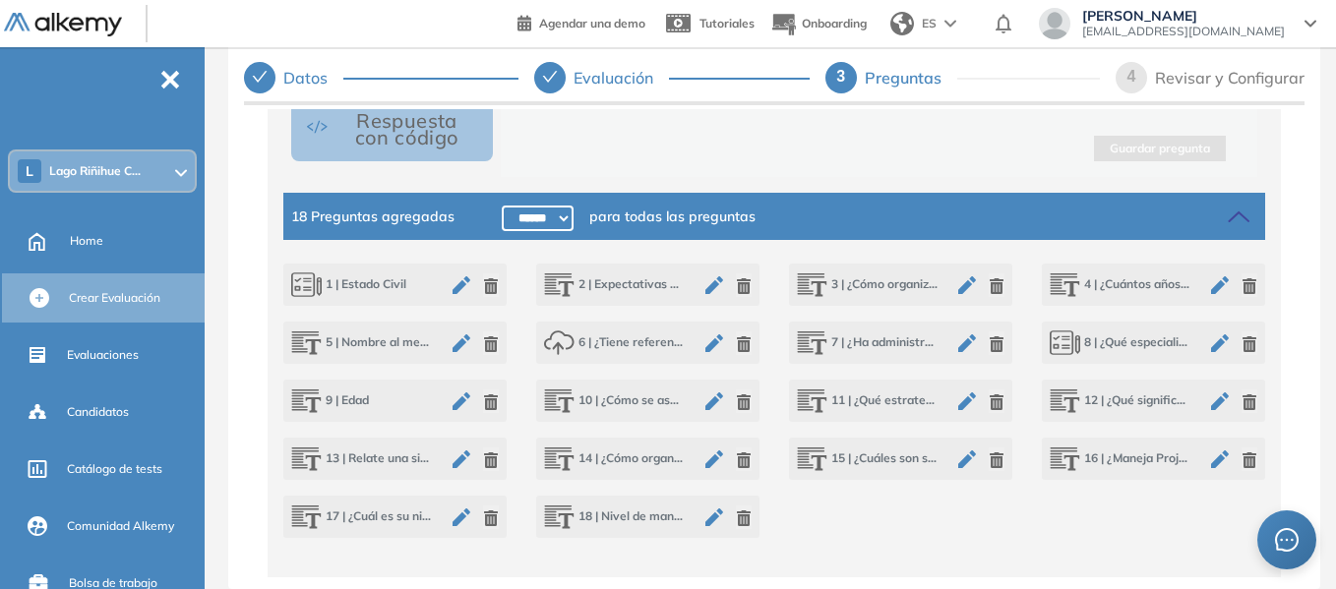
scroll to position [1500, 0]
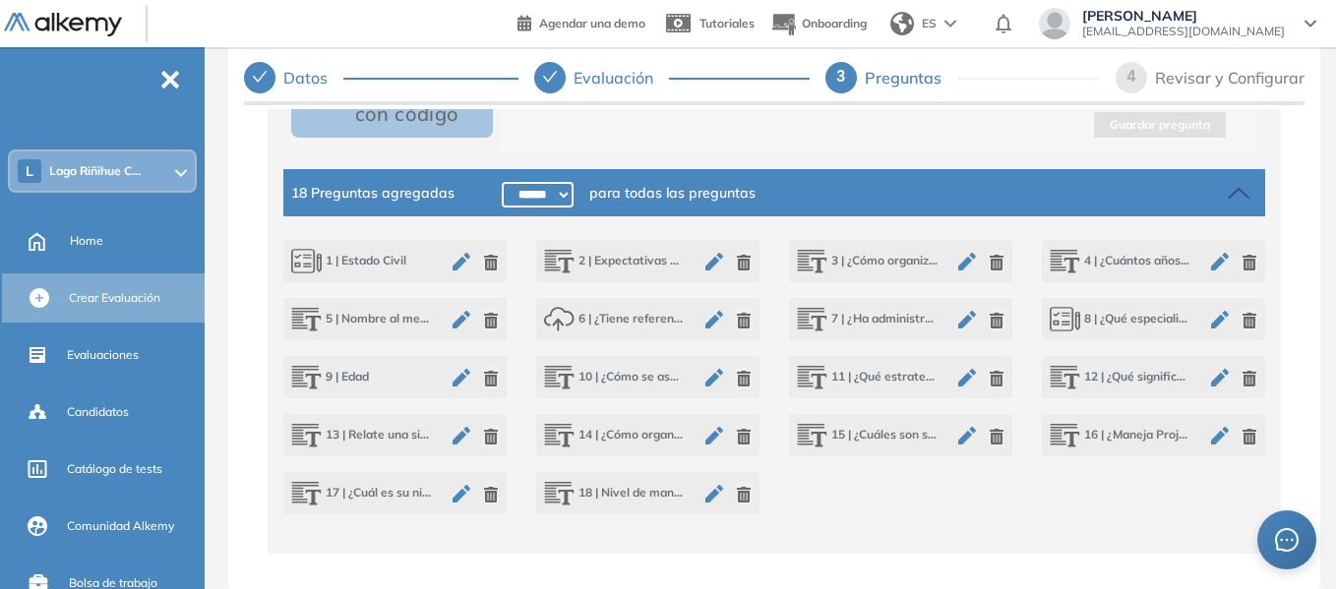
drag, startPoint x: 365, startPoint y: 375, endPoint x: 333, endPoint y: 376, distance: 32.5
click at [359, 373] on span "9 | Edad" at bounding box center [330, 377] width 78 height 27
click at [303, 369] on icon at bounding box center [306, 377] width 30 height 27
click at [485, 380] on icon "button" at bounding box center [491, 379] width 14 height 16
click at [356, 250] on span "1 | Estado Civil" at bounding box center [348, 261] width 115 height 27
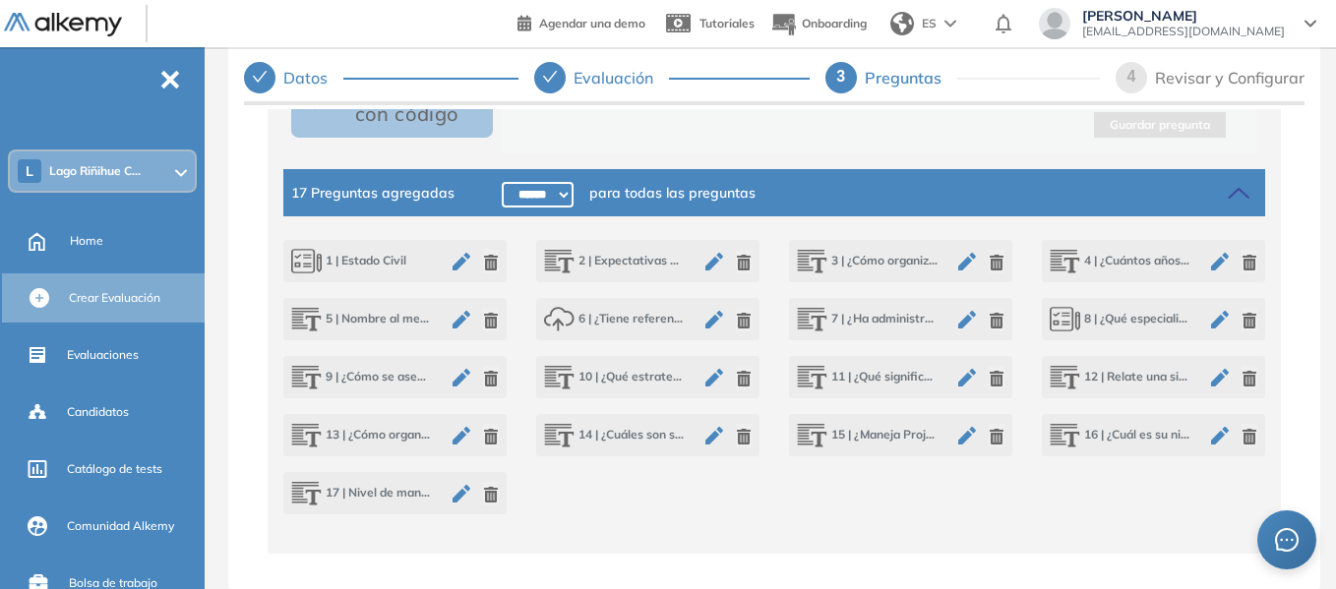
click at [458, 262] on icon "button" at bounding box center [462, 262] width 18 height 18
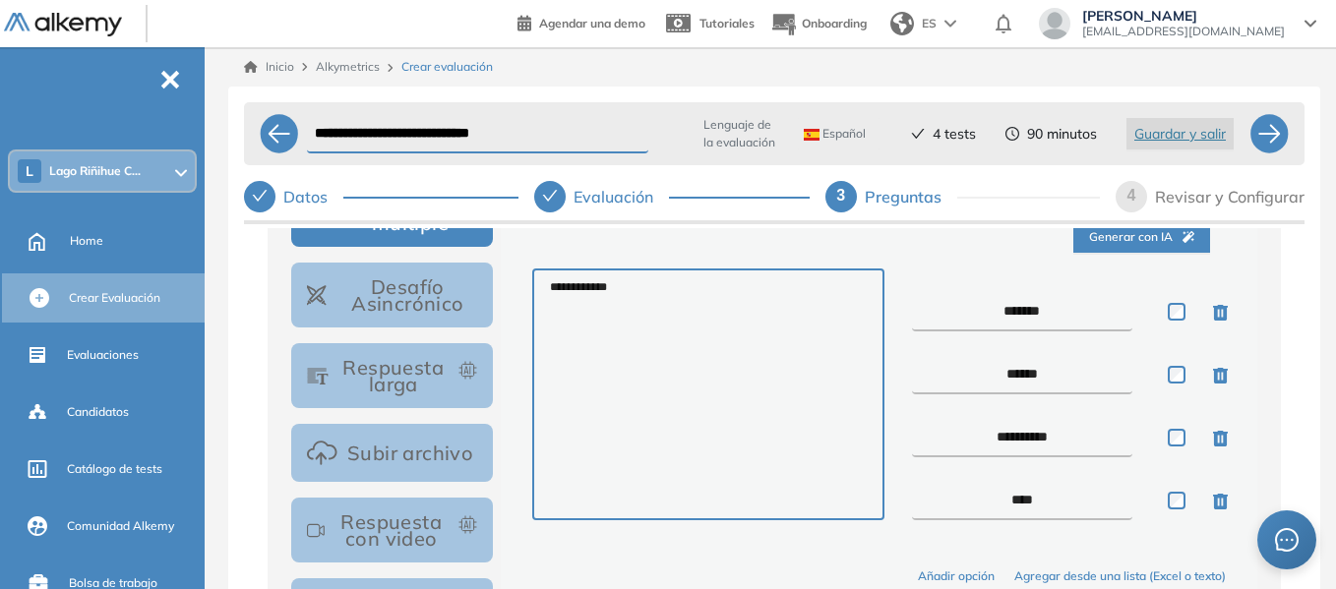
scroll to position [1107, 0]
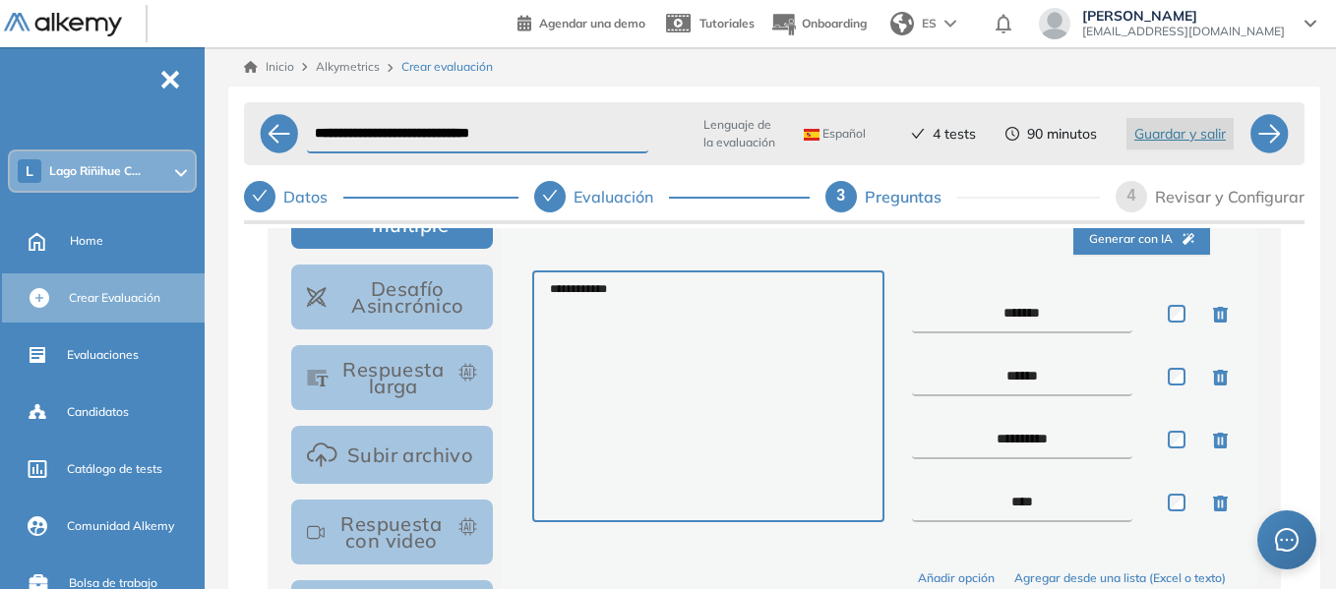
click at [412, 374] on button "Respuesta larga" at bounding box center [392, 377] width 202 height 65
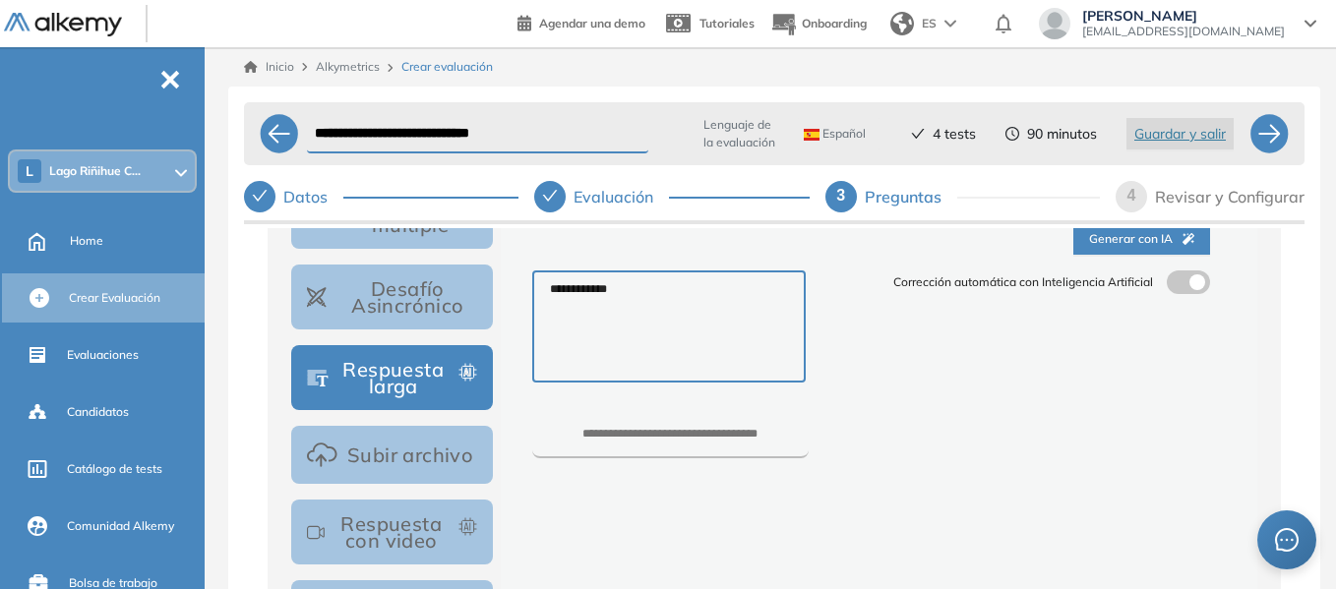
drag, startPoint x: 646, startPoint y: 306, endPoint x: 502, endPoint y: 281, distance: 146.7
click at [502, 281] on div "**********" at bounding box center [879, 422] width 756 height 477
type textarea "****"
click at [681, 446] on input "number" at bounding box center [670, 443] width 276 height 30
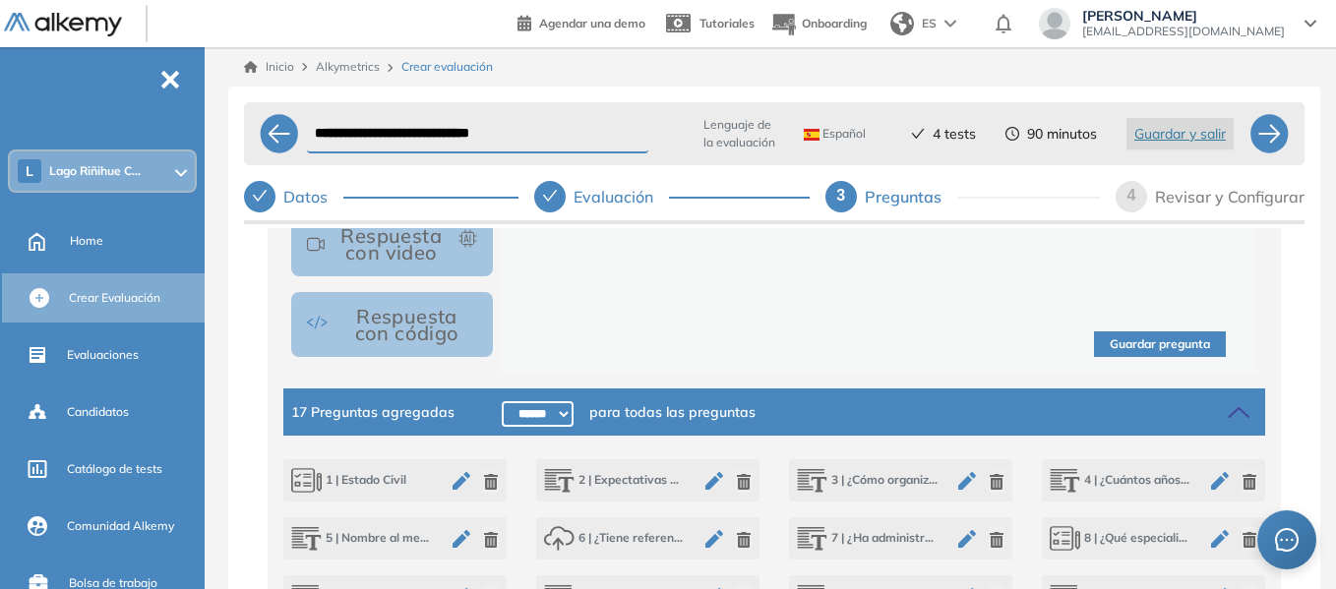
scroll to position [1402, 0]
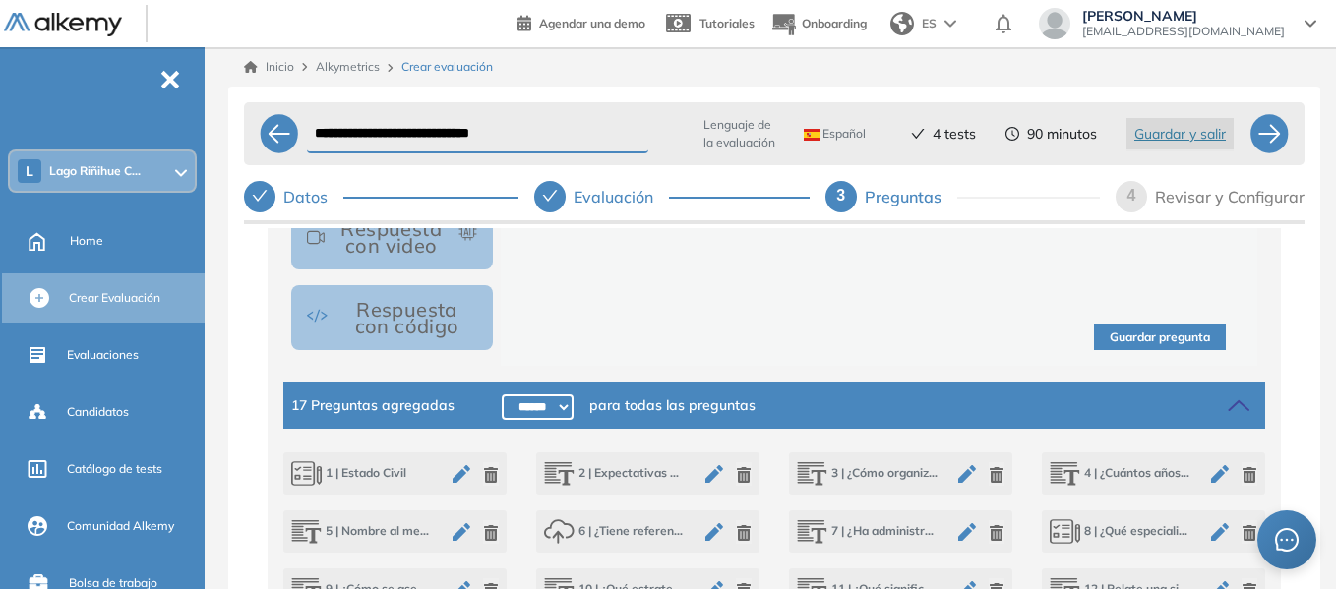
type input "*"
click at [1137, 348] on button "Guardar pregunta" at bounding box center [1160, 338] width 132 height 27
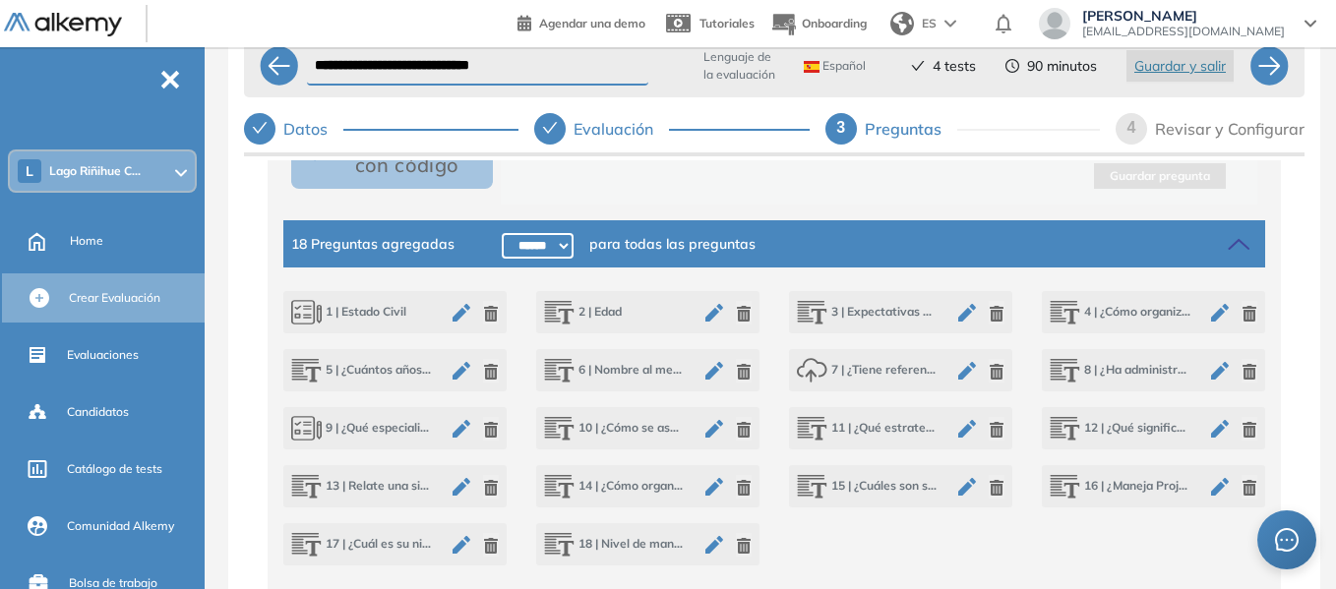
scroll to position [98, 0]
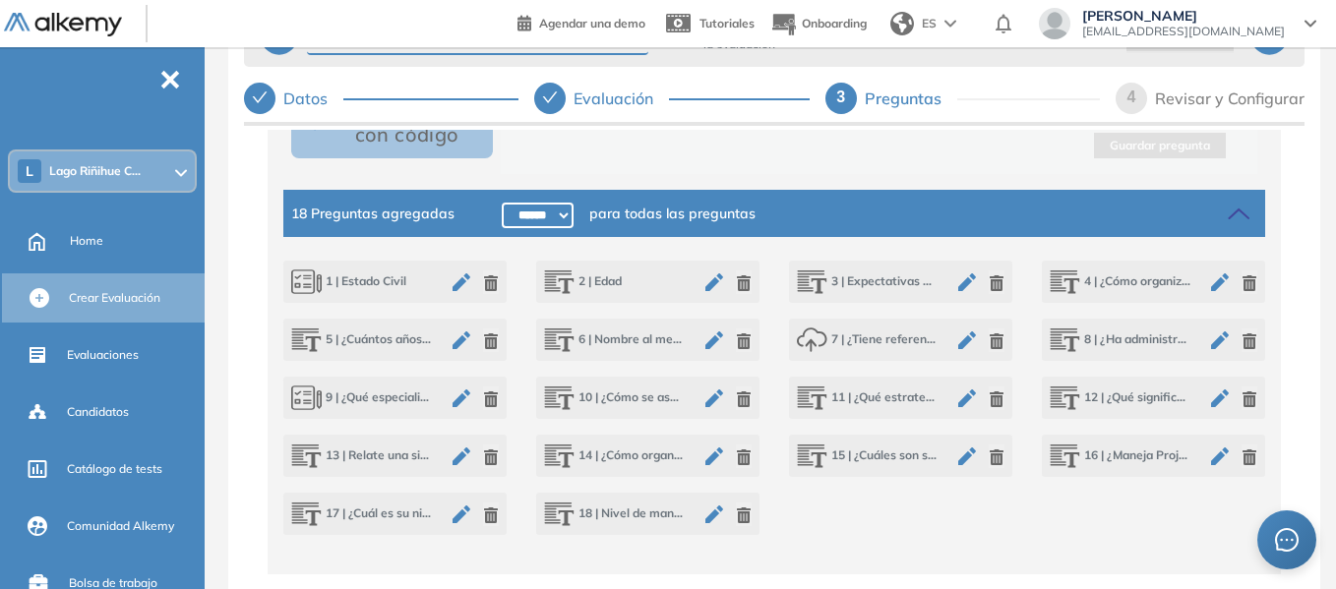
click at [489, 407] on icon "button" at bounding box center [491, 400] width 16 height 16
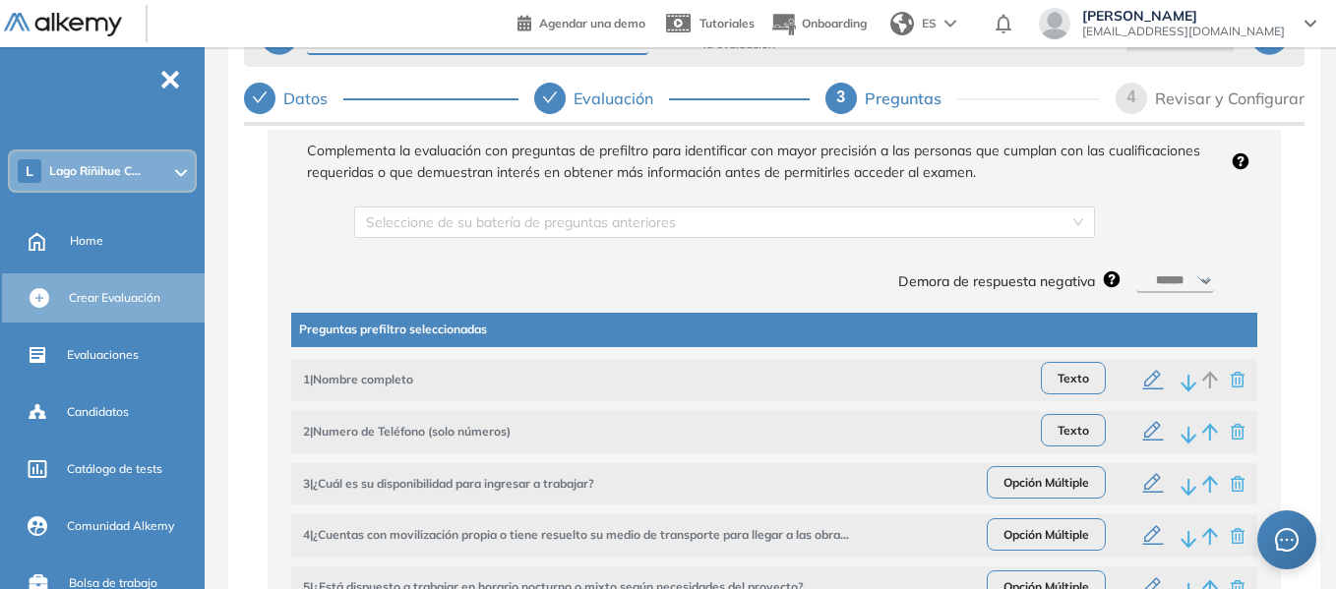
scroll to position [123, 0]
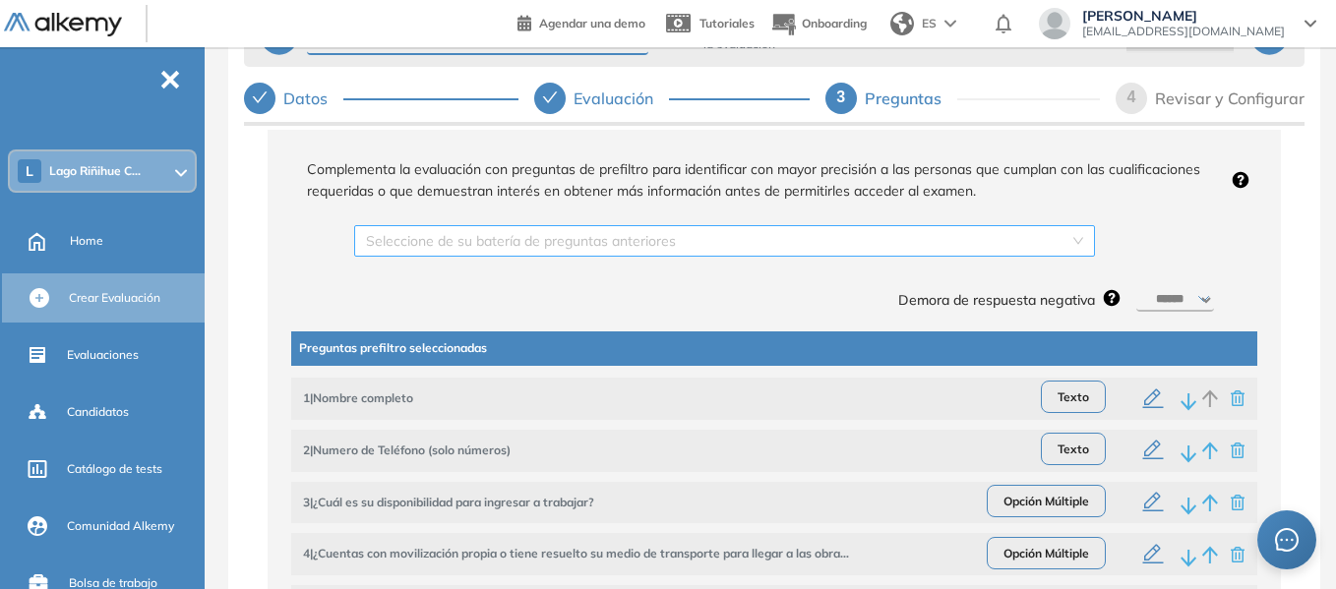
click at [1038, 243] on input "search" at bounding box center [717, 241] width 703 height 30
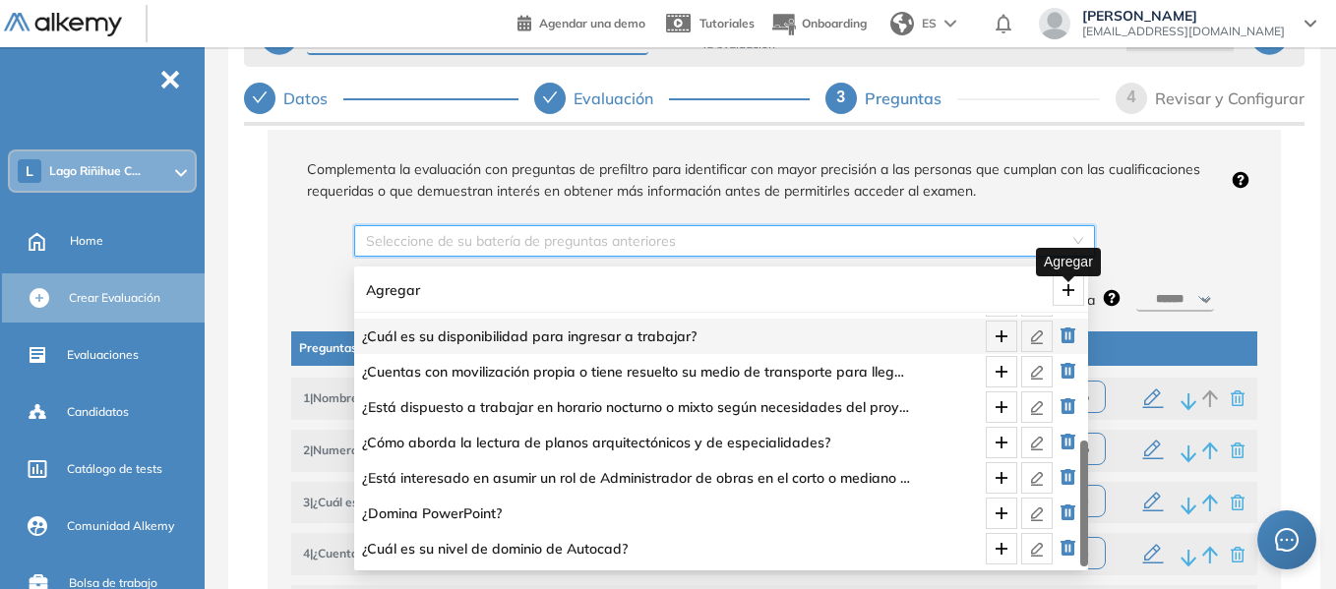
click at [1066, 288] on icon "plus" at bounding box center [1068, 290] width 16 height 16
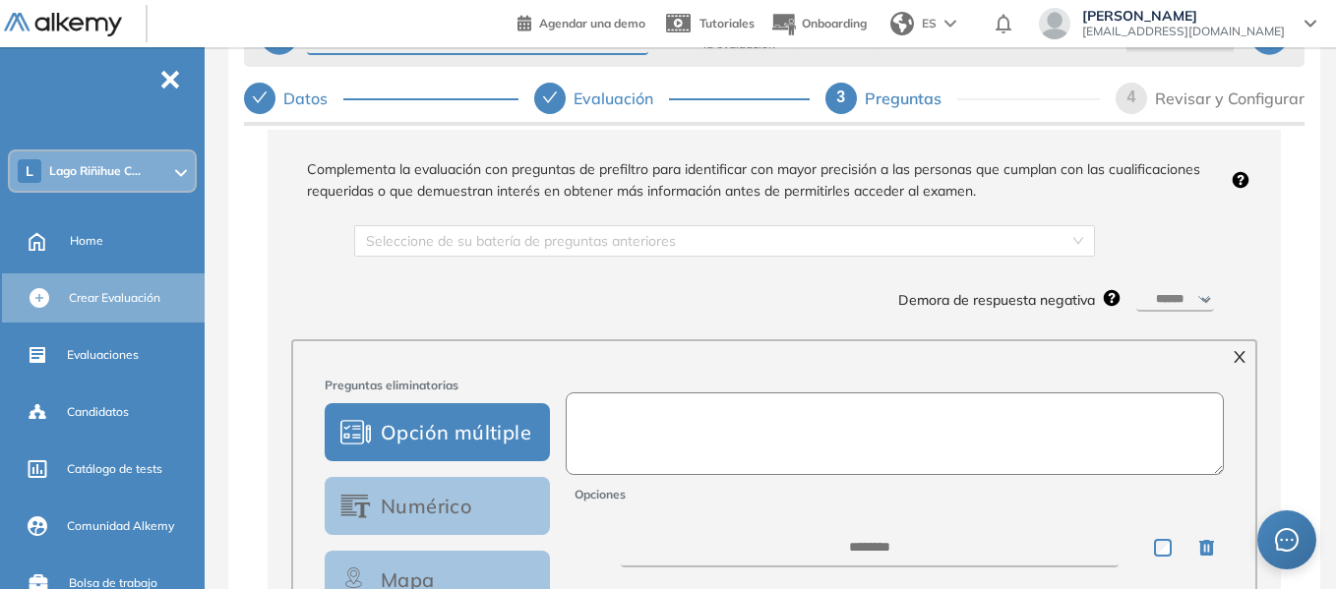
click at [731, 437] on textarea at bounding box center [895, 434] width 659 height 83
paste textarea "**********"
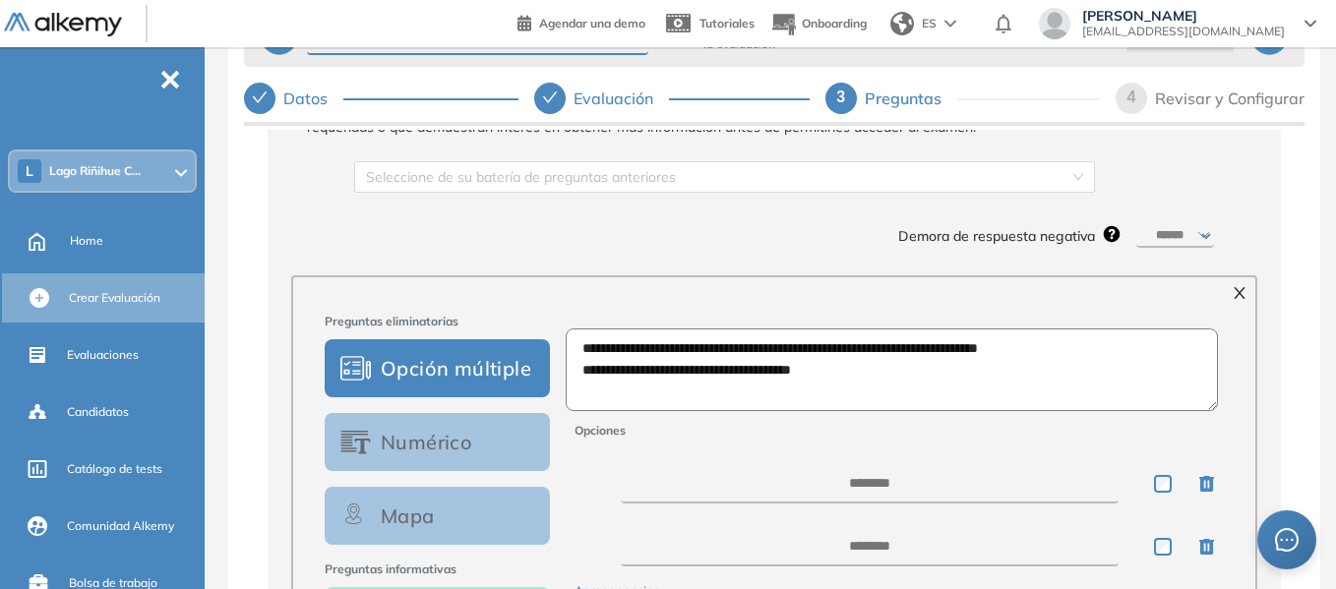
scroll to position [221, 0]
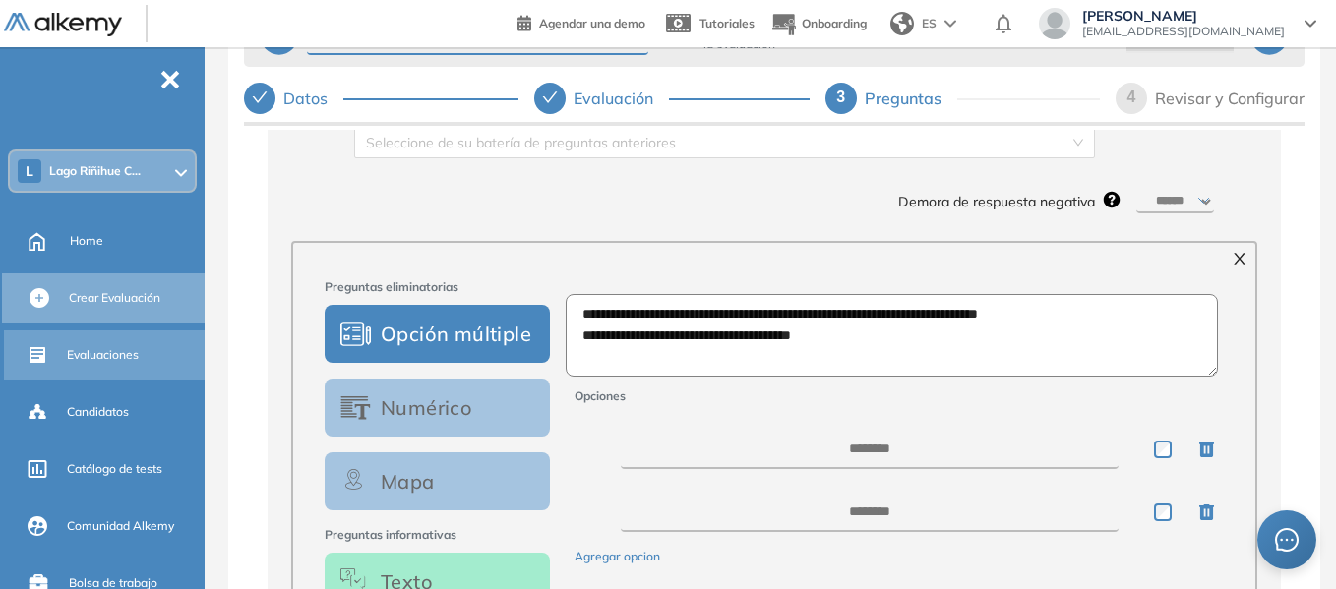
type textarea "**********"
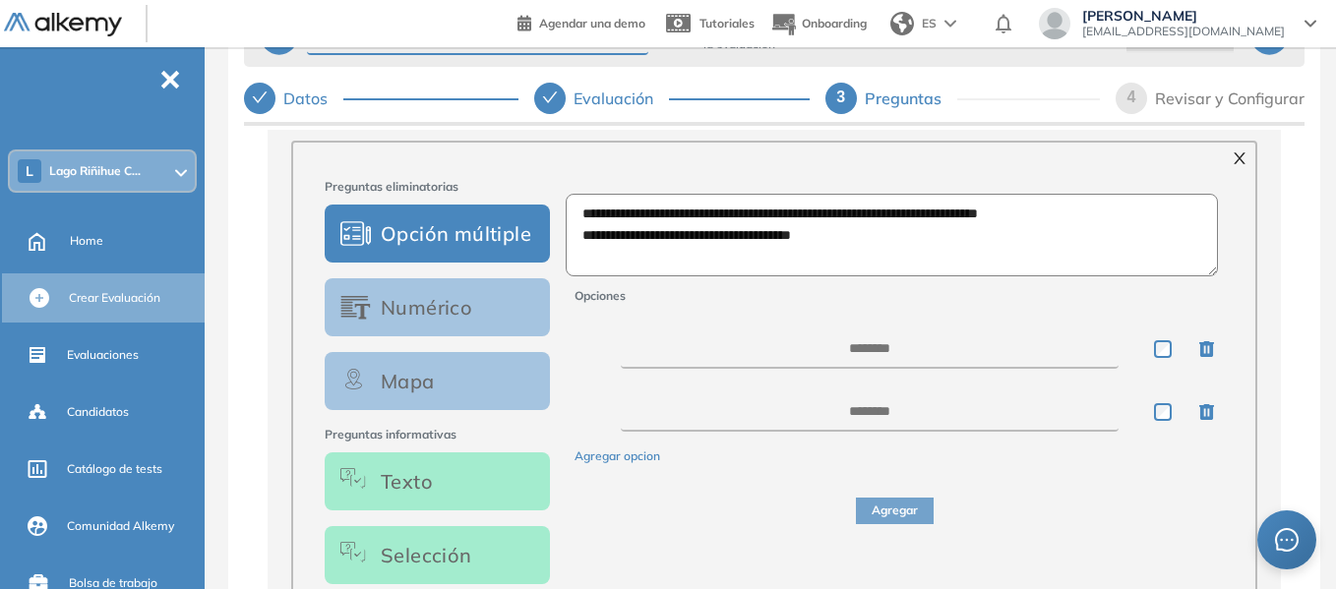
scroll to position [320, 0]
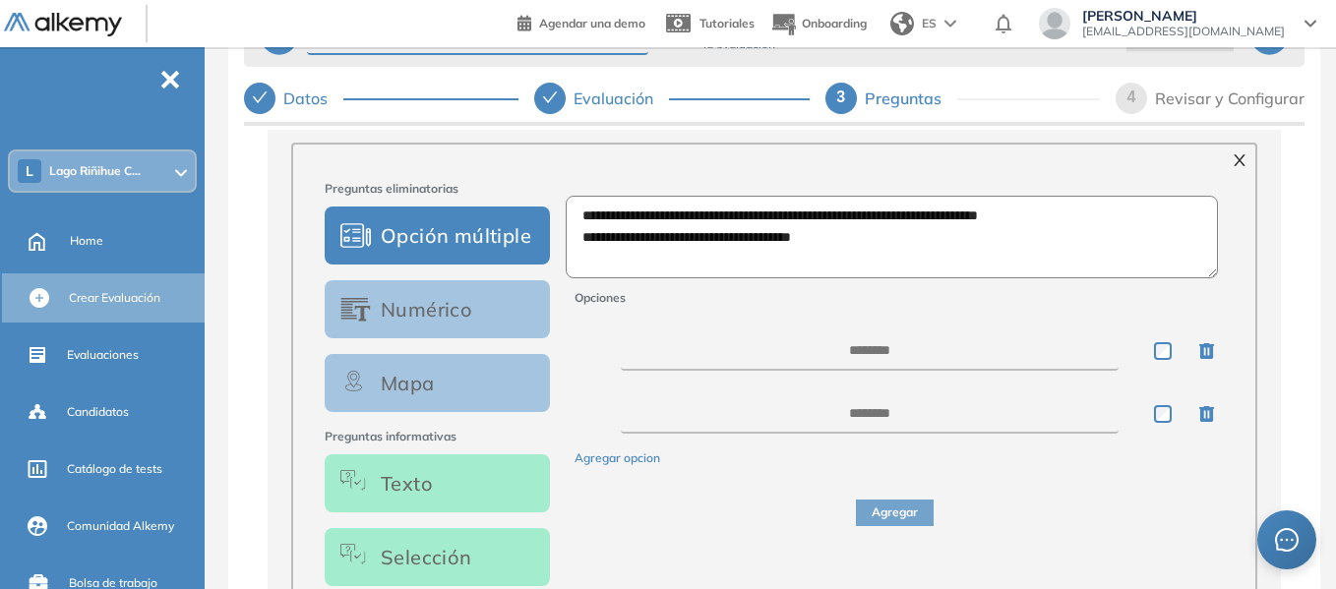
click at [433, 492] on button "Texto" at bounding box center [437, 483] width 225 height 58
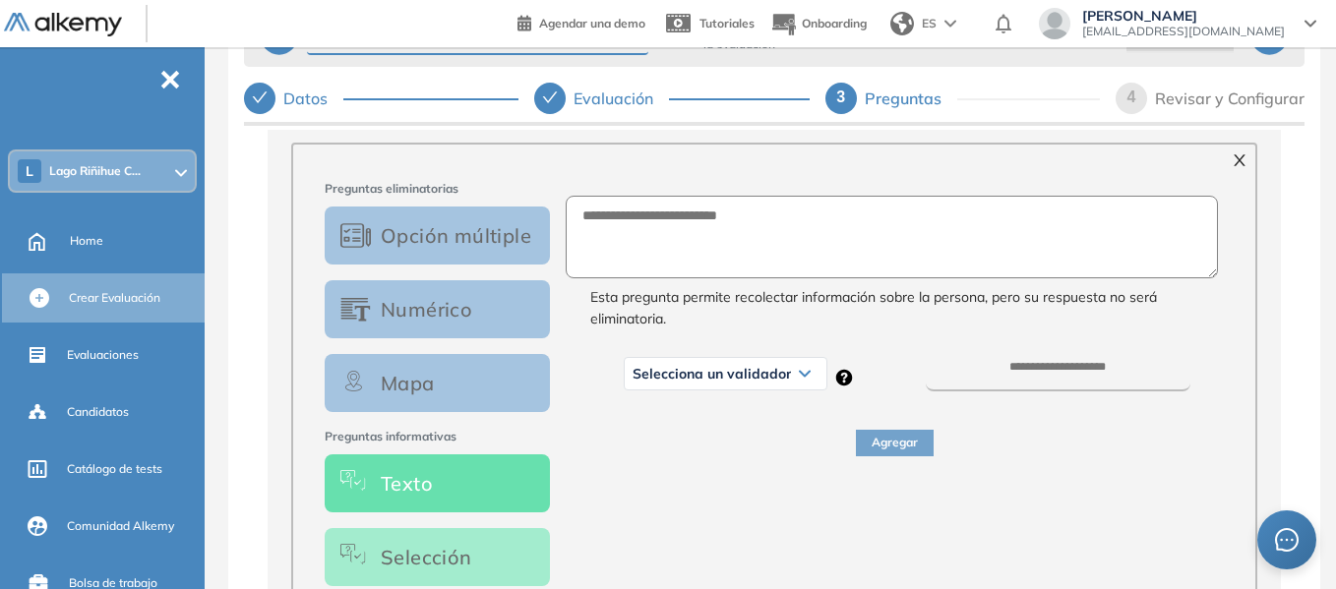
scroll to position [418, 0]
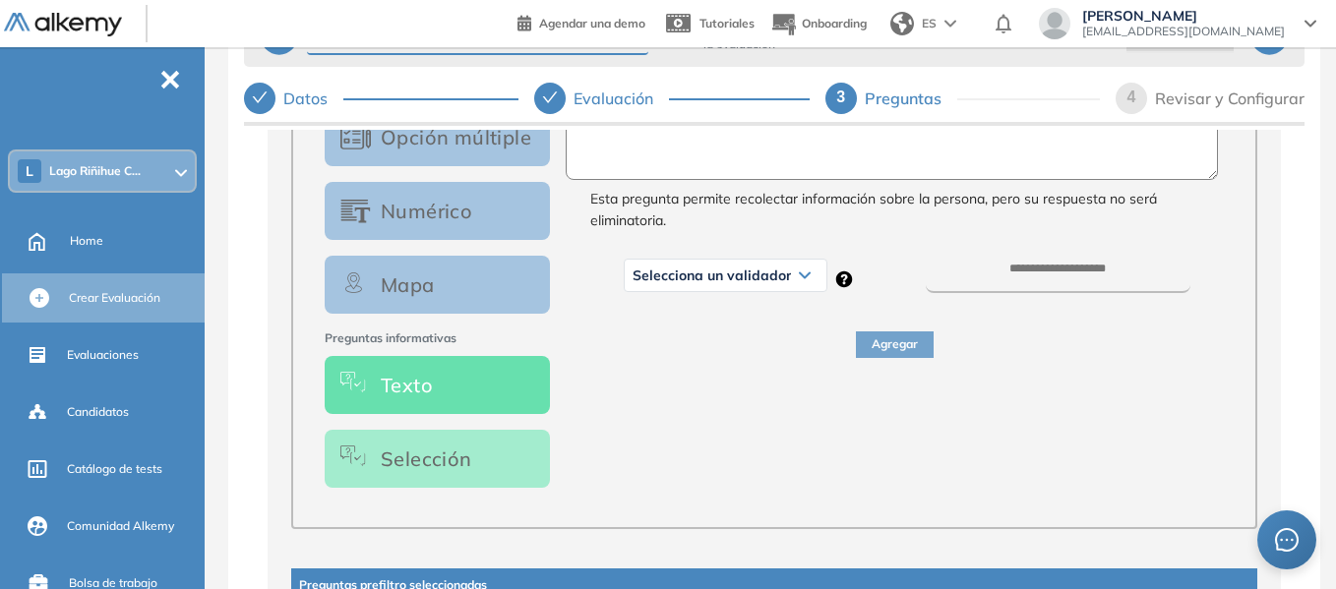
click at [491, 465] on button "Selección" at bounding box center [437, 459] width 225 height 58
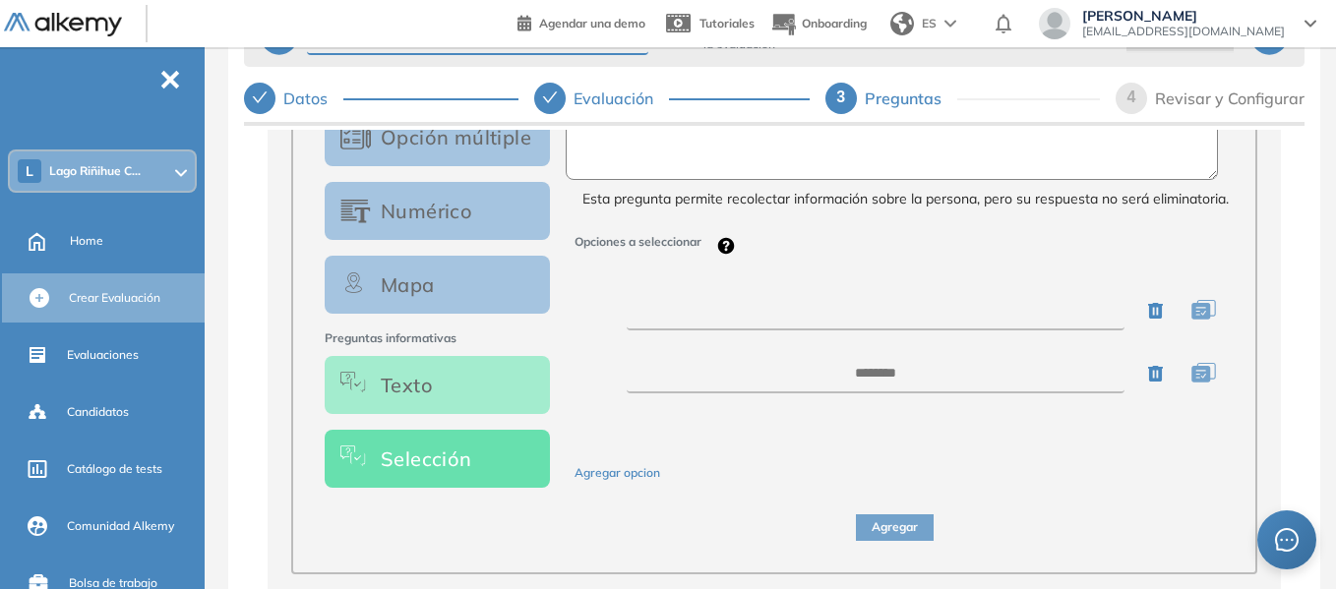
click at [864, 327] on textarea at bounding box center [876, 310] width 498 height 39
paste textarea "**********"
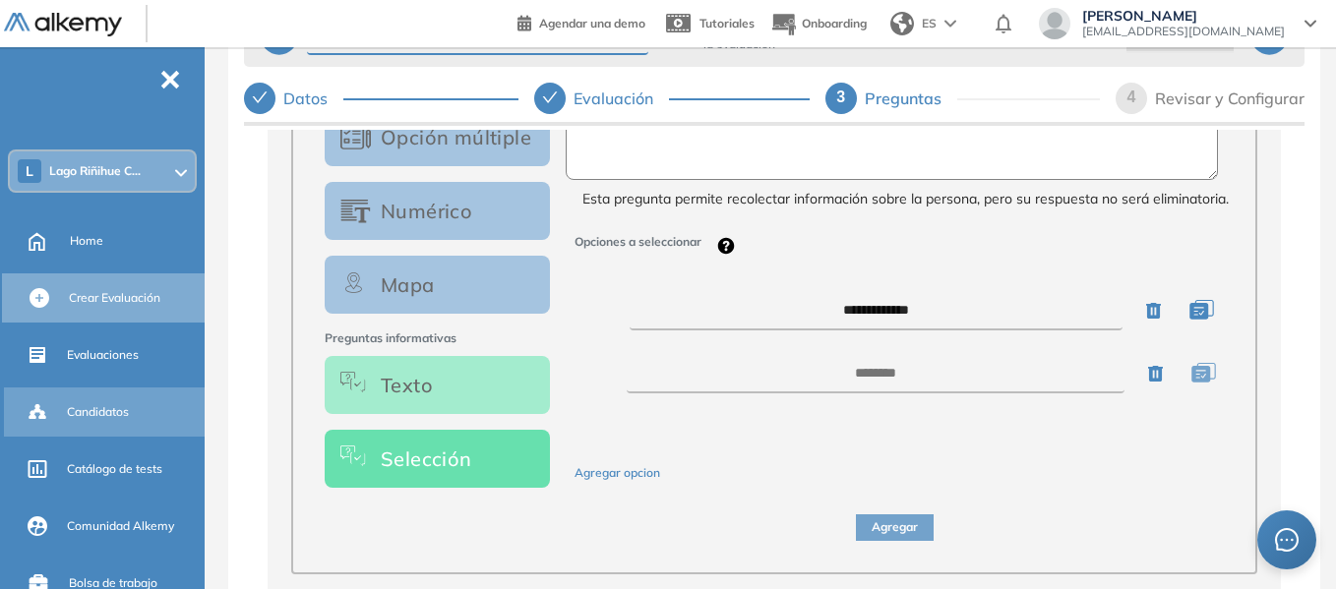
type textarea "**********"
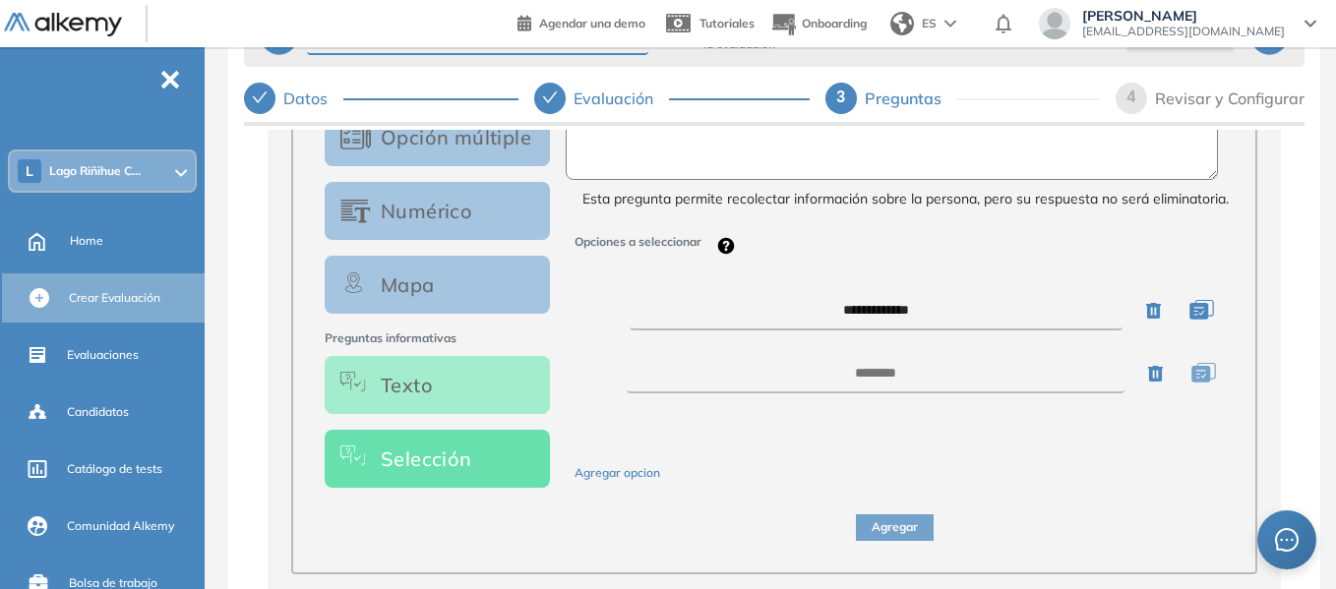
click at [746, 152] on textarea at bounding box center [892, 138] width 653 height 83
paste textarea "**********"
type textarea "**********"
click at [629, 496] on div "**********" at bounding box center [895, 315] width 675 height 467
click at [628, 483] on button "Agregar opcion" at bounding box center [618, 473] width 86 height 19
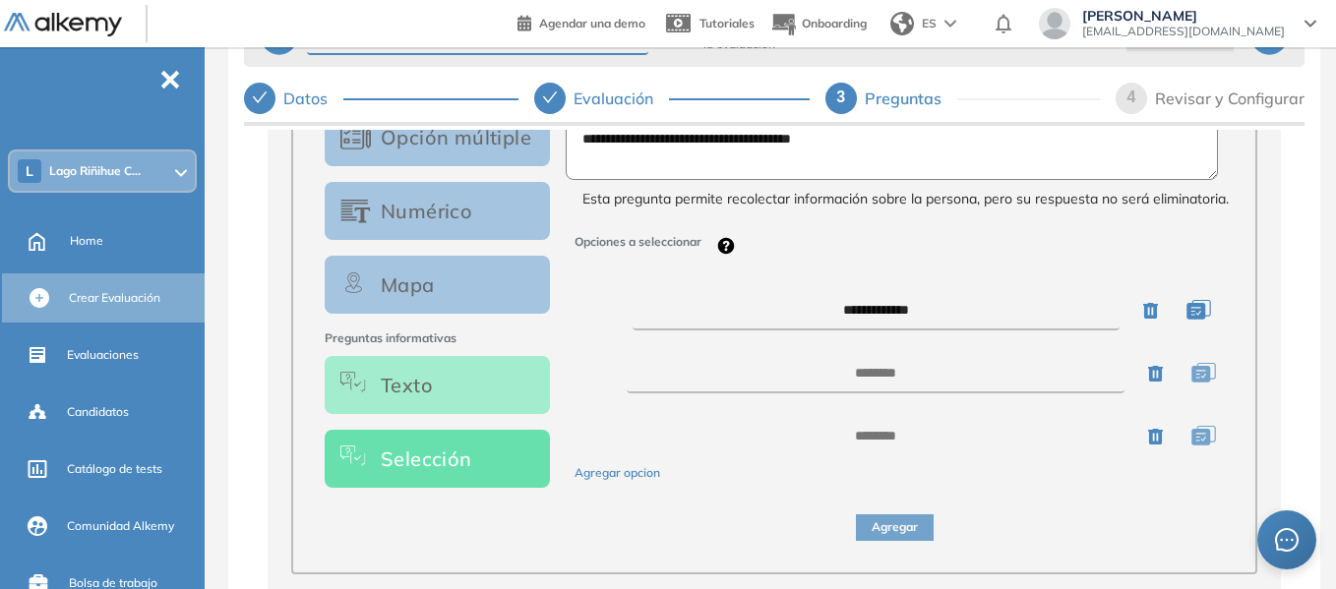
click at [628, 483] on button "Agregar opcion" at bounding box center [618, 473] width 86 height 19
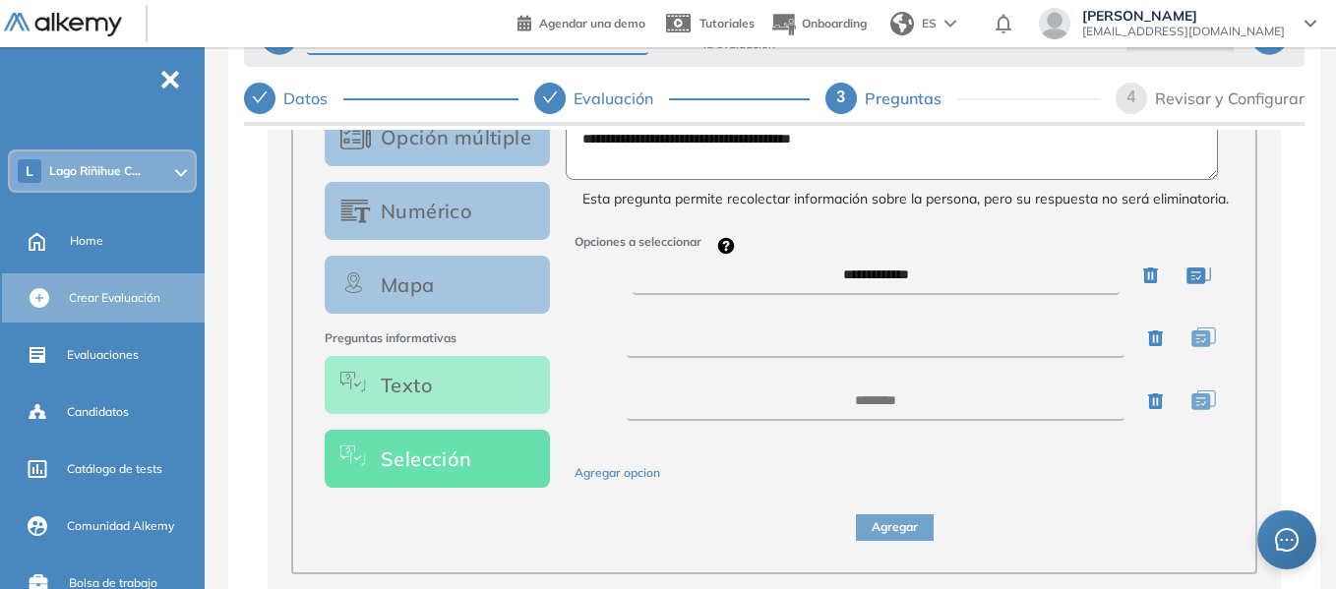
click at [880, 351] on textarea at bounding box center [876, 338] width 498 height 39
paste textarea "***"
type textarea "***"
click at [889, 407] on textarea at bounding box center [876, 401] width 498 height 39
paste textarea "*********"
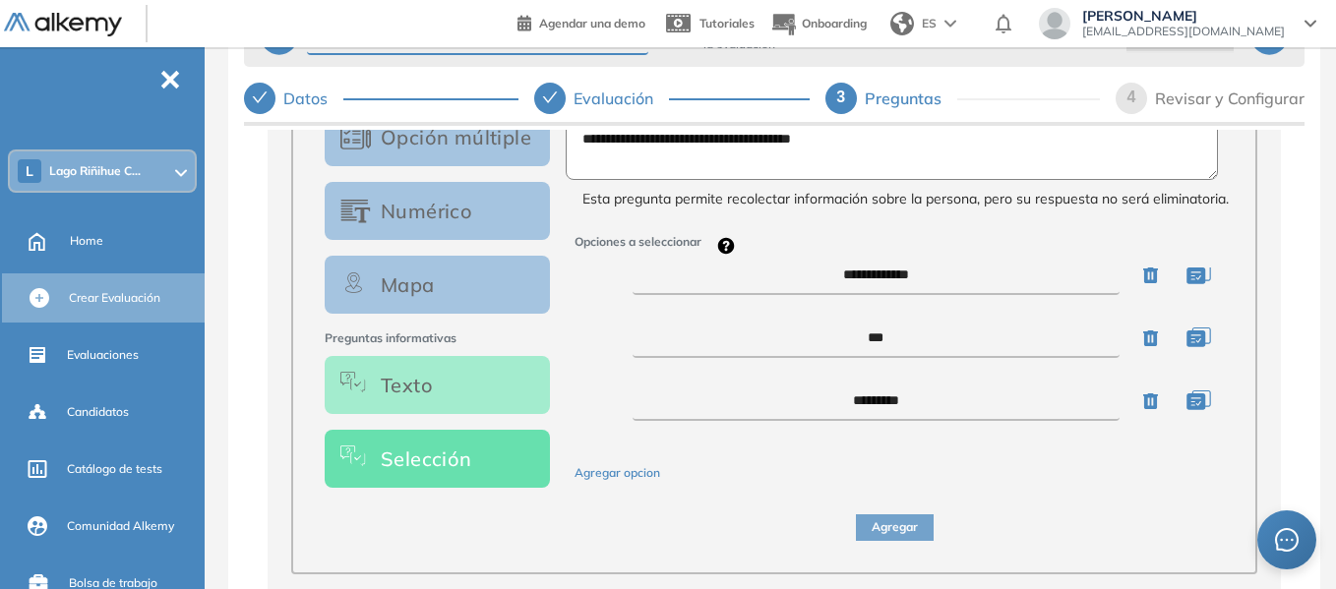
scroll to position [134, 0]
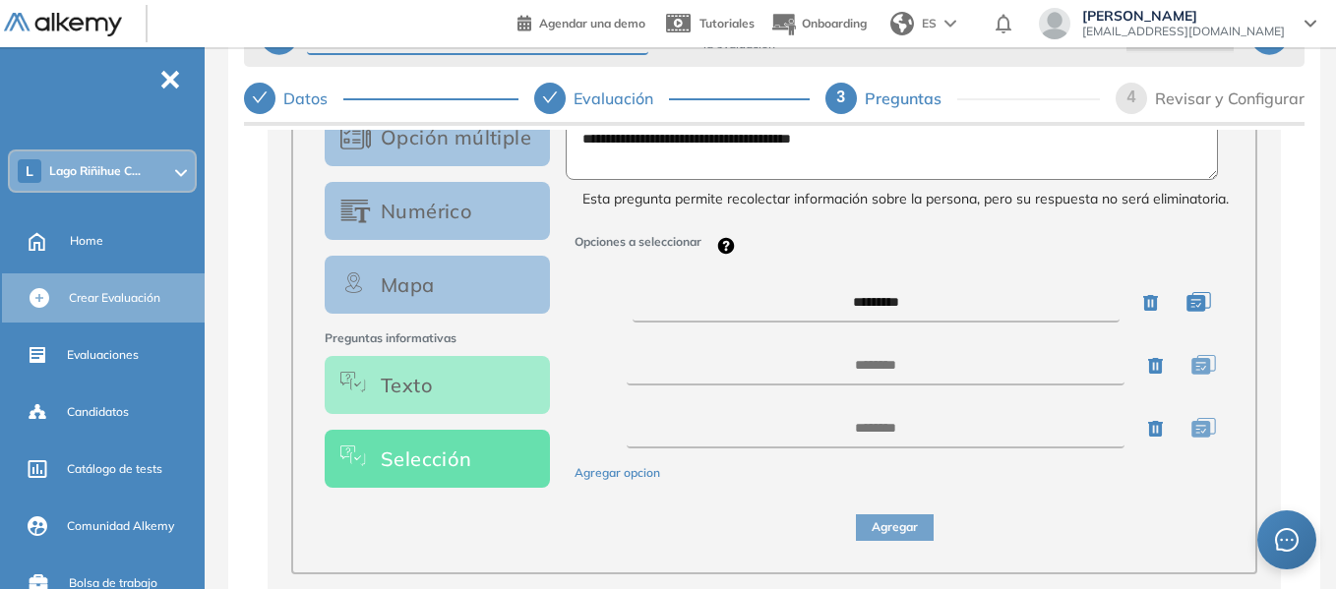
type textarea "*********"
click at [879, 380] on textarea at bounding box center [876, 365] width 498 height 39
paste textarea "*********"
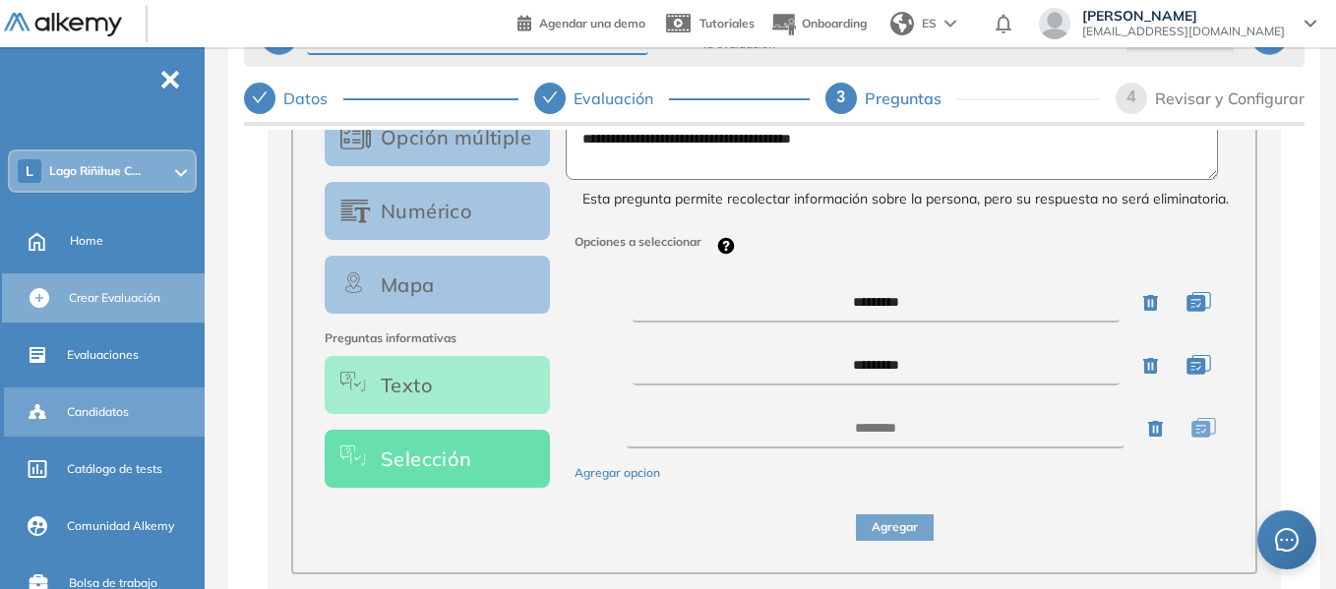
type textarea "*********"
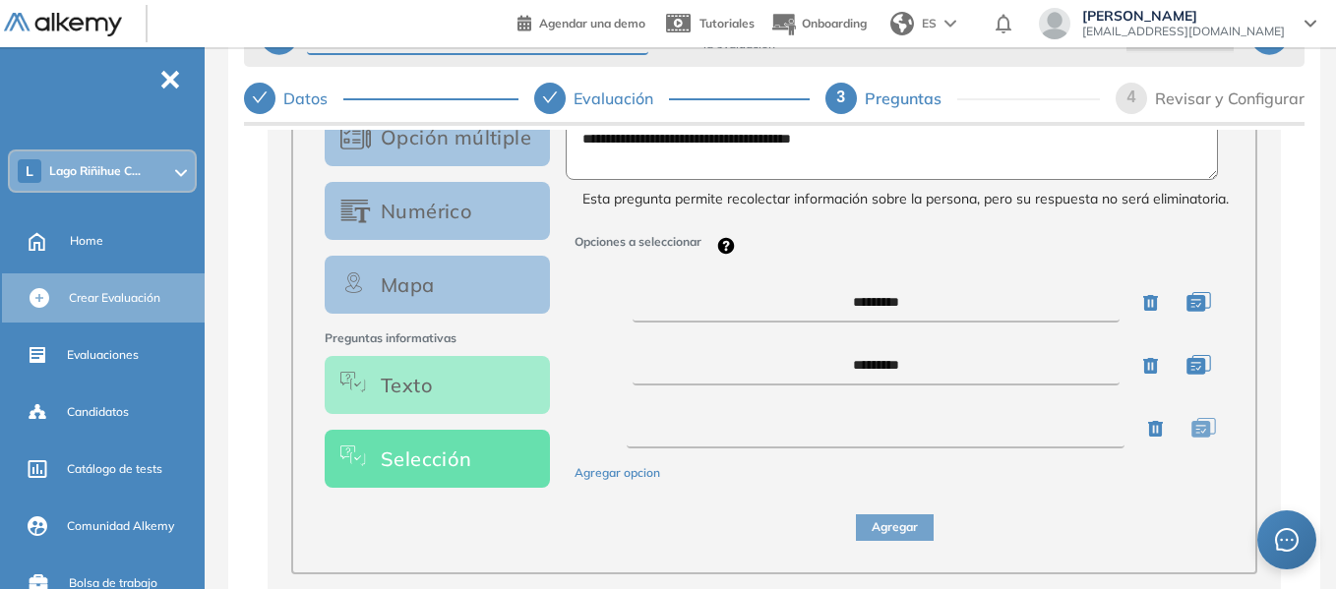
click at [938, 437] on textarea at bounding box center [876, 428] width 498 height 39
paste textarea "*****"
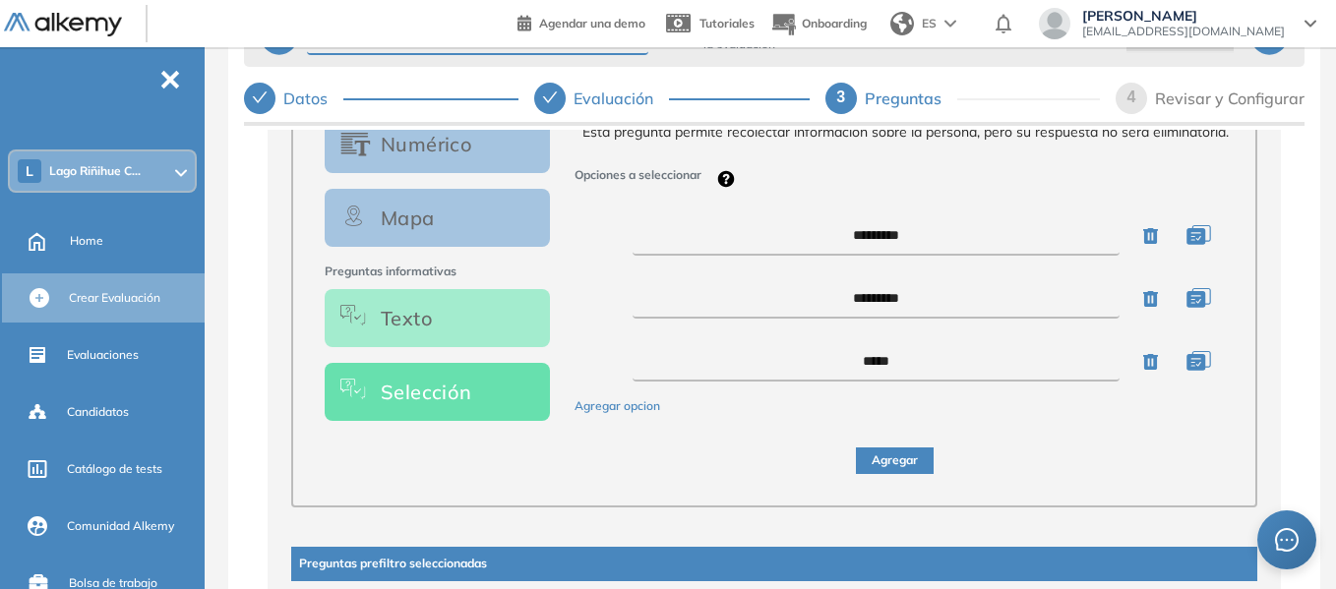
scroll to position [516, 0]
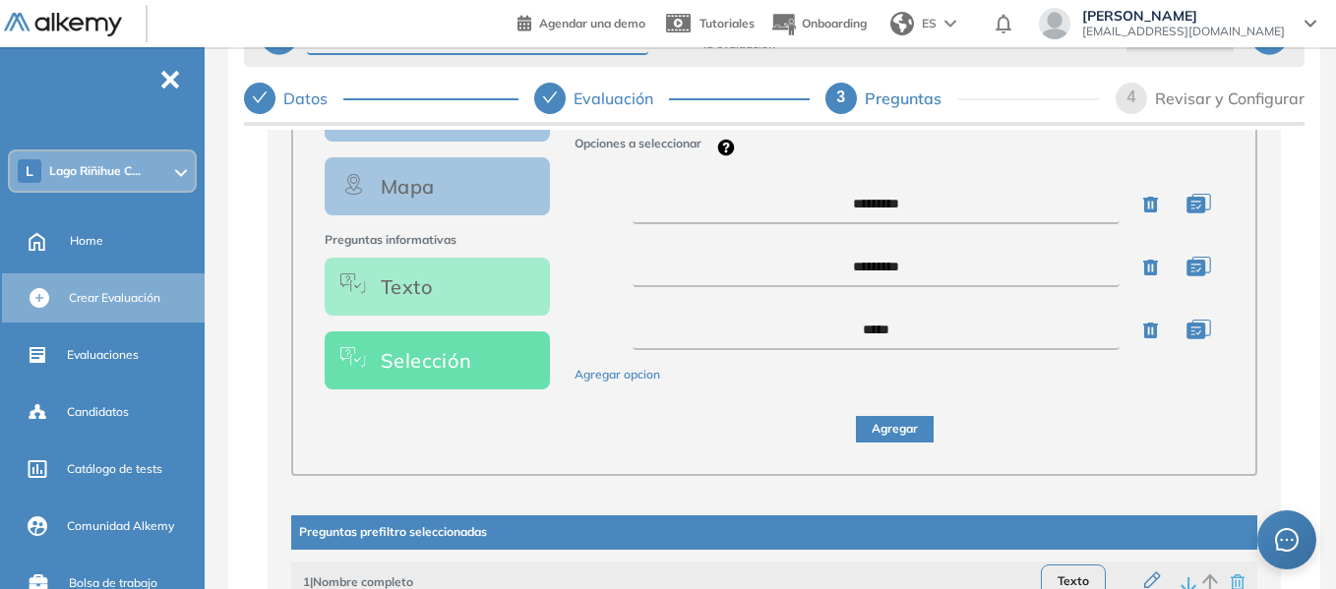
type textarea "*****"
click at [618, 385] on button "Agregar opcion" at bounding box center [618, 375] width 86 height 19
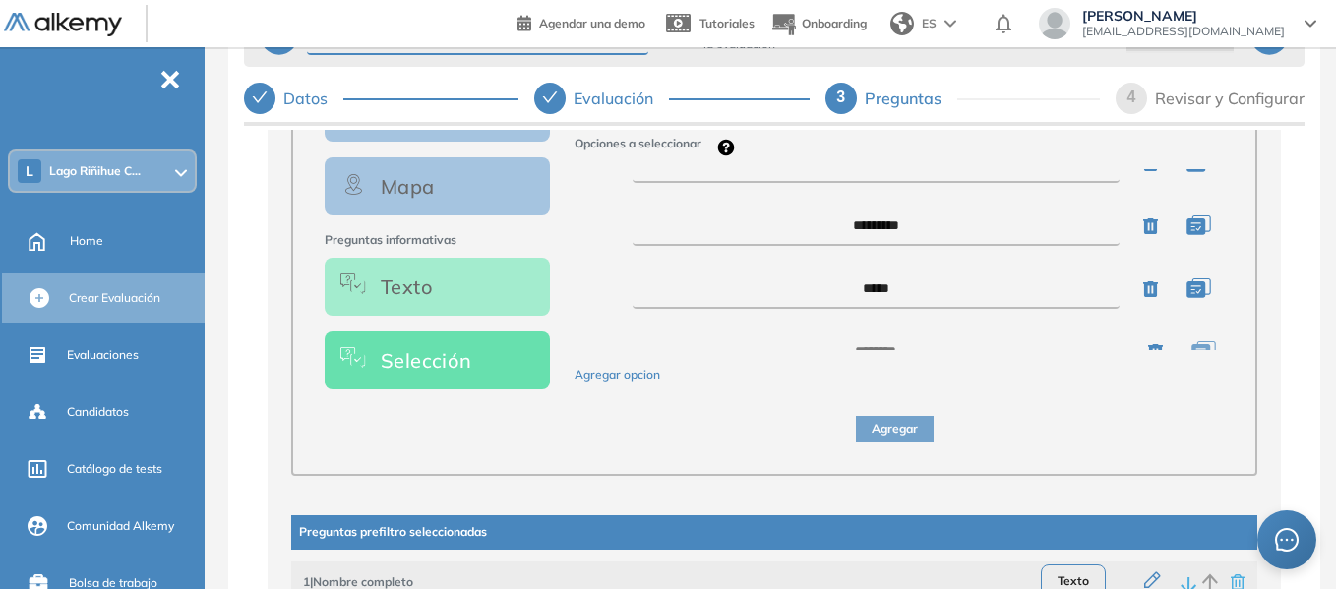
scroll to position [197, 0]
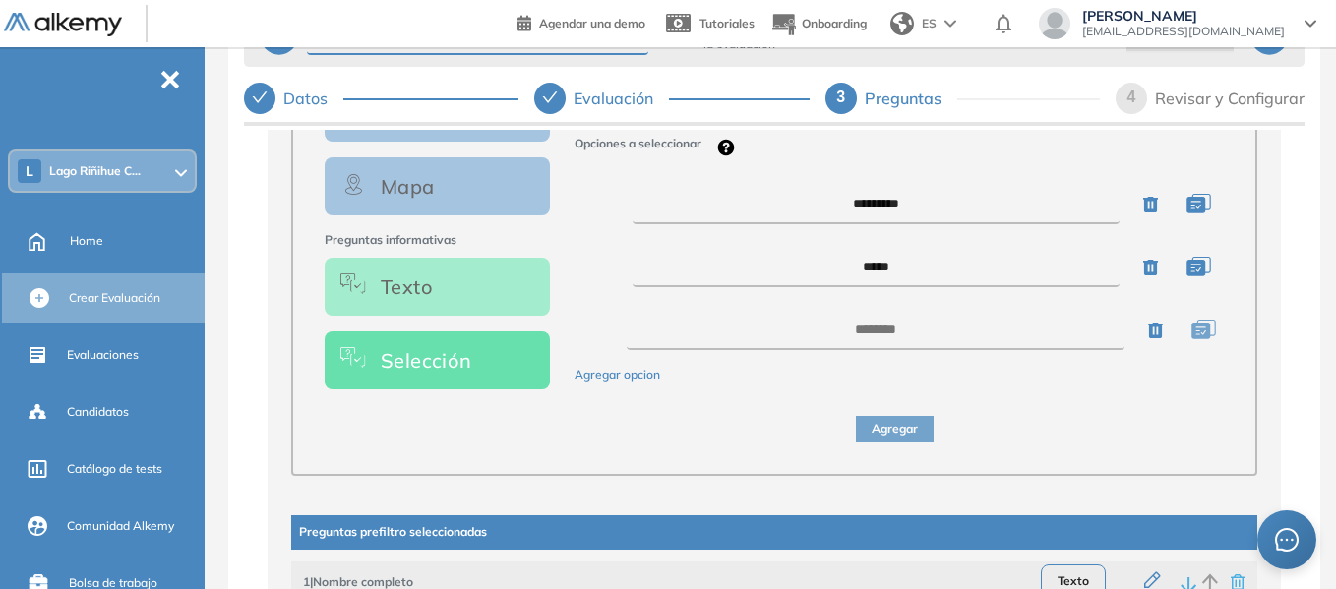
click at [622, 385] on button "Agregar opcion" at bounding box center [618, 375] width 86 height 19
click at [825, 348] on textarea at bounding box center [876, 330] width 498 height 39
paste textarea "**********"
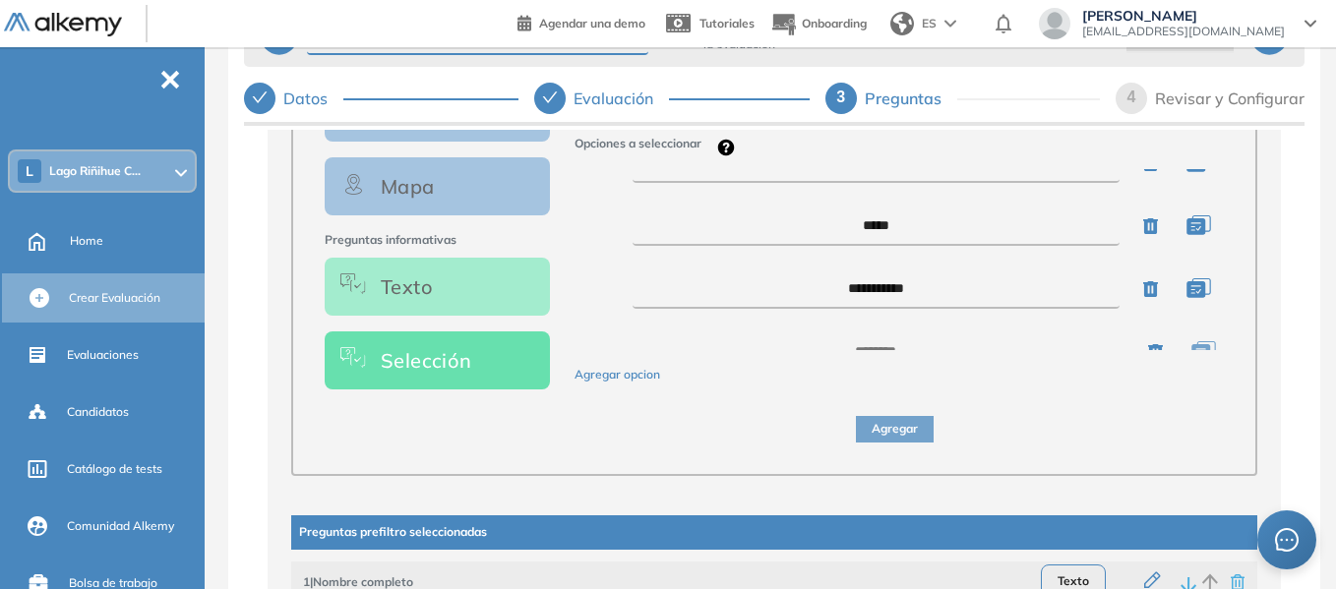
scroll to position [260, 0]
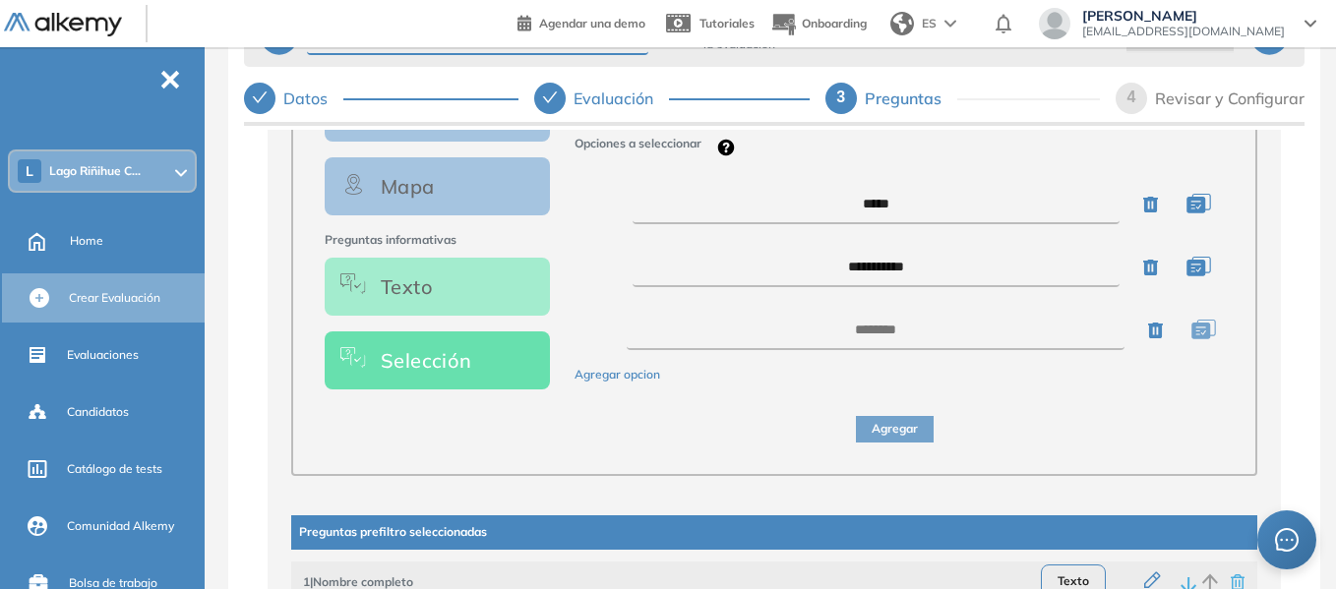
type textarea "**********"
click at [835, 342] on textarea at bounding box center [876, 330] width 498 height 39
click at [892, 345] on textarea at bounding box center [876, 330] width 498 height 39
paste textarea "***"
type textarea "***"
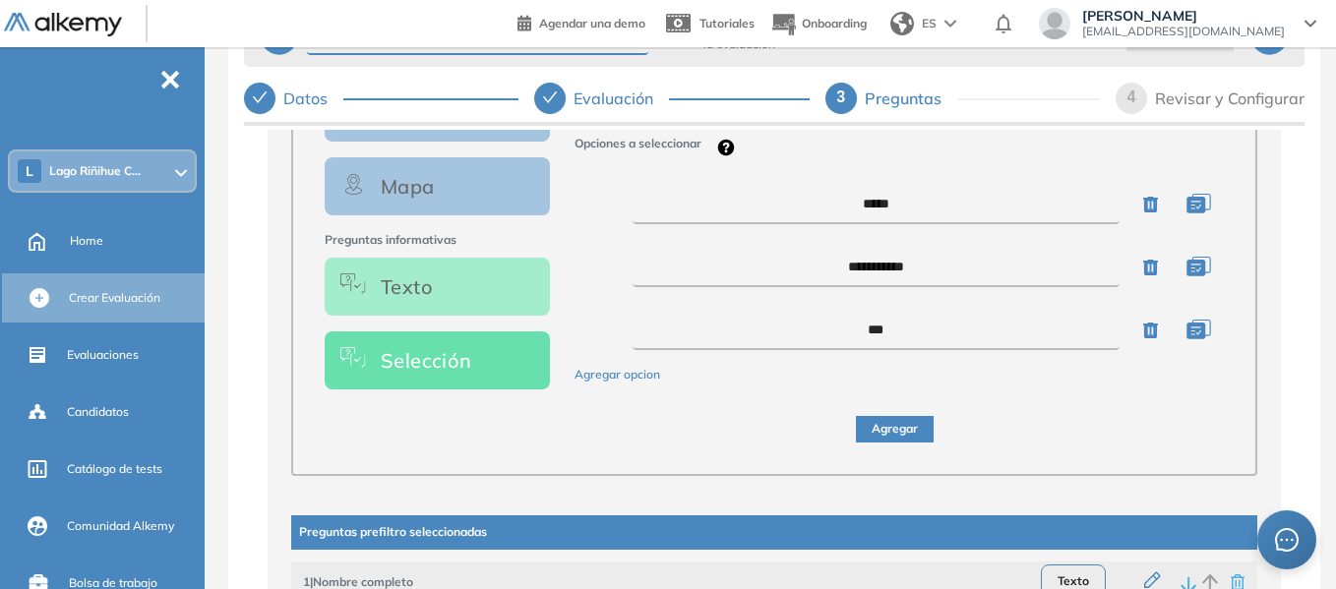
click at [625, 385] on button "Agregar opcion" at bounding box center [618, 375] width 86 height 19
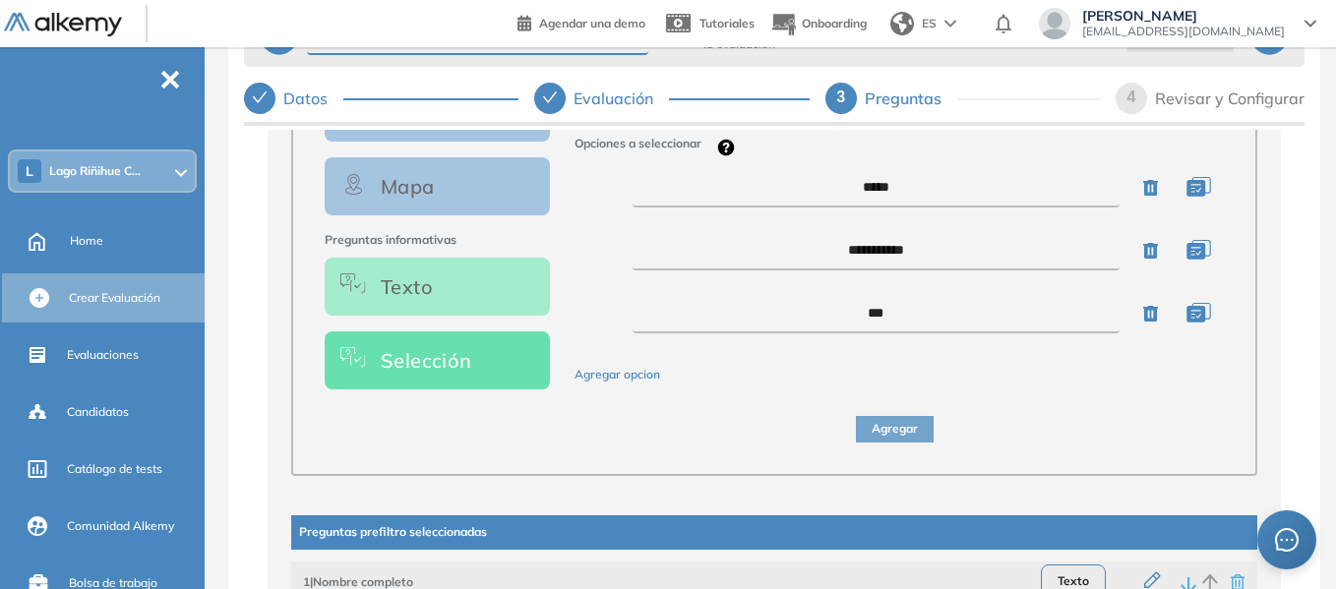
scroll to position [323, 0]
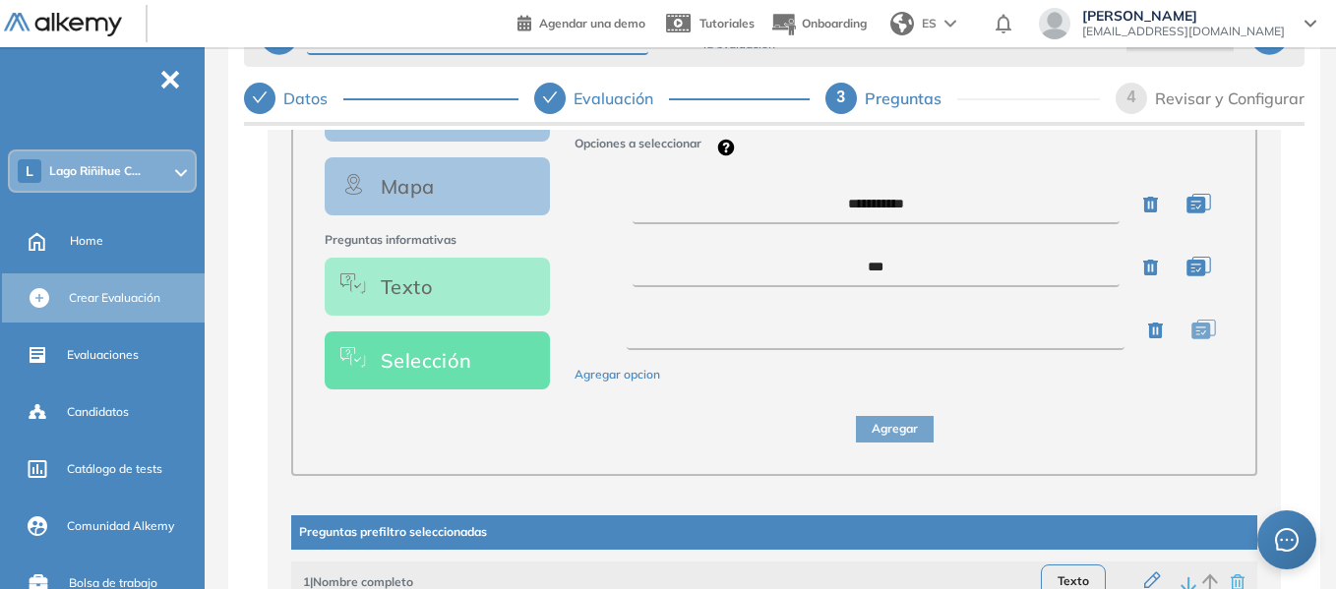
click at [824, 334] on textarea at bounding box center [876, 330] width 498 height 39
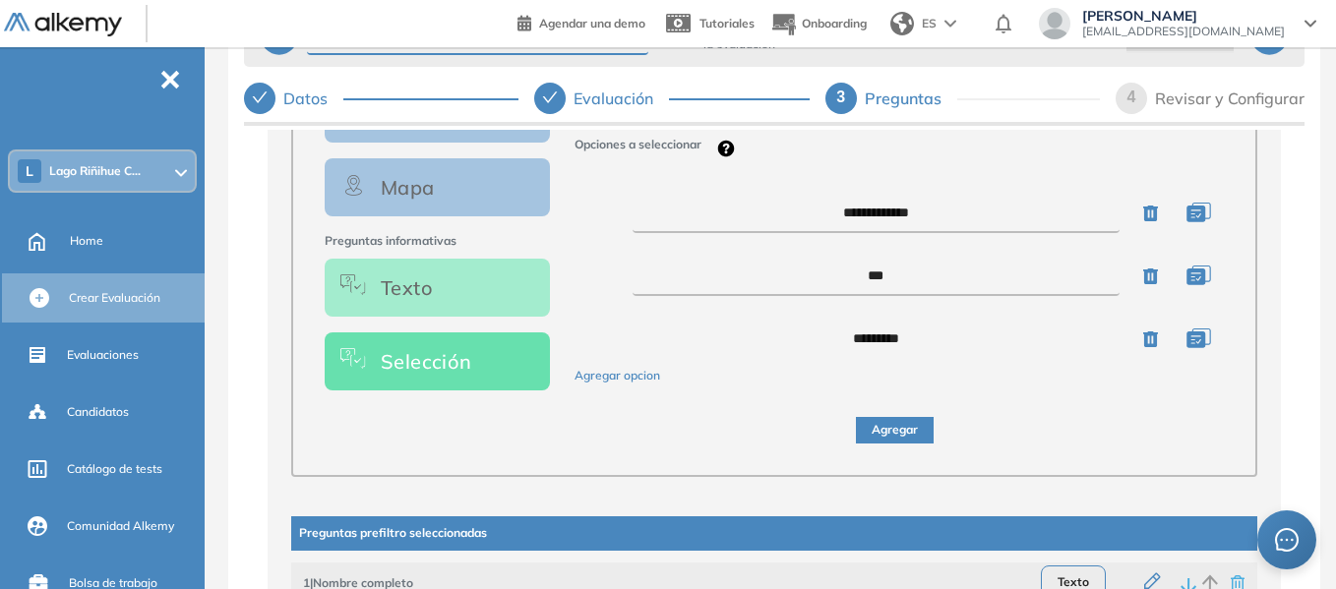
scroll to position [516, 0]
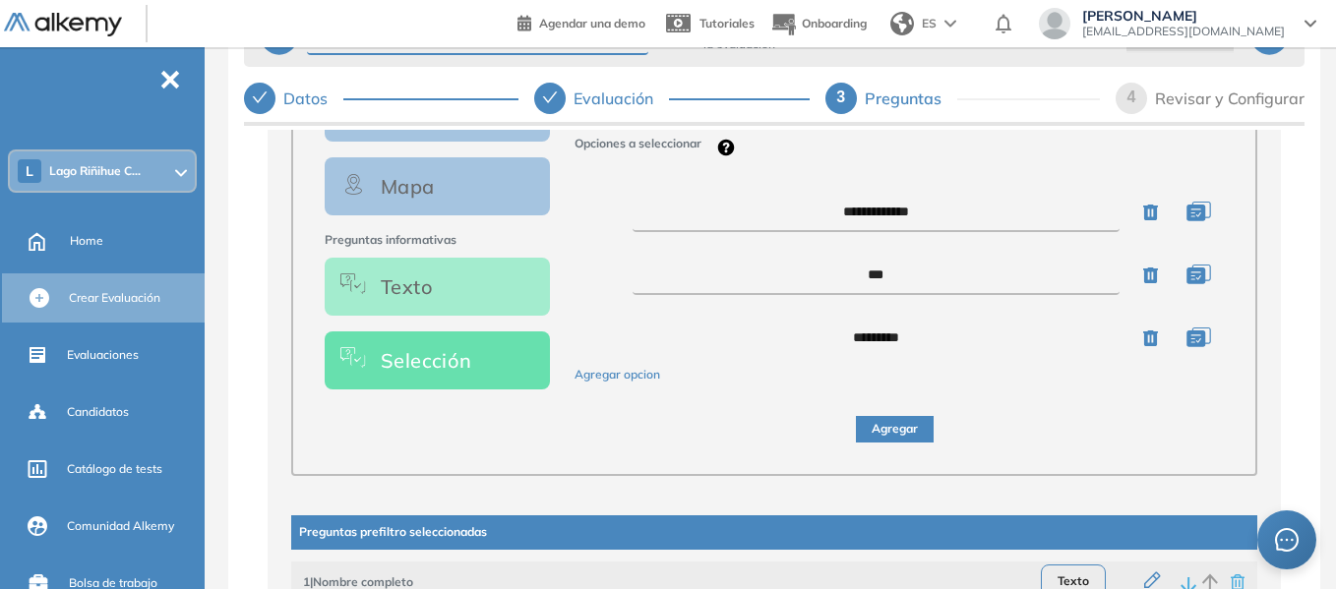
type textarea "****"
click at [889, 443] on button "Agregar" at bounding box center [895, 429] width 78 height 27
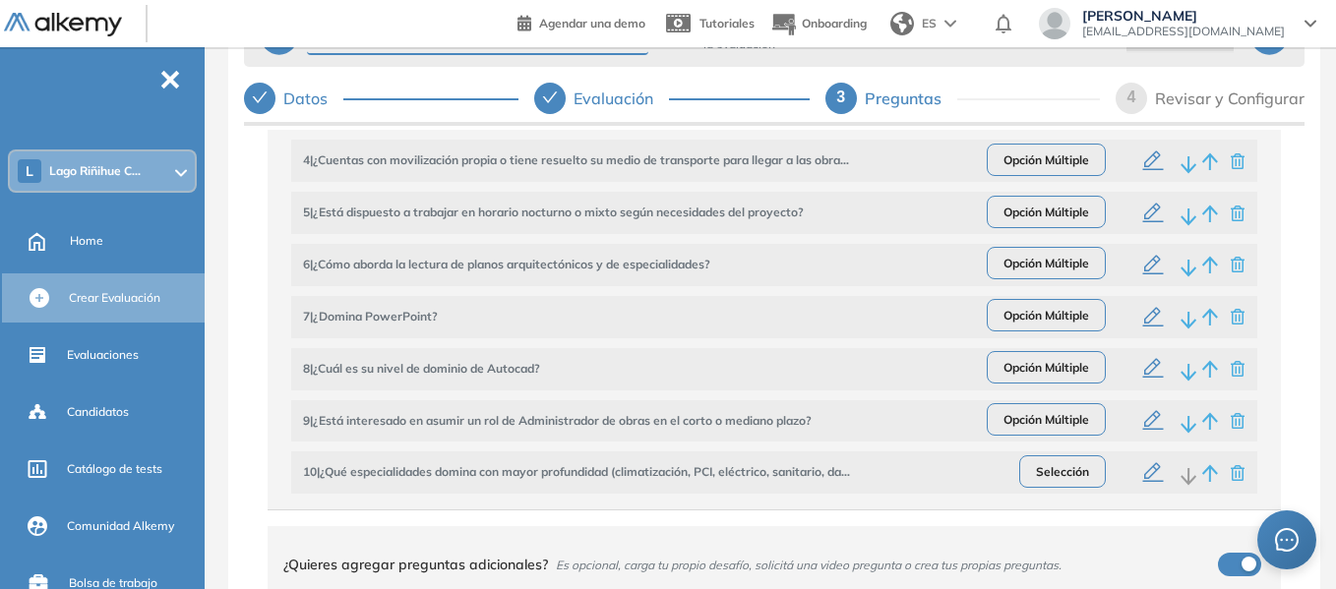
scroll to position [0, 0]
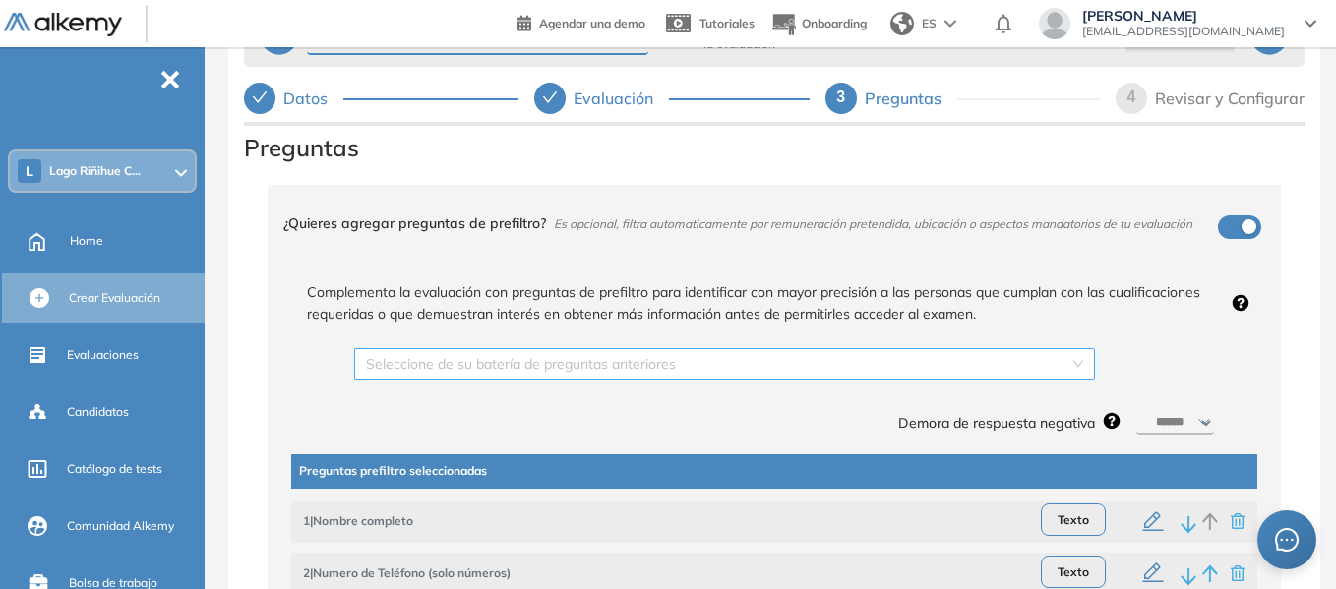
click at [1079, 361] on div "Seleccione de su batería de preguntas anteriores" at bounding box center [724, 363] width 741 height 31
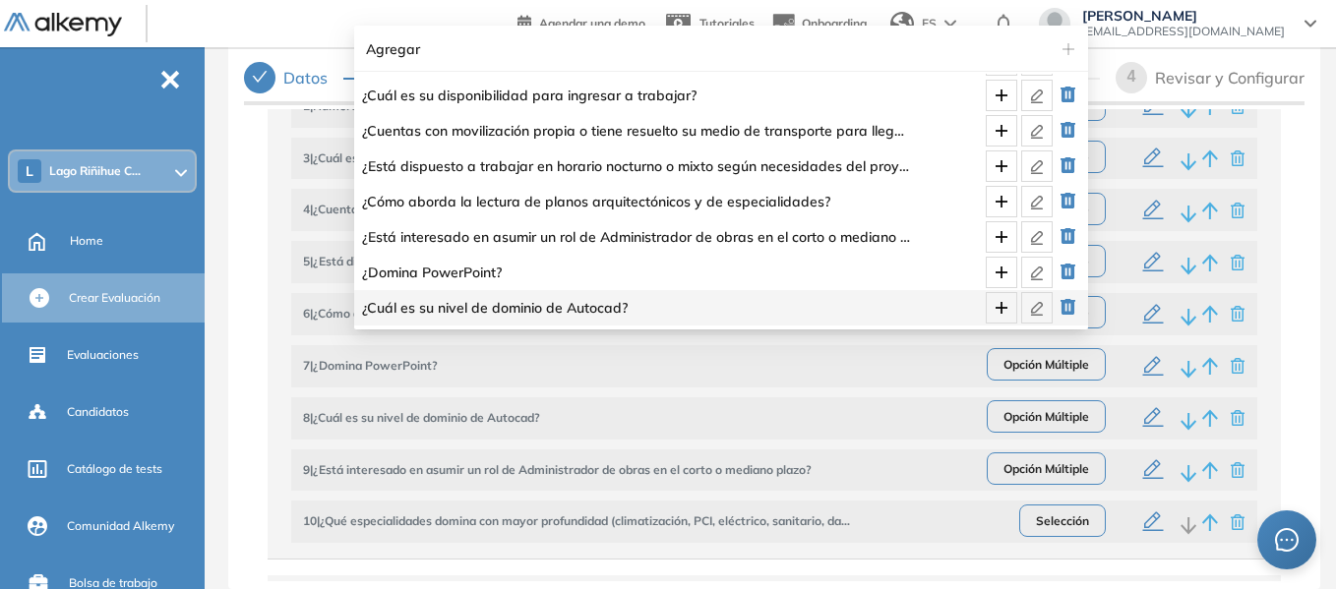
scroll to position [492, 0]
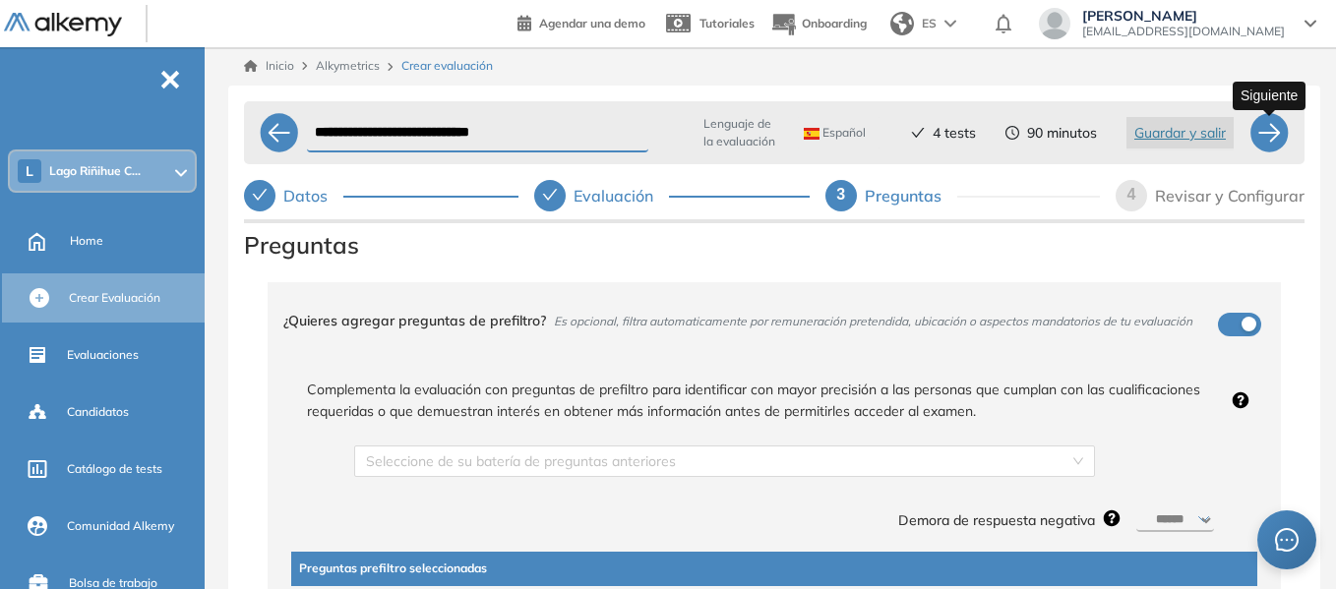
scroll to position [0, 0]
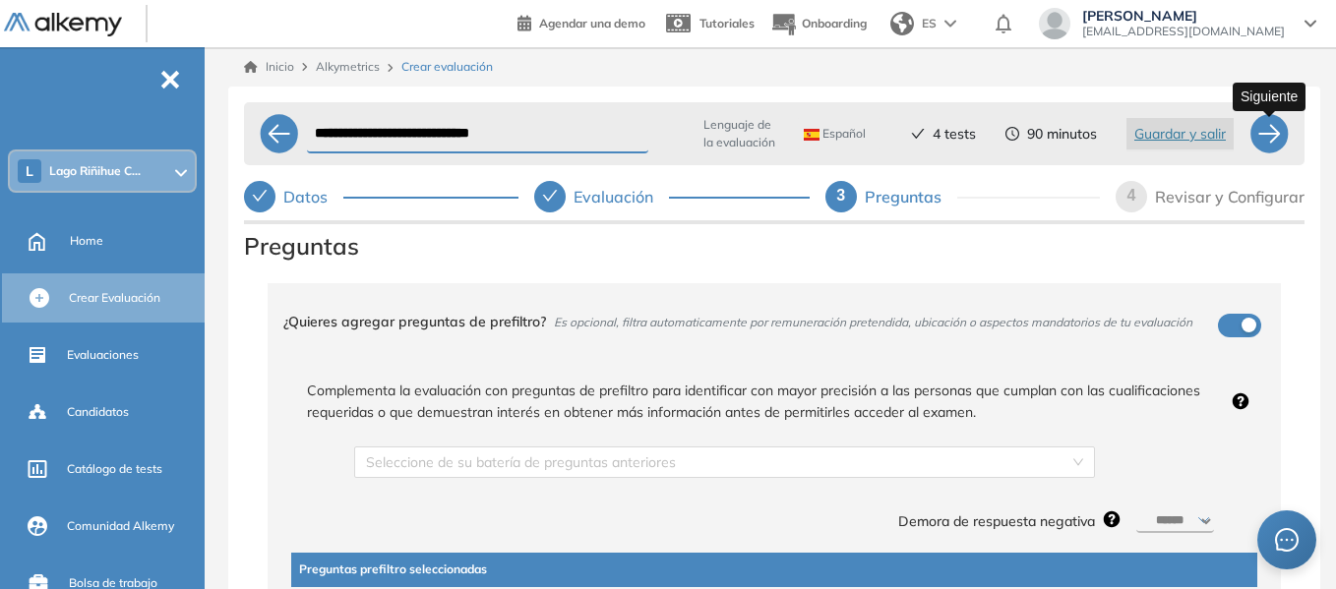
click at [1263, 137] on div at bounding box center [1268, 133] width 39 height 39
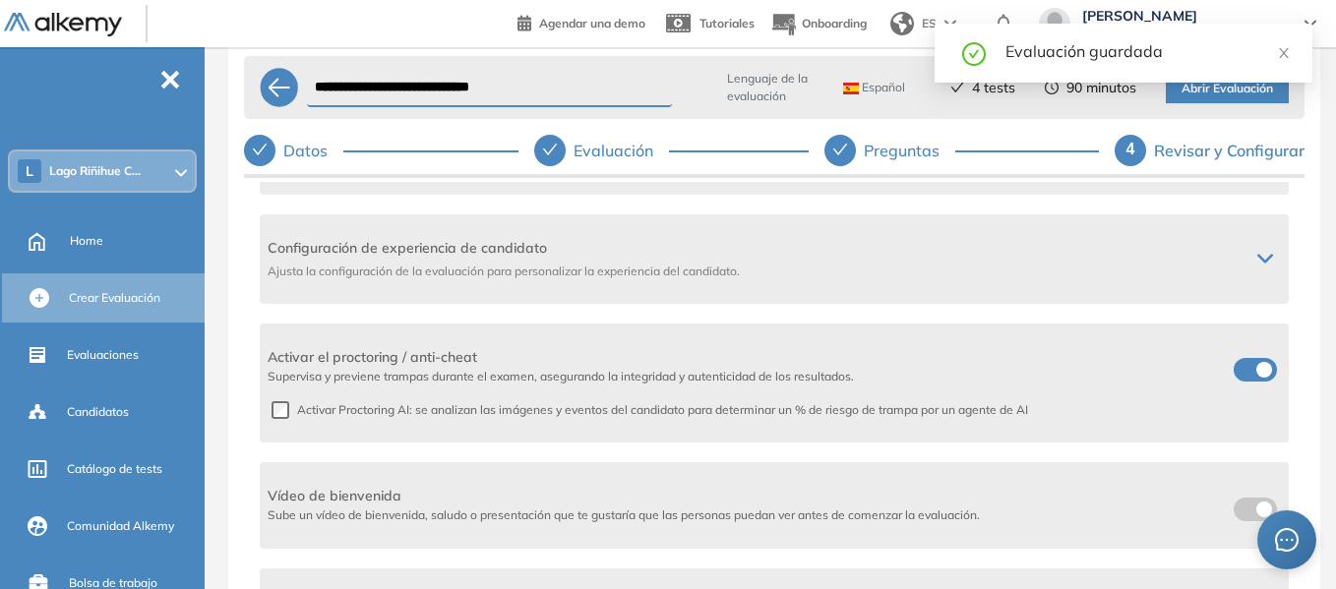
scroll to position [119, 0]
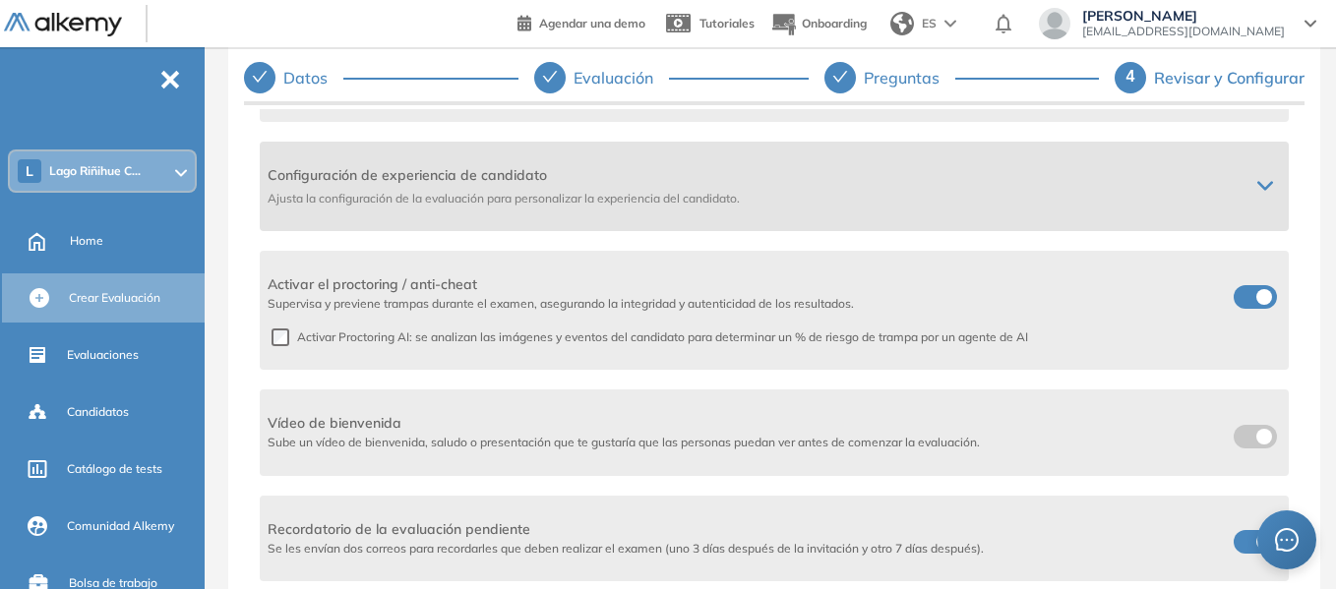
click at [1267, 187] on div at bounding box center [1264, 186] width 31 height 16
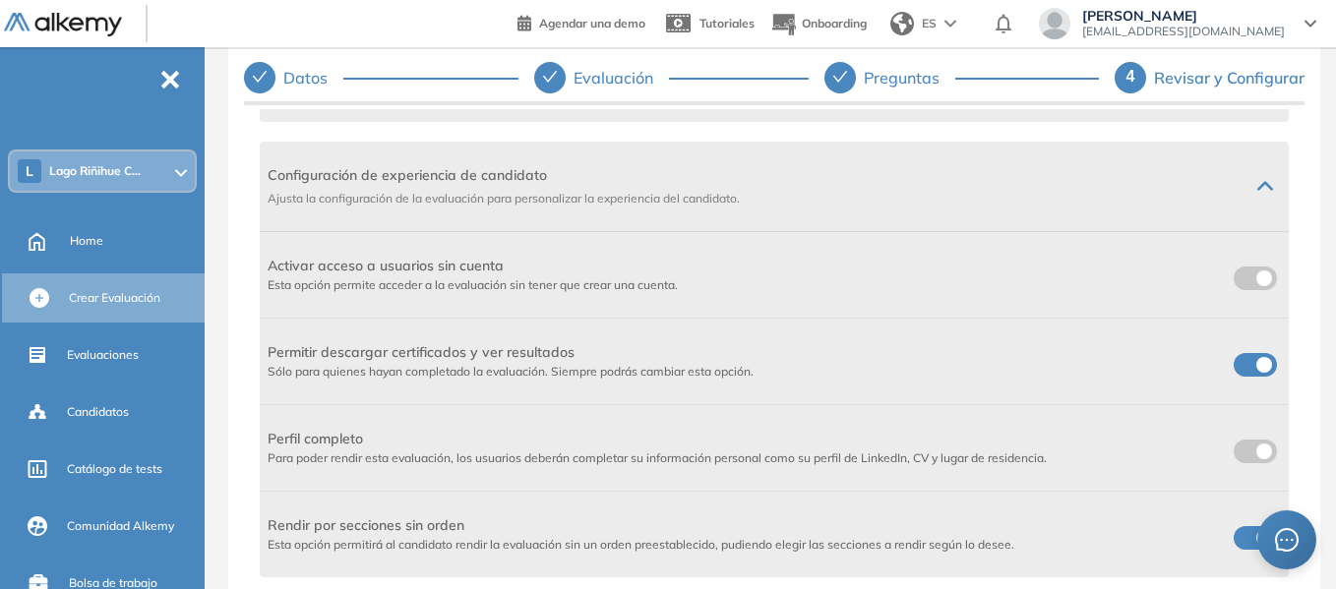
click at [1249, 361] on span at bounding box center [1242, 361] width 16 height 16
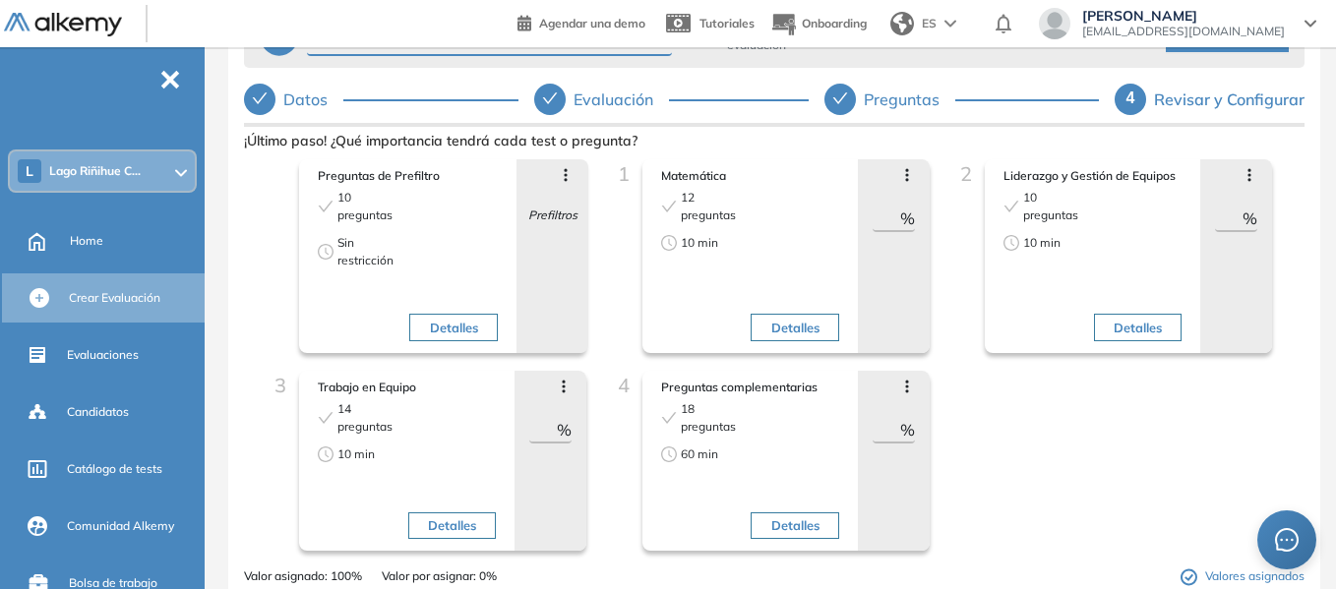
scroll to position [0, 0]
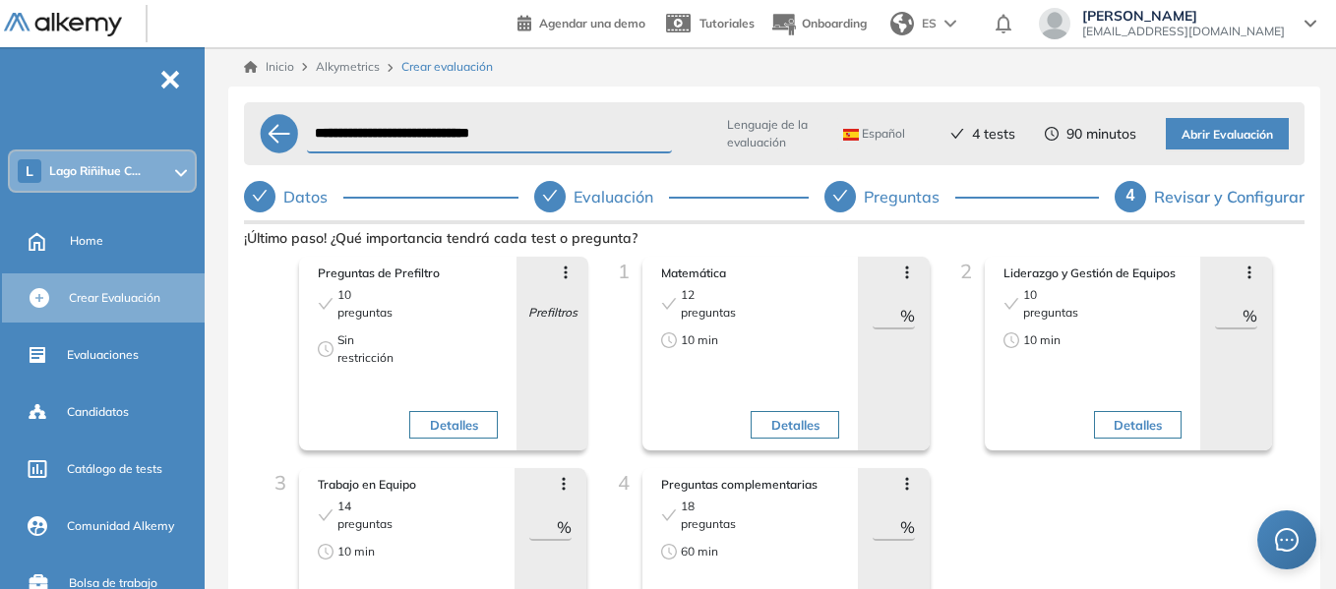
click at [1236, 137] on span "Abrir Evaluación" at bounding box center [1226, 135] width 91 height 19
click at [909, 200] on div "Preguntas" at bounding box center [909, 196] width 91 height 31
select select "**"
select select "******"
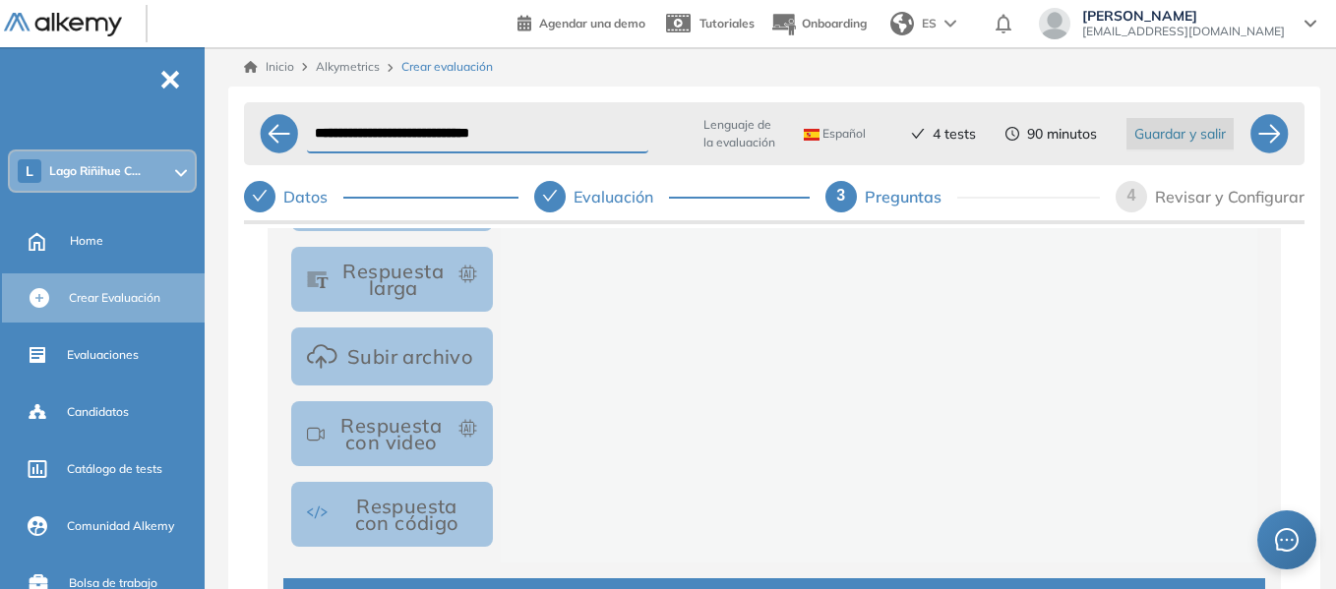
scroll to position [125, 0]
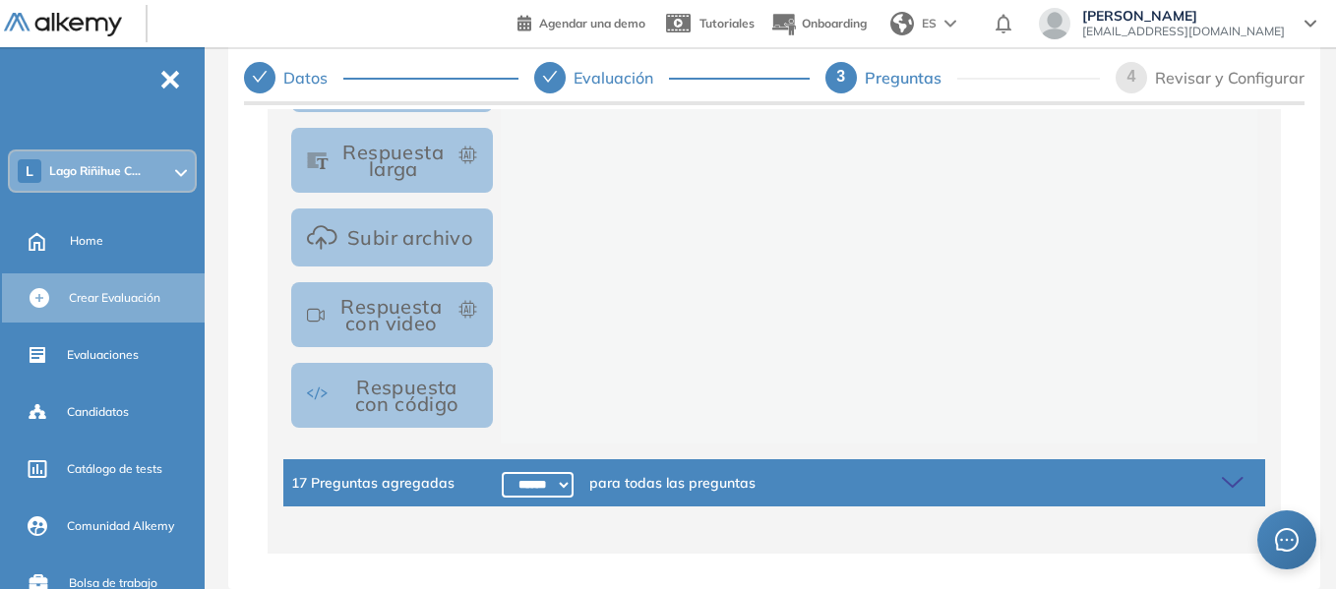
click at [1231, 495] on icon at bounding box center [1236, 483] width 28 height 28
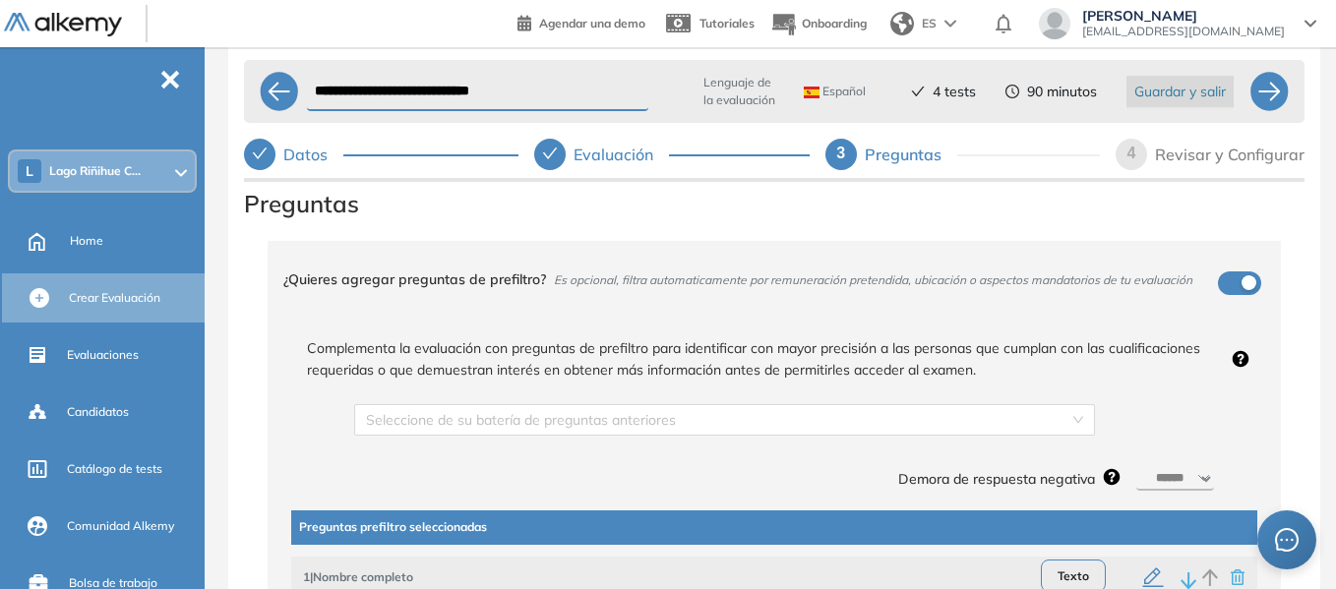
scroll to position [0, 0]
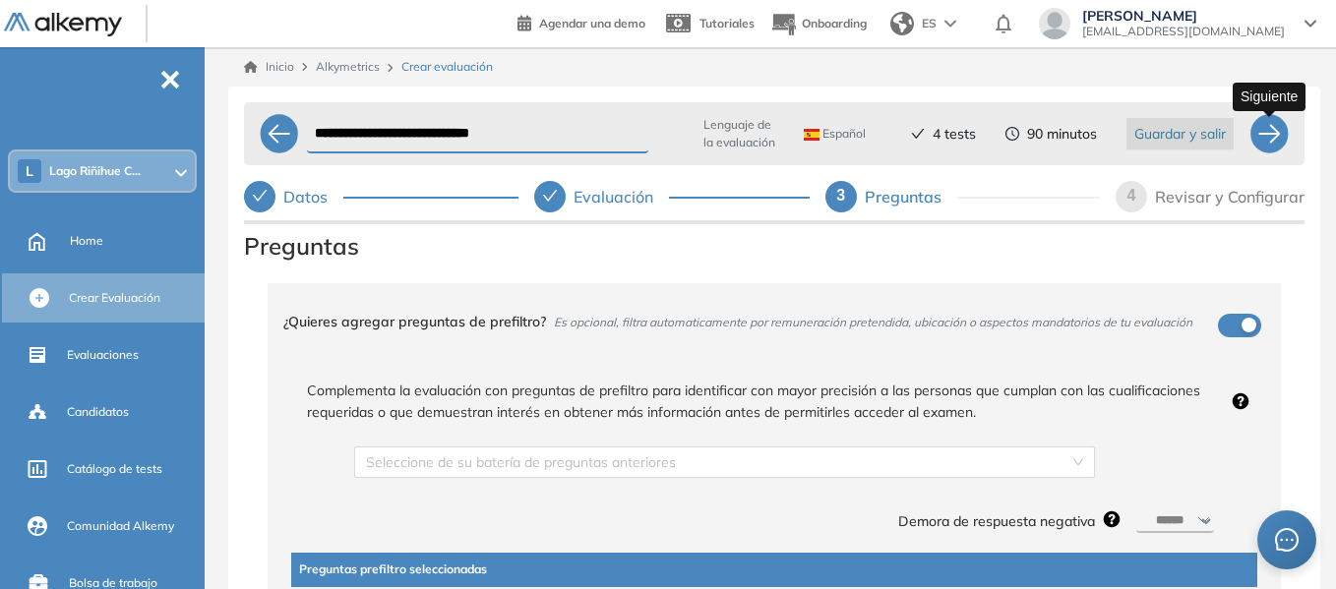
click at [1284, 141] on div at bounding box center [1268, 133] width 39 height 39
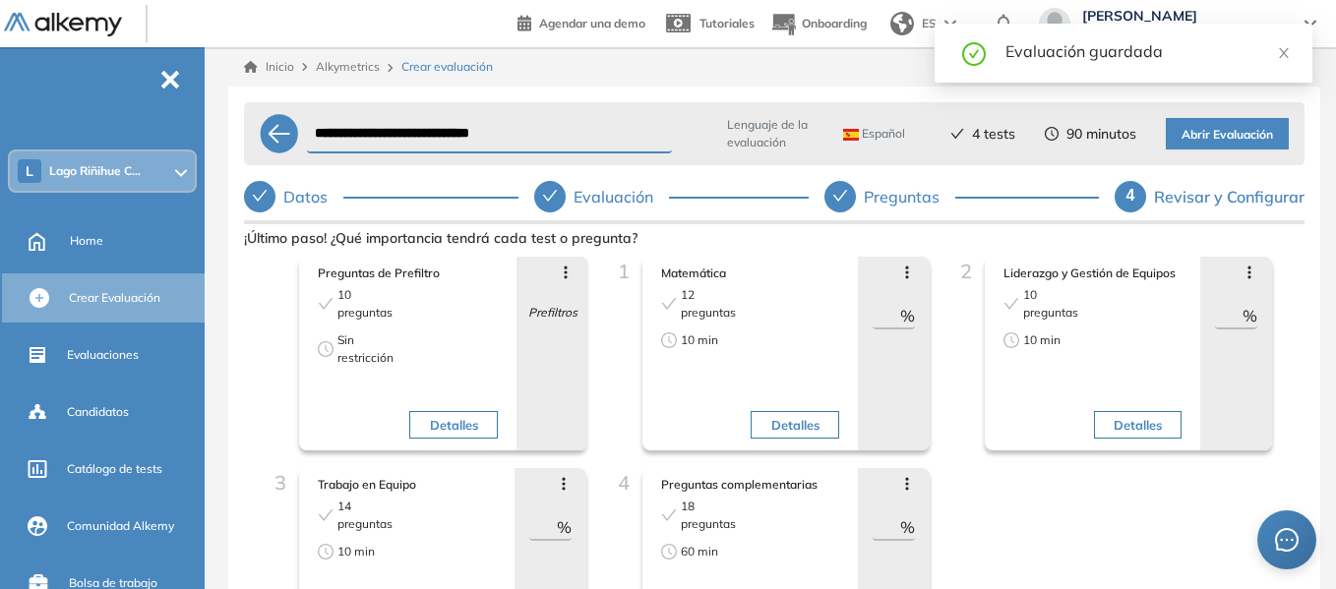
click at [1236, 135] on span "Abrir Evaluación" at bounding box center [1226, 135] width 91 height 19
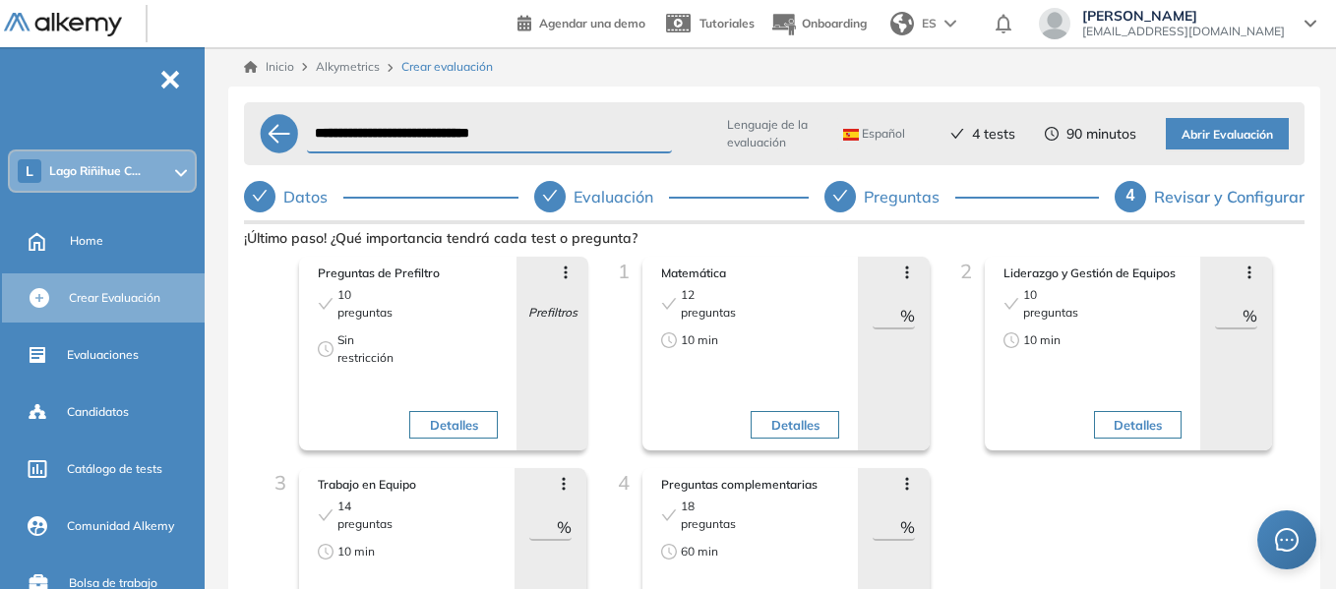
click at [921, 196] on div "Preguntas" at bounding box center [909, 196] width 91 height 31
select select "**"
select select "******"
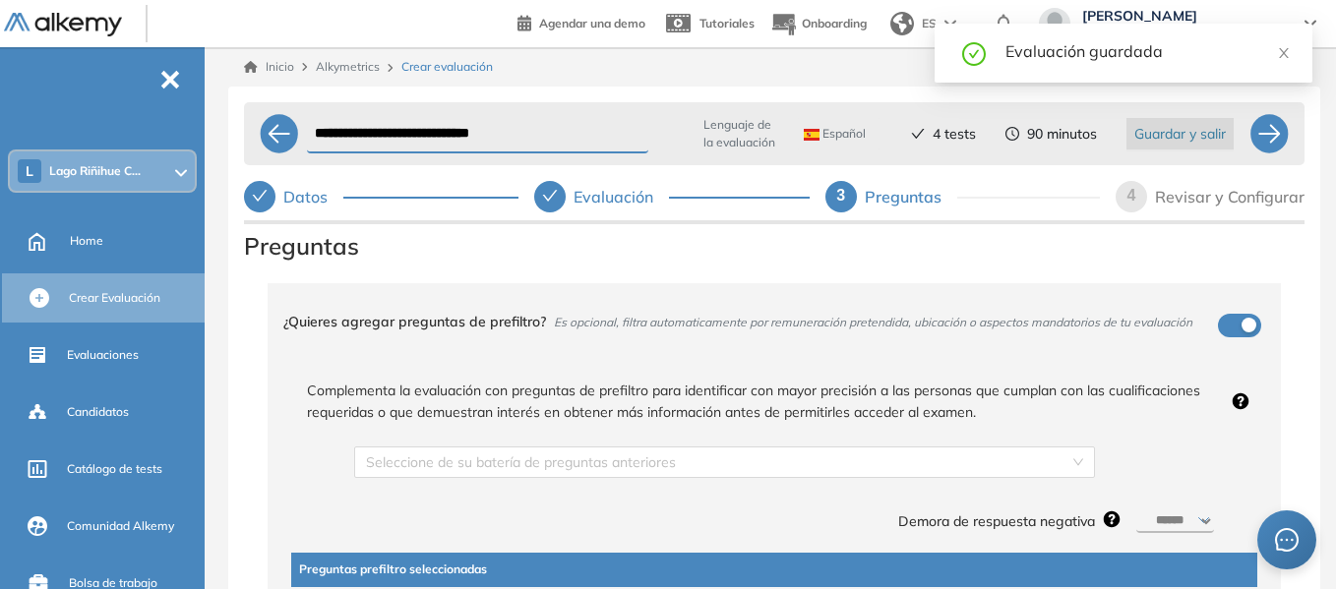
click at [1193, 132] on span "Guardar y salir" at bounding box center [1179, 134] width 91 height 22
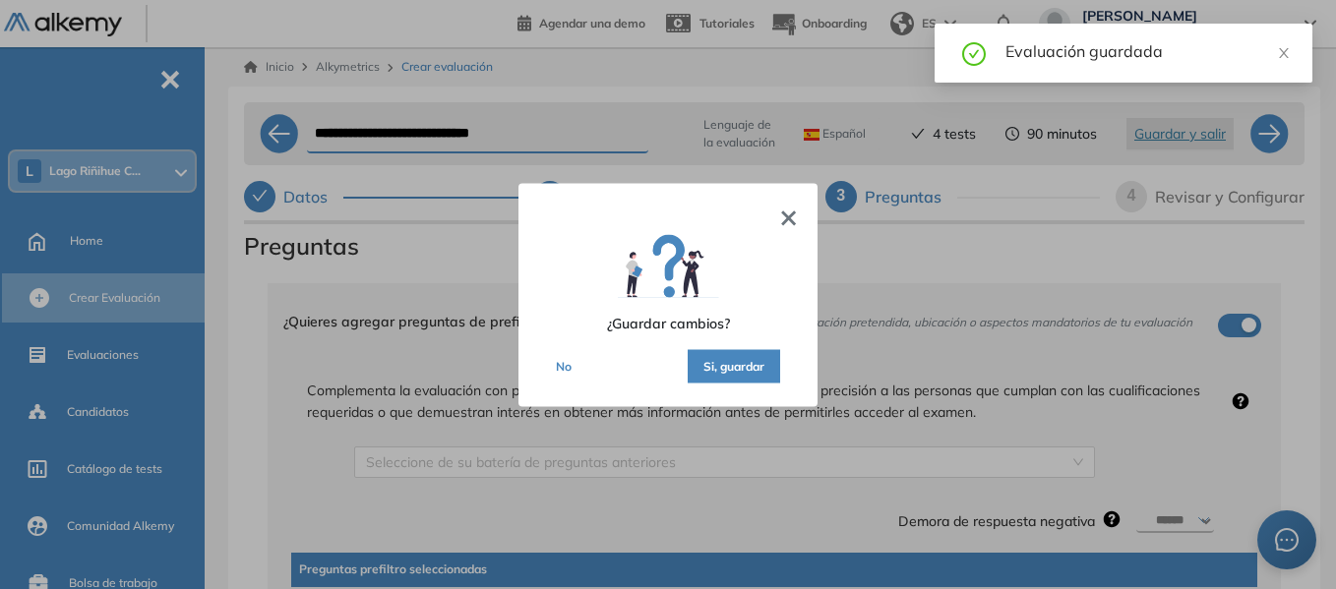
click at [725, 369] on button "Si, guardar" at bounding box center [734, 365] width 92 height 33
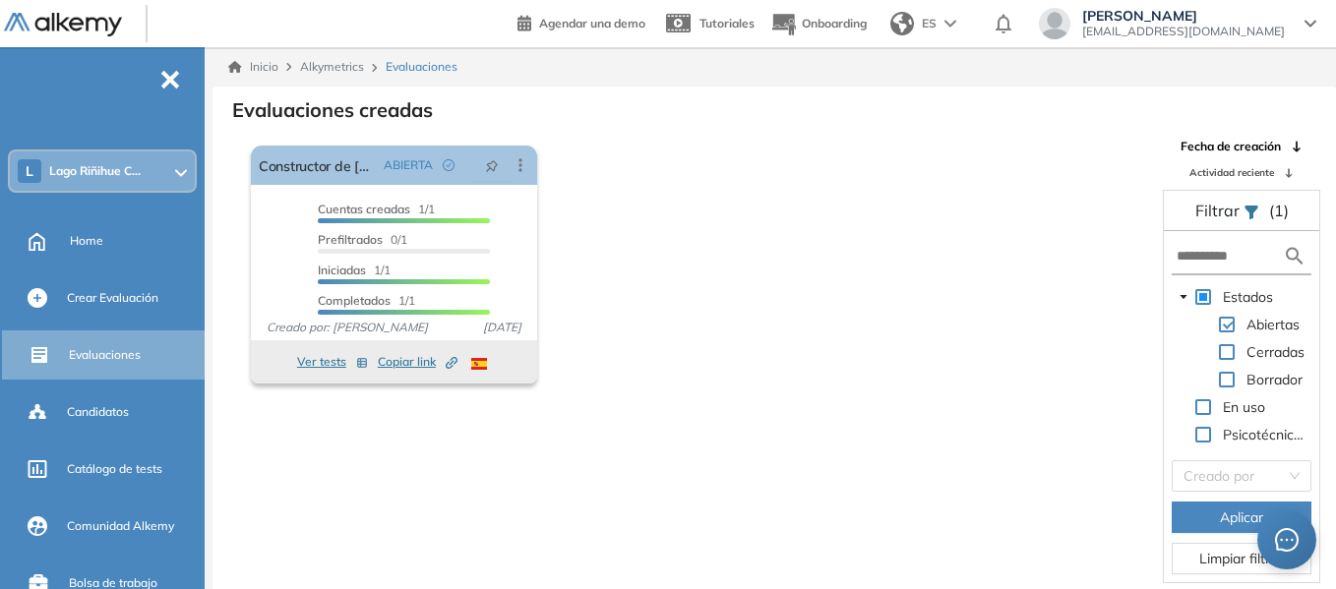
click at [1232, 378] on span at bounding box center [1227, 380] width 16 height 16
click at [1228, 518] on span "Aplicar" at bounding box center [1241, 518] width 43 height 22
click at [1229, 326] on span at bounding box center [1227, 325] width 16 height 16
click at [1236, 518] on span "Aplicar" at bounding box center [1241, 518] width 43 height 22
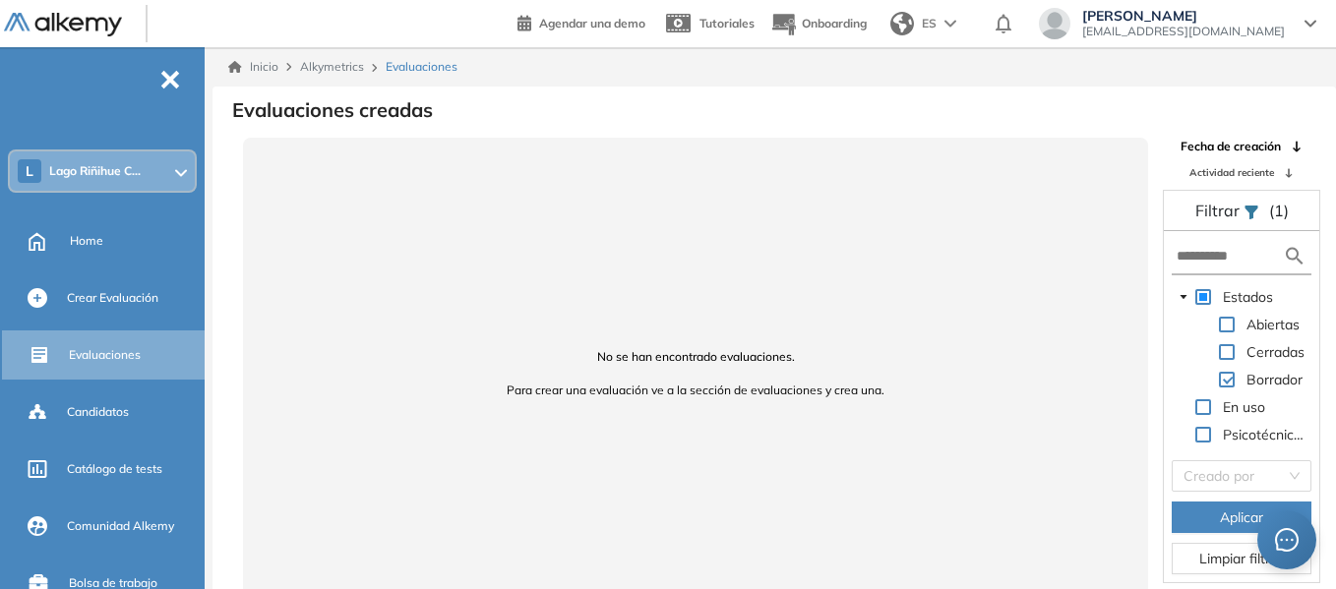
click at [102, 161] on div "L Lago Riñihue C..." at bounding box center [102, 170] width 185 height 39
click at [1256, 24] on span "[EMAIL_ADDRESS][DOMAIN_NAME]" at bounding box center [1183, 32] width 203 height 16
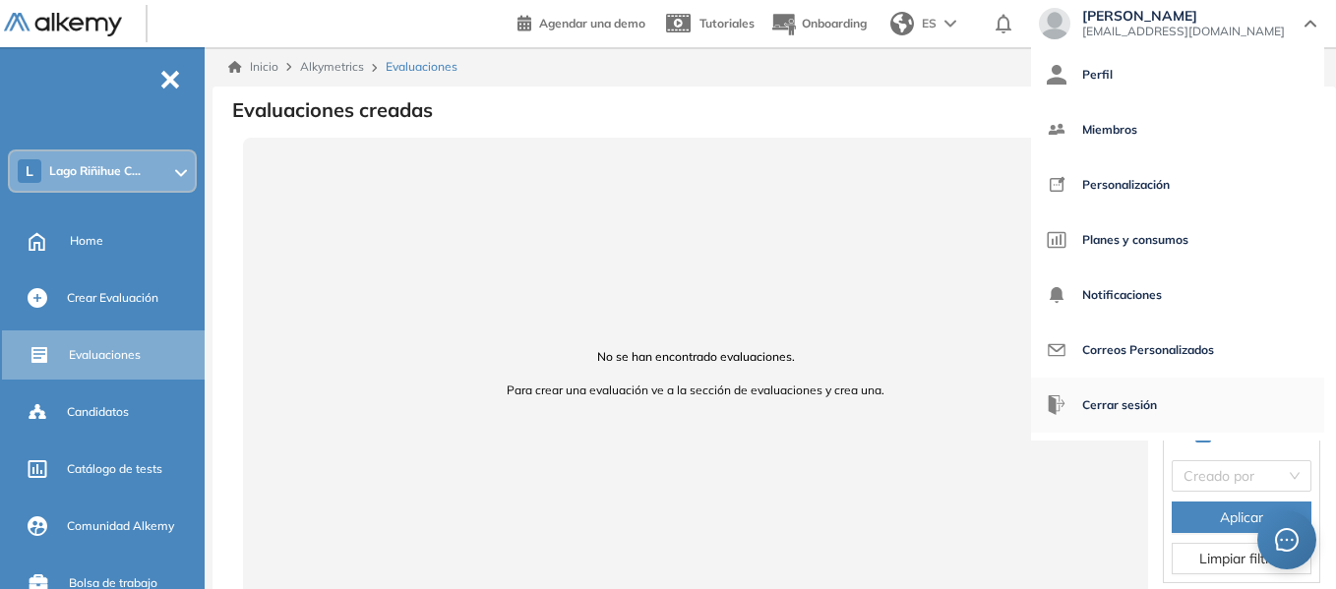
click at [1157, 408] on span "Cerrar sesión" at bounding box center [1119, 405] width 75 height 47
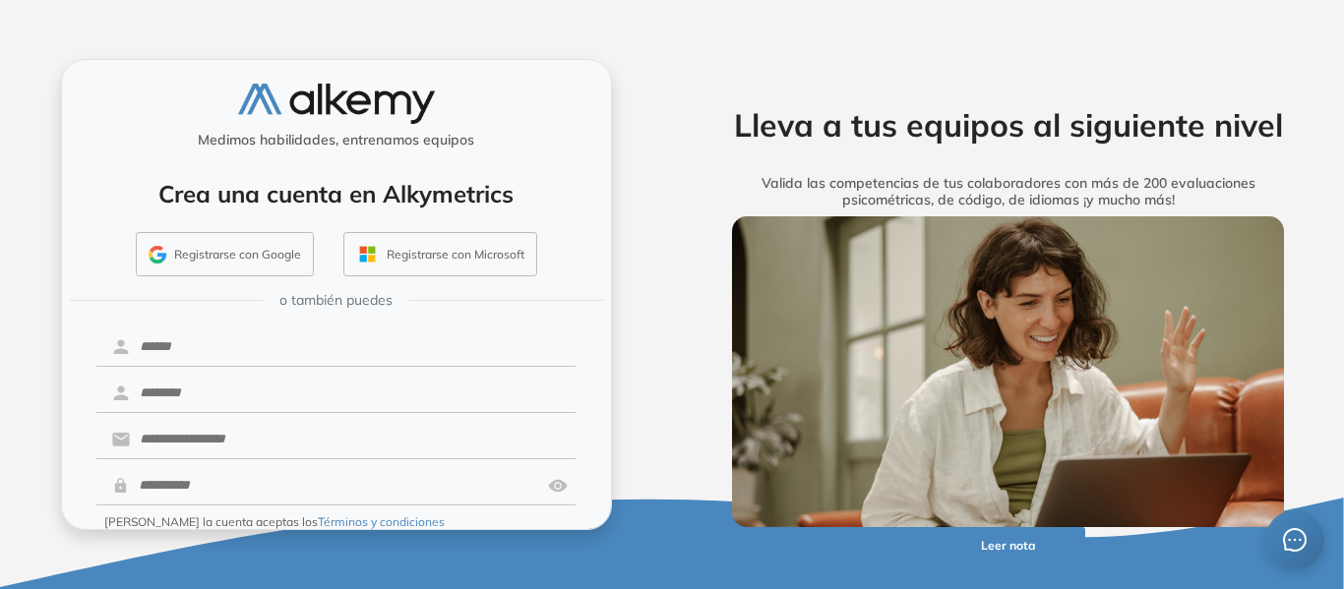
click at [252, 547] on button "Ya tengo cuenta" at bounding box center [216, 566] width 240 height 38
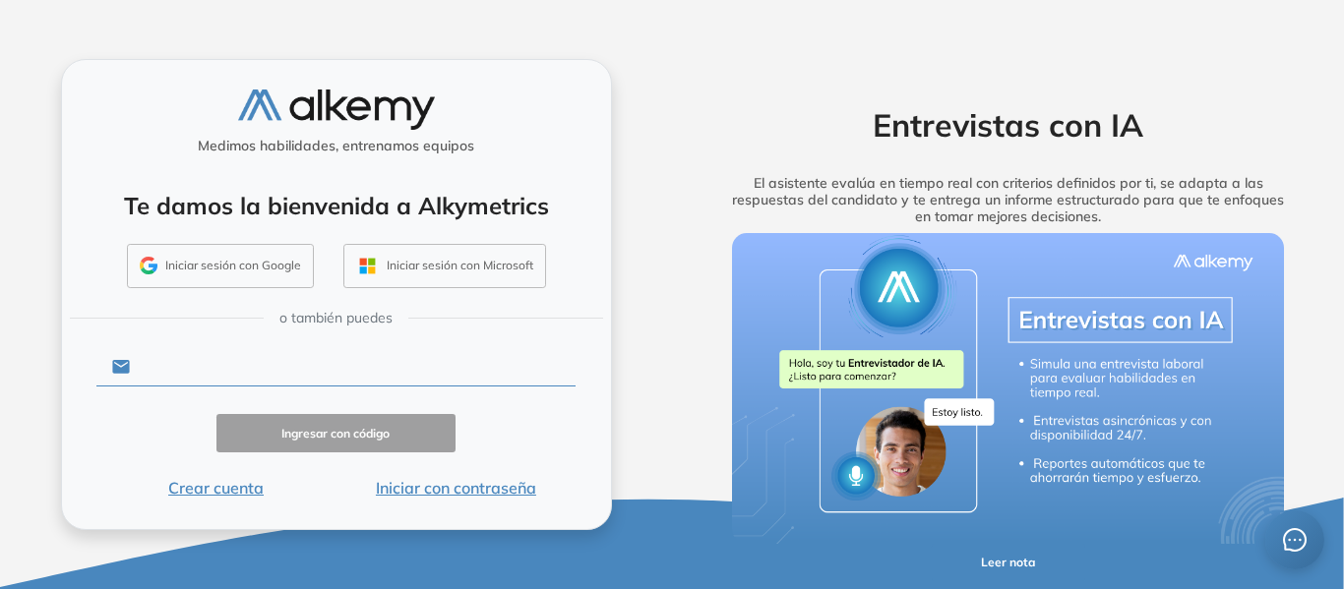
click at [274, 369] on input "text" at bounding box center [353, 366] width 446 height 37
type input "**********"
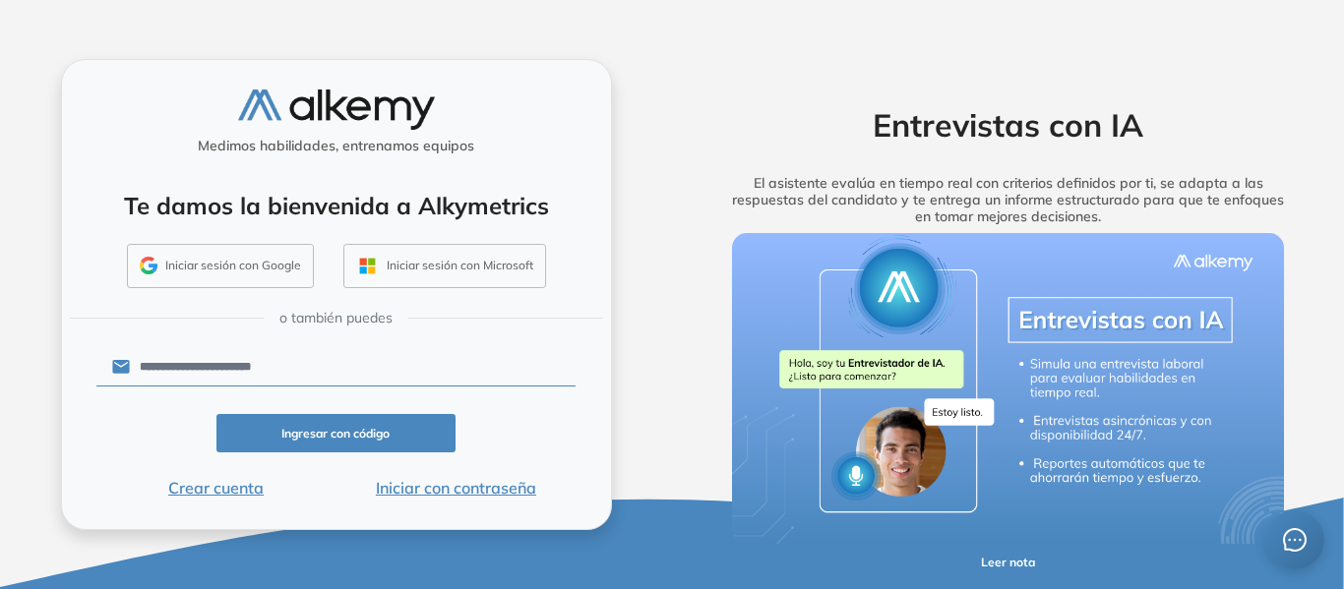
click at [460, 488] on button "Iniciar con contraseña" at bounding box center [455, 488] width 240 height 24
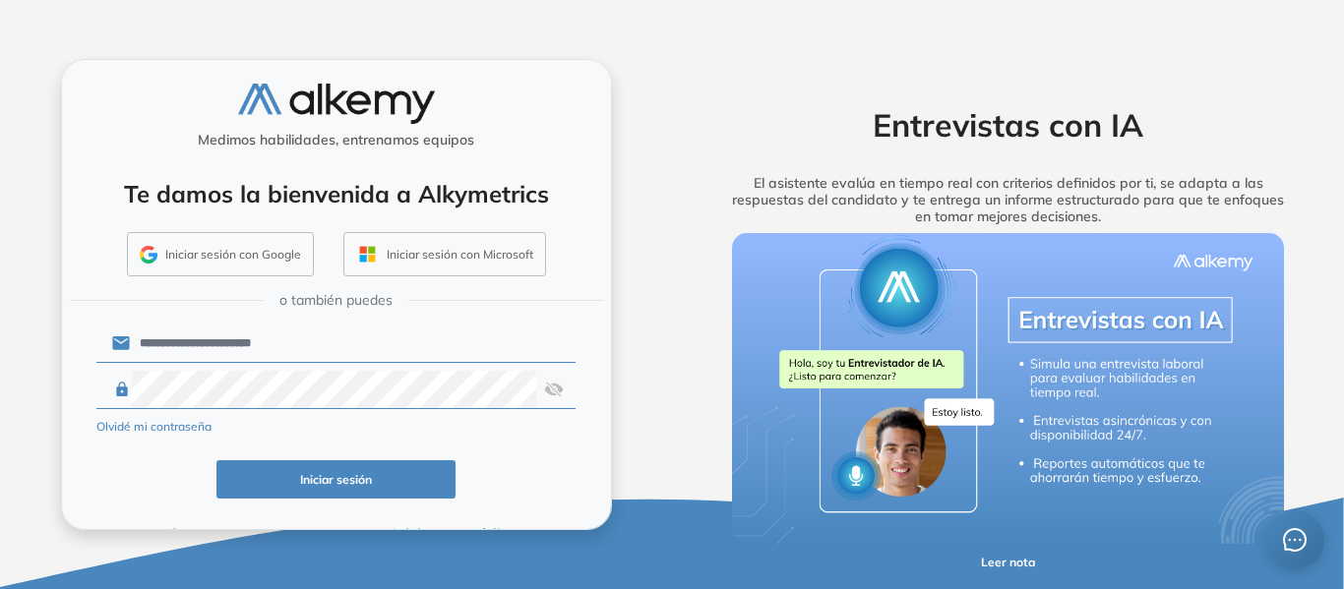
click at [142, 466] on div "Iniciar sesión" at bounding box center [336, 479] width 480 height 38
click at [296, 465] on button "Iniciar sesión" at bounding box center [336, 479] width 240 height 38
